Goal: Task Accomplishment & Management: Manage account settings

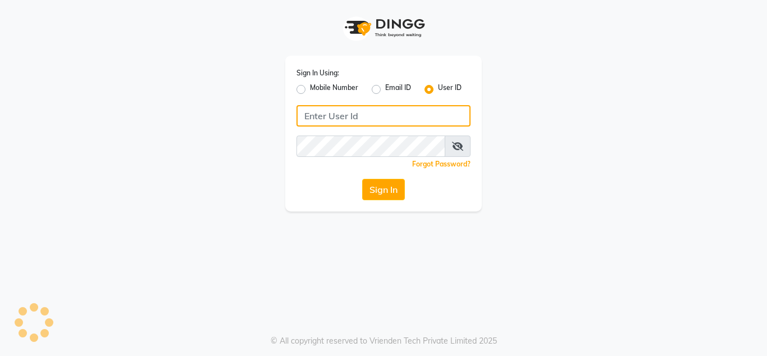
click at [382, 120] on input "Username" at bounding box center [384, 115] width 174 height 21
click at [398, 112] on input "nailsaura" at bounding box center [384, 115] width 174 height 21
type input "nailsaura"
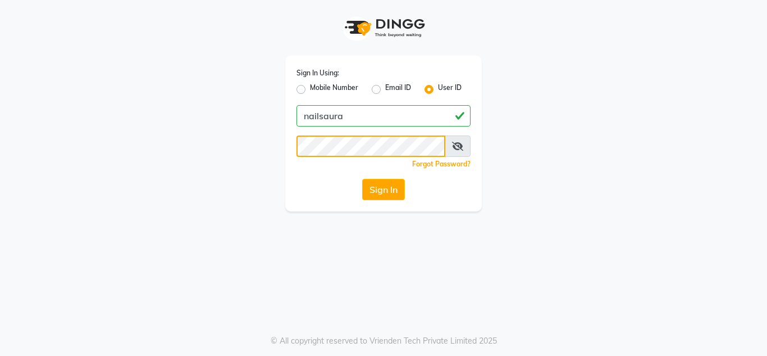
click at [362, 179] on button "Sign In" at bounding box center [383, 189] width 43 height 21
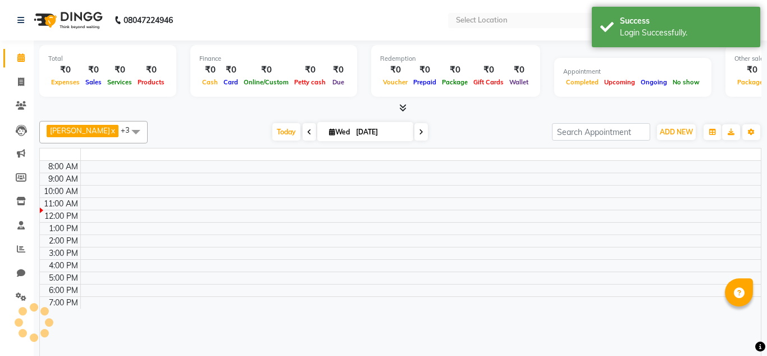
select select "en"
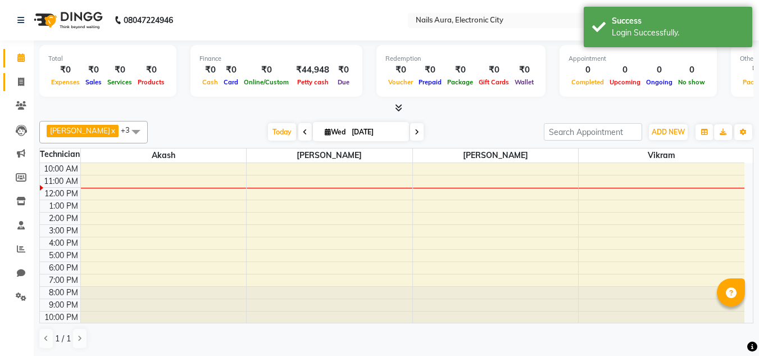
click at [22, 82] on icon at bounding box center [21, 82] width 6 height 8
select select "service"
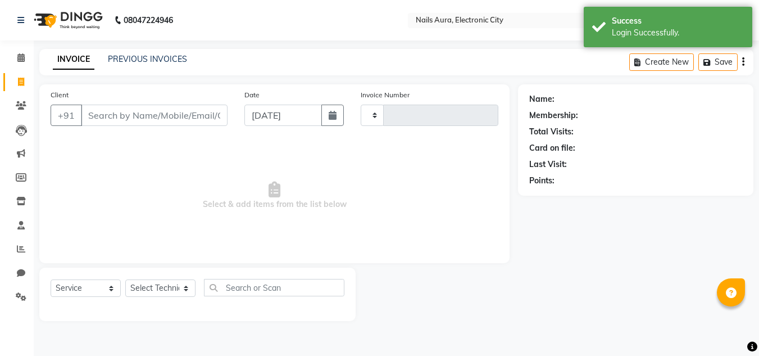
type input "0591"
select select "8179"
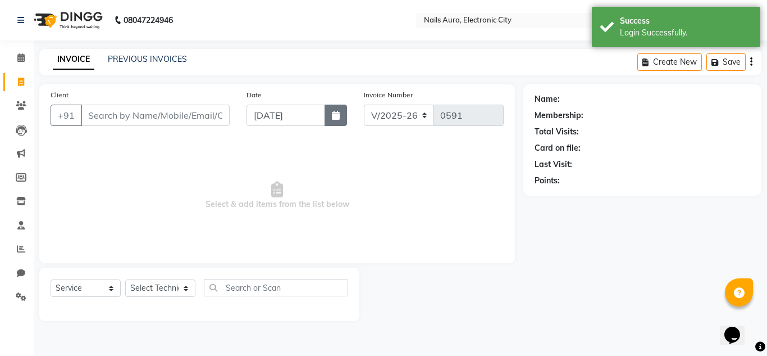
click at [337, 119] on icon "button" at bounding box center [336, 115] width 8 height 9
select select "9"
select select "2025"
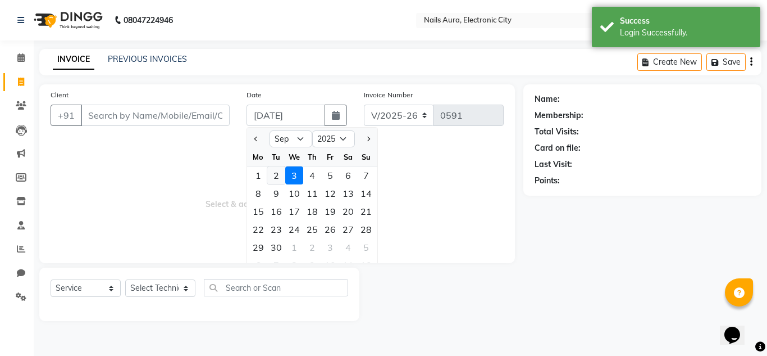
click at [274, 175] on div "2" at bounding box center [276, 175] width 18 height 18
type input "02-09-2025"
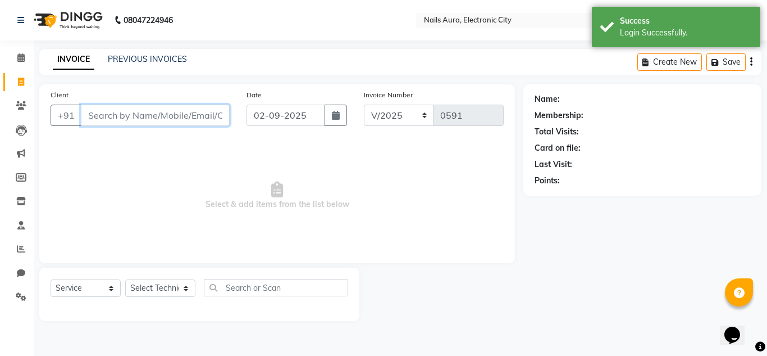
click at [182, 114] on input "Client" at bounding box center [155, 114] width 149 height 21
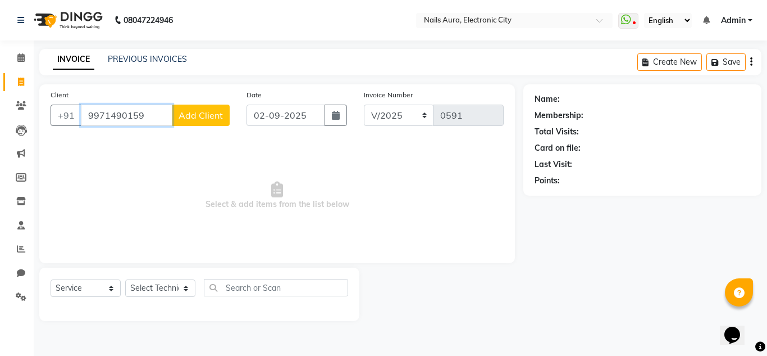
type input "9971490159"
click at [188, 114] on span "Add Client" at bounding box center [201, 115] width 44 height 11
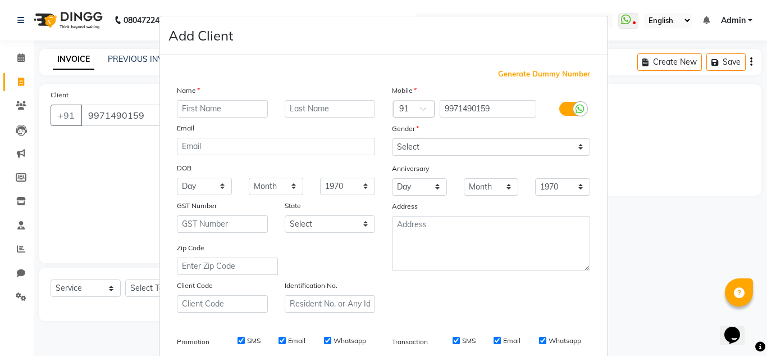
click at [221, 112] on input "text" at bounding box center [222, 108] width 91 height 17
type input "r"
type input "prathana"
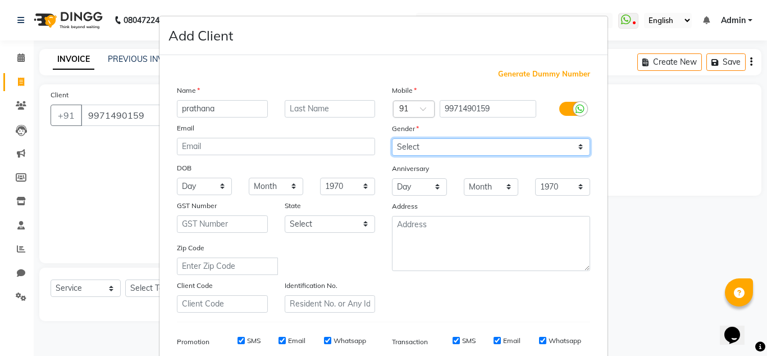
click at [413, 144] on select "Select [DEMOGRAPHIC_DATA] [DEMOGRAPHIC_DATA] Other Prefer Not To Say" at bounding box center [491, 146] width 198 height 17
select select "[DEMOGRAPHIC_DATA]"
click at [392, 138] on select "Select [DEMOGRAPHIC_DATA] [DEMOGRAPHIC_DATA] Other Prefer Not To Say" at bounding box center [491, 146] width 198 height 17
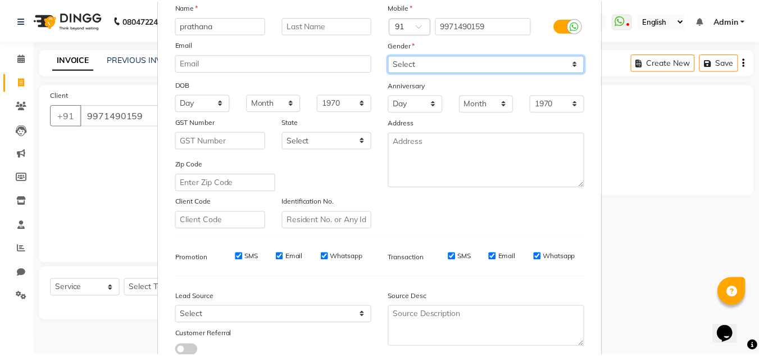
scroll to position [163, 0]
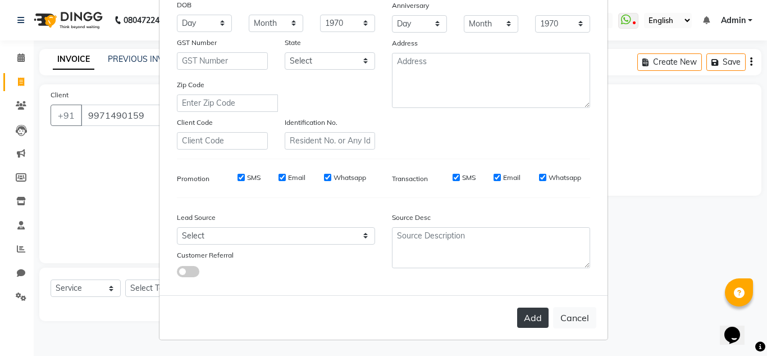
click at [534, 317] on button "Add" at bounding box center [532, 317] width 31 height 20
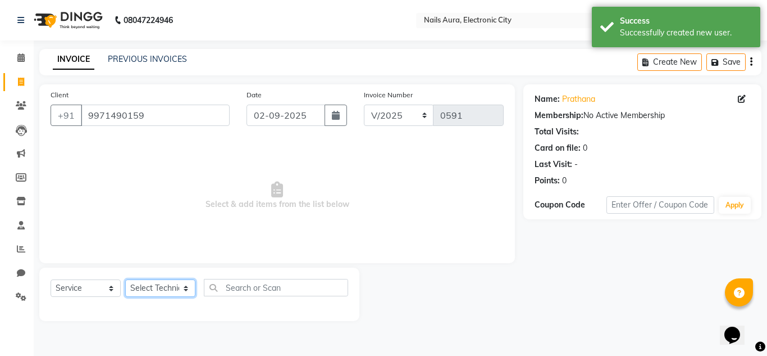
click at [138, 287] on select "Select Technician [PERSON_NAME] [PERSON_NAME] Pooja [PERSON_NAME] [PERSON_NAME]…" at bounding box center [160, 287] width 70 height 17
select select "83471"
click at [125, 279] on select "Select Technician [PERSON_NAME] [PERSON_NAME] Pooja [PERSON_NAME] [PERSON_NAME]…" at bounding box center [160, 287] width 70 height 17
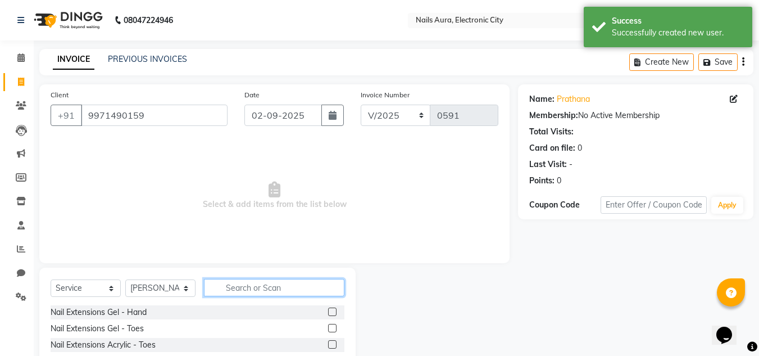
click at [276, 290] on input "text" at bounding box center [274, 287] width 140 height 17
type input "class"
drag, startPoint x: 331, startPoint y: 347, endPoint x: 351, endPoint y: 336, distance: 22.6
click at [330, 347] on label at bounding box center [332, 344] width 8 height 8
click at [330, 347] on input "checkbox" at bounding box center [331, 344] width 7 height 7
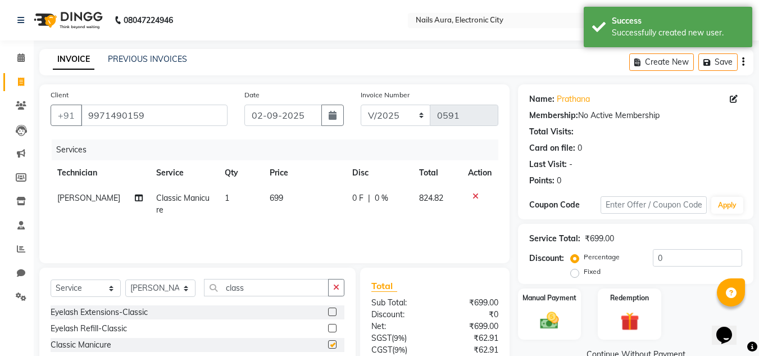
checkbox input "false"
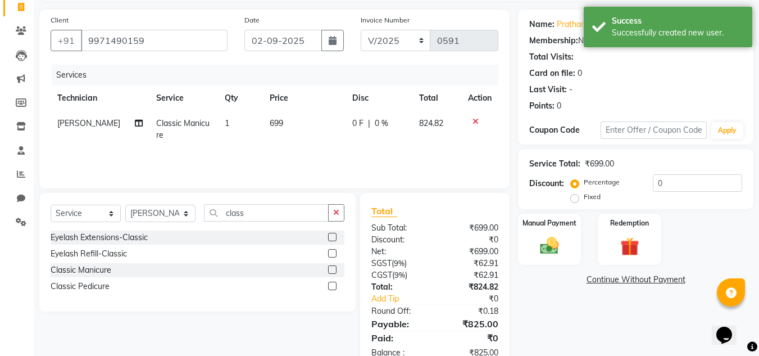
scroll to position [106, 0]
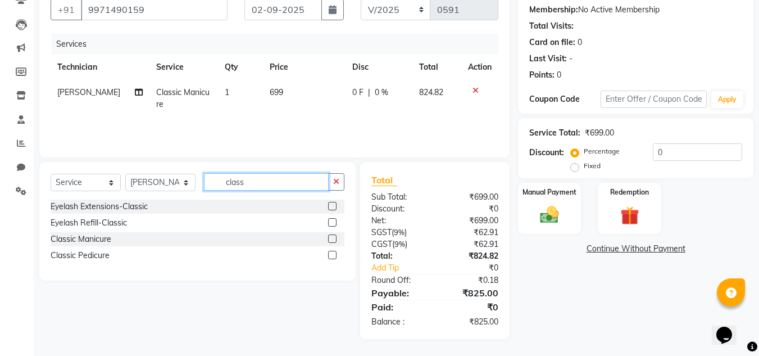
click at [262, 183] on input "class" at bounding box center [266, 181] width 125 height 17
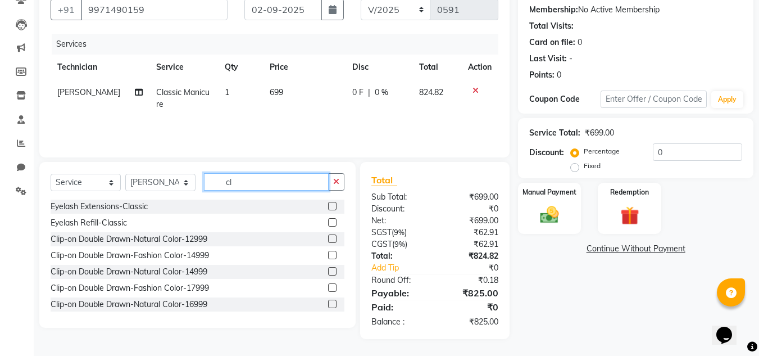
type input "c"
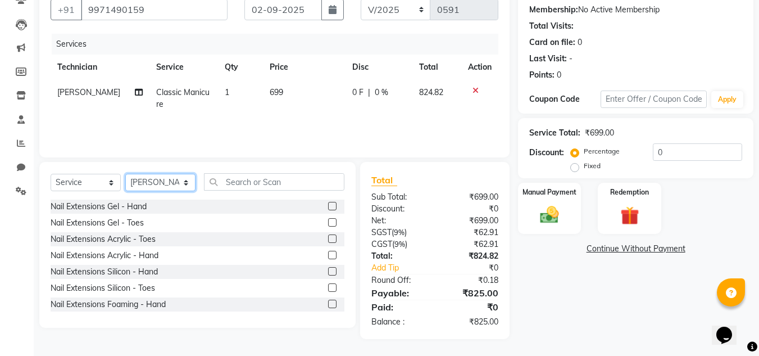
click at [151, 180] on select "Select Technician [PERSON_NAME] [PERSON_NAME] Pooja [PERSON_NAME] [PERSON_NAME]…" at bounding box center [160, 182] width 70 height 17
select select "80444"
click at [125, 174] on select "Select Technician [PERSON_NAME] [PERSON_NAME] Pooja [PERSON_NAME] [PERSON_NAME]…" at bounding box center [160, 182] width 70 height 17
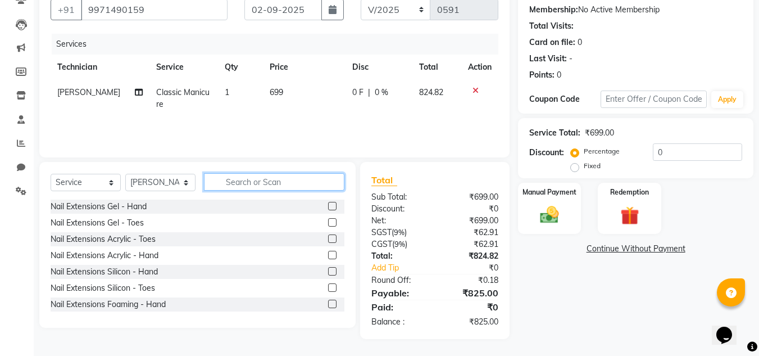
click at [240, 181] on input "text" at bounding box center [274, 181] width 140 height 17
click at [328, 254] on label at bounding box center [332, 255] width 8 height 8
click at [328, 254] on input "checkbox" at bounding box center [331, 255] width 7 height 7
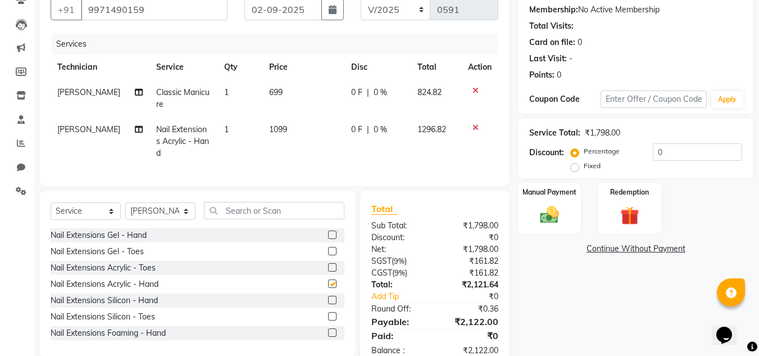
checkbox input "false"
click at [253, 219] on input "text" at bounding box center [274, 210] width 140 height 17
click at [152, 220] on select "Select Technician [PERSON_NAME] [PERSON_NAME] Pooja [PERSON_NAME] [PERSON_NAME]…" at bounding box center [160, 210] width 70 height 17
select select "80910"
click at [125, 211] on select "Select Technician [PERSON_NAME] [PERSON_NAME] Pooja [PERSON_NAME] [PERSON_NAME]…" at bounding box center [160, 210] width 70 height 17
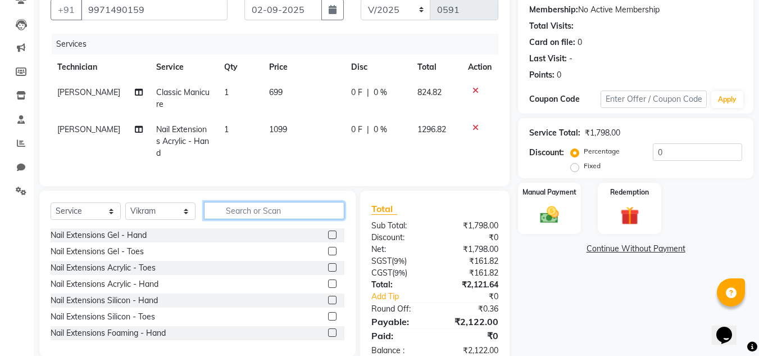
click at [243, 219] on input "text" at bounding box center [274, 210] width 140 height 17
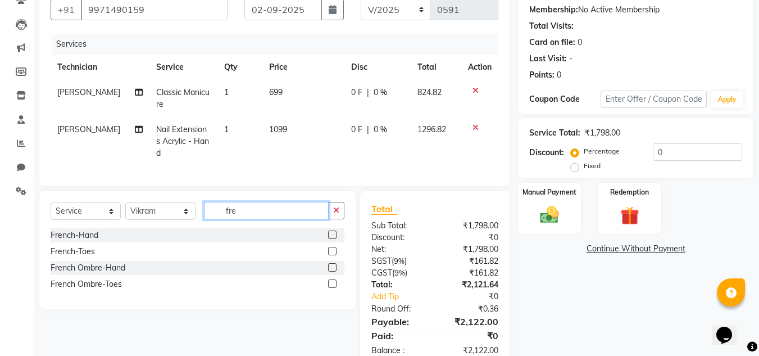
type input "fre"
click at [330, 239] on label at bounding box center [332, 234] width 8 height 8
click at [330, 239] on input "checkbox" at bounding box center [331, 234] width 7 height 7
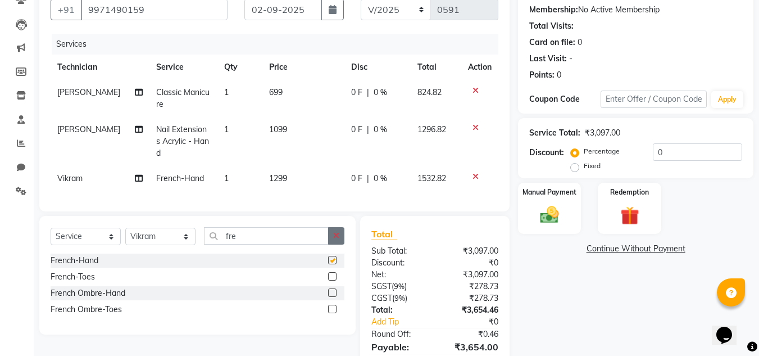
checkbox input "false"
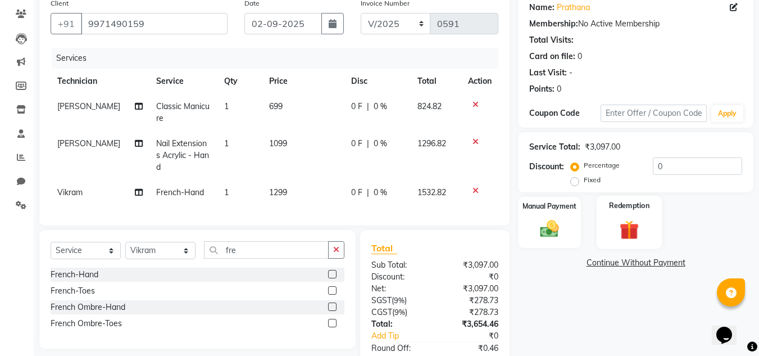
scroll to position [56, 0]
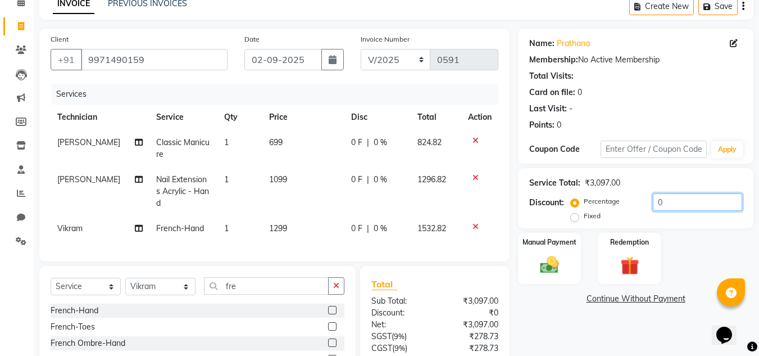
click at [657, 204] on input "0" at bounding box center [697, 201] width 89 height 17
click at [663, 202] on input "0" at bounding box center [697, 201] width 89 height 17
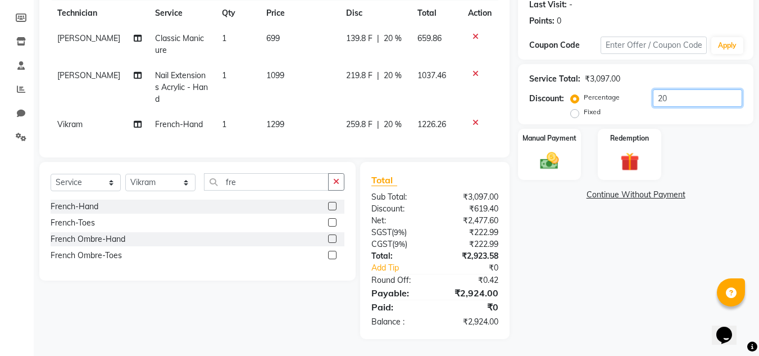
type input "20"
click at [584, 107] on label "Fixed" at bounding box center [592, 112] width 17 height 10
click at [577, 108] on input "Fixed" at bounding box center [577, 112] width 8 height 8
radio input "true"
click at [673, 92] on input "20" at bounding box center [697, 97] width 89 height 17
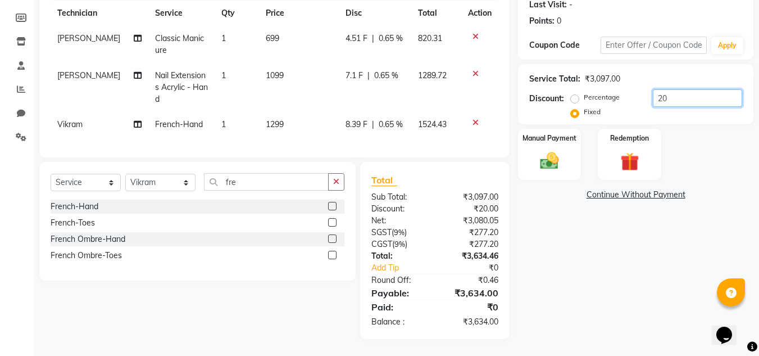
type input "2"
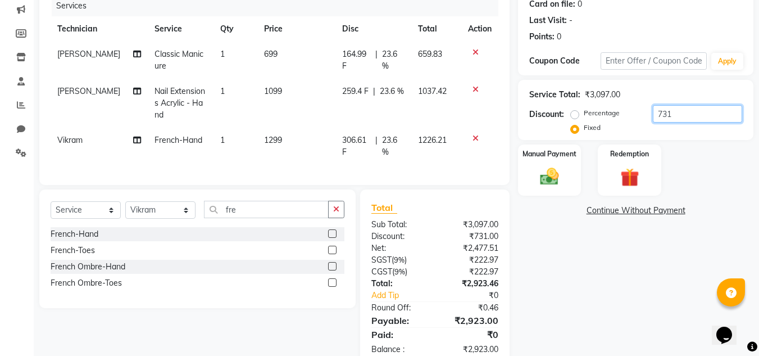
scroll to position [180, 0]
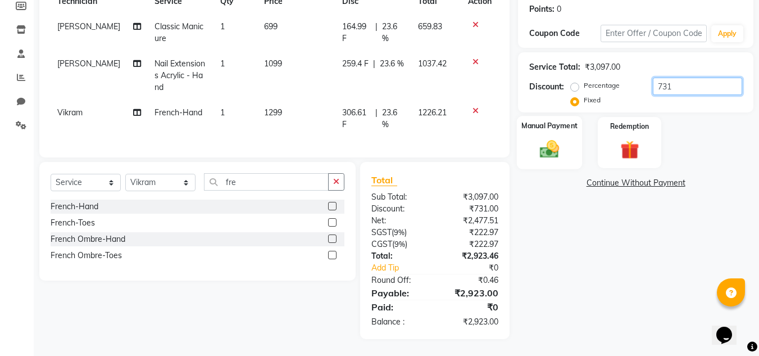
type input "731"
click at [545, 139] on img at bounding box center [549, 149] width 31 height 22
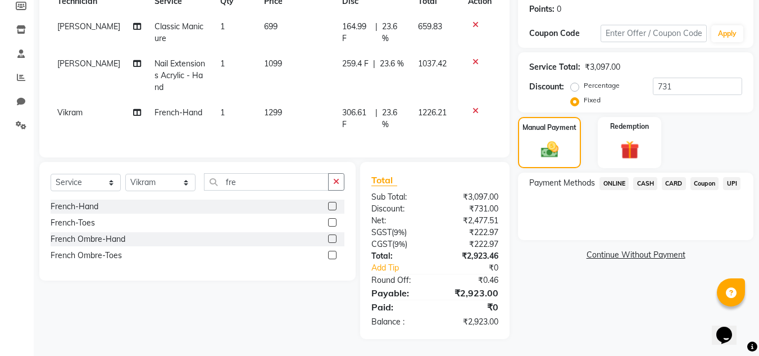
click at [728, 177] on span "UPI" at bounding box center [731, 183] width 17 height 13
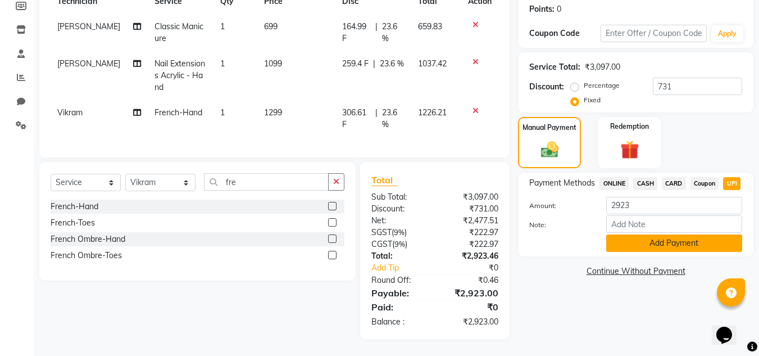
click at [680, 234] on button "Add Payment" at bounding box center [674, 242] width 136 height 17
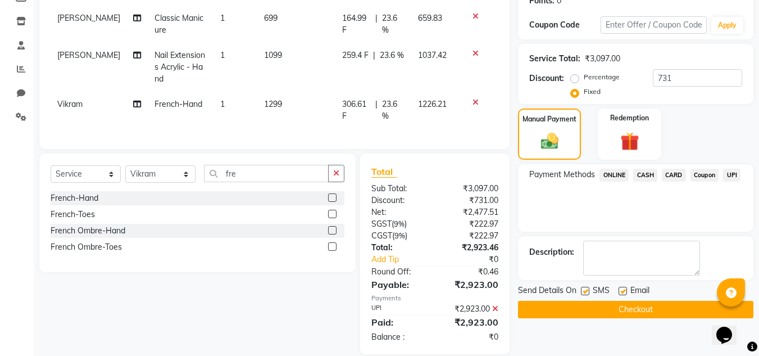
scroll to position [203, 0]
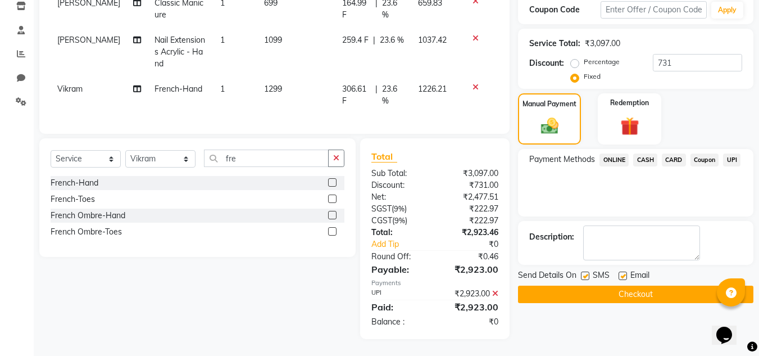
click at [654, 288] on button "Checkout" at bounding box center [635, 293] width 235 height 17
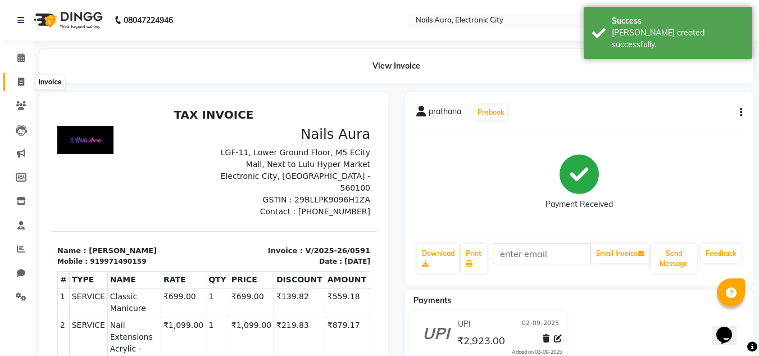
click at [24, 78] on icon at bounding box center [21, 82] width 6 height 8
select select "service"
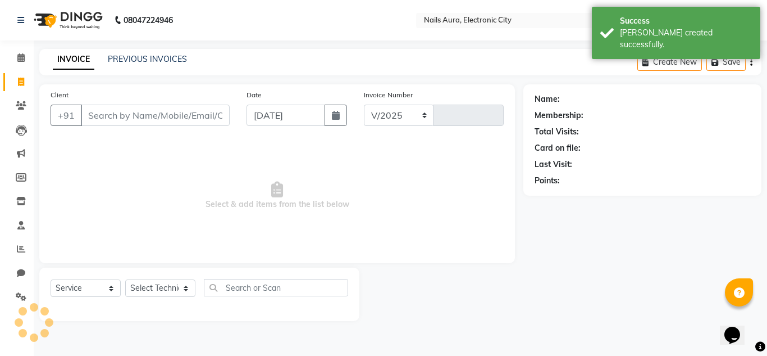
select select "8179"
type input "0592"
click at [172, 115] on input "Client" at bounding box center [155, 114] width 149 height 21
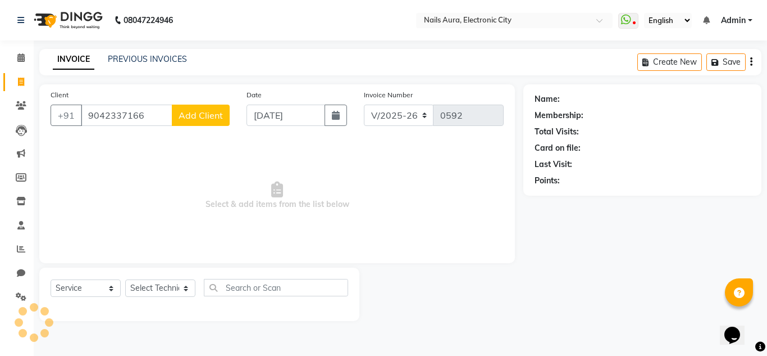
type input "9042337166"
click at [204, 114] on span "Add Client" at bounding box center [201, 115] width 44 height 11
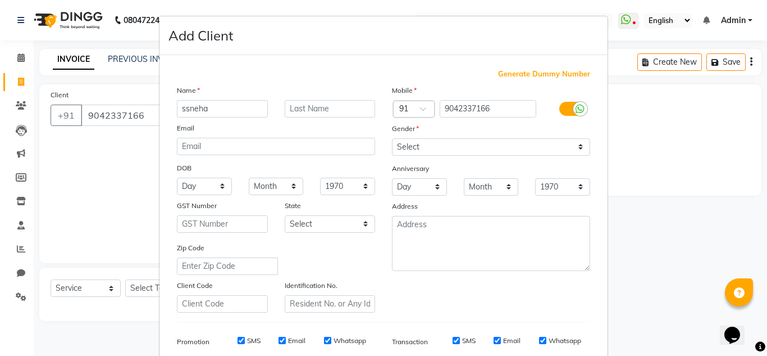
click at [179, 111] on input "ssneha" at bounding box center [222, 108] width 91 height 17
click at [180, 111] on input "ssneha" at bounding box center [222, 108] width 91 height 17
type input "sneha"
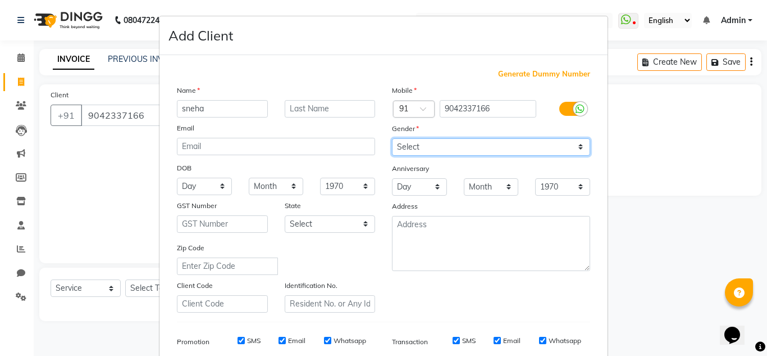
drag, startPoint x: 443, startPoint y: 148, endPoint x: 440, endPoint y: 153, distance: 5.8
click at [443, 148] on select "Select [DEMOGRAPHIC_DATA] [DEMOGRAPHIC_DATA] Other Prefer Not To Say" at bounding box center [491, 146] width 198 height 17
select select "[DEMOGRAPHIC_DATA]"
click at [392, 138] on select "Select [DEMOGRAPHIC_DATA] [DEMOGRAPHIC_DATA] Other Prefer Not To Say" at bounding box center [491, 146] width 198 height 17
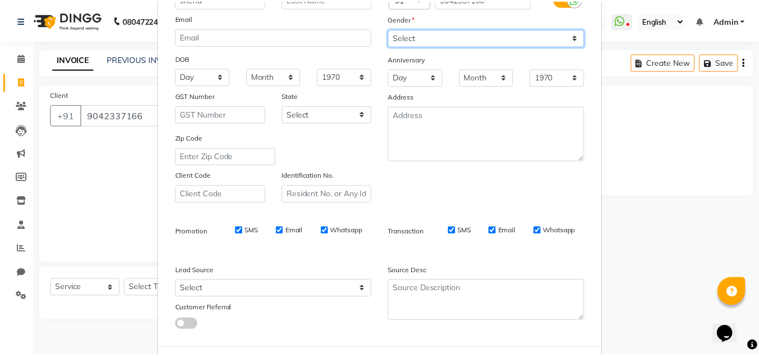
scroll to position [163, 0]
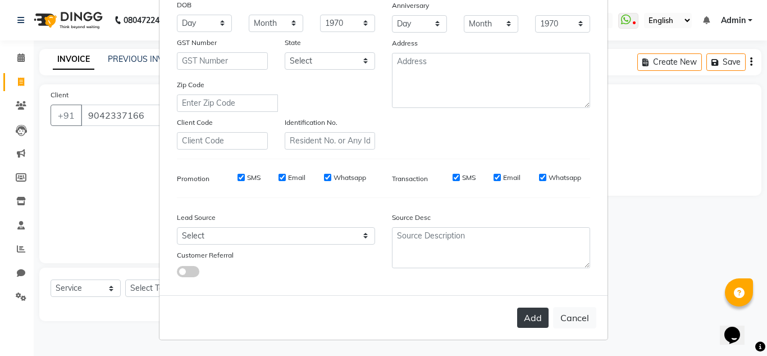
click at [527, 322] on button "Add" at bounding box center [532, 317] width 31 height 20
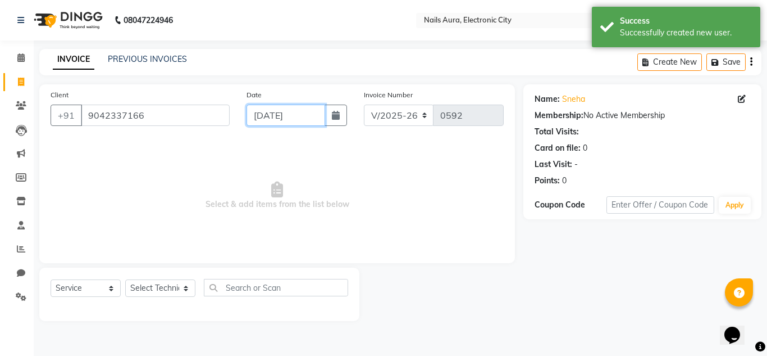
click at [294, 116] on input "[DATE]" at bounding box center [286, 114] width 79 height 21
select select "9"
select select "2025"
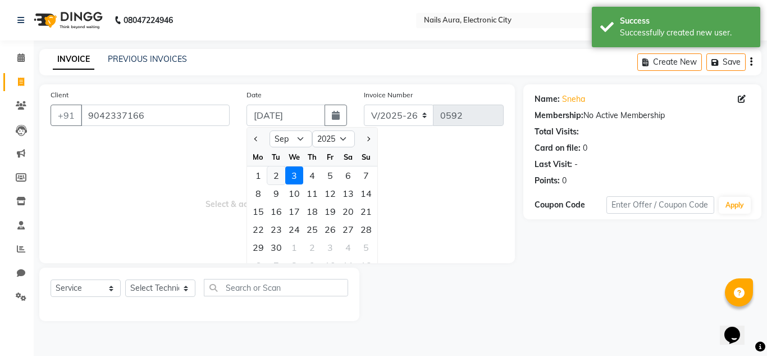
click at [274, 175] on div "2" at bounding box center [276, 175] width 18 height 18
type input "02-09-2025"
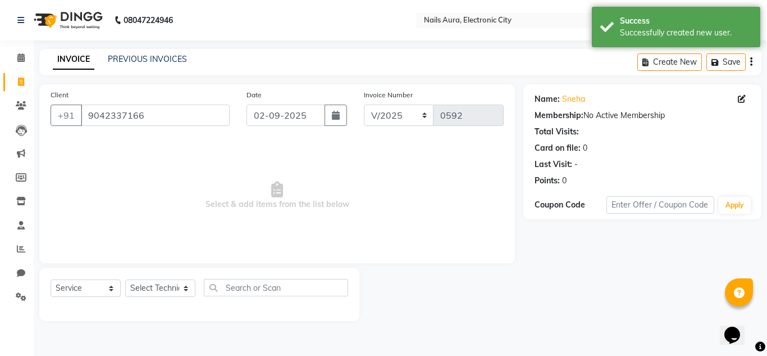
click at [267, 296] on div "Select Service Product Membership Package Voucher Prepaid Gift Card Select Tech…" at bounding box center [200, 292] width 298 height 26
click at [142, 285] on select "Select Technician [PERSON_NAME] [PERSON_NAME] Pooja [PERSON_NAME] [PERSON_NAME]…" at bounding box center [160, 287] width 70 height 17
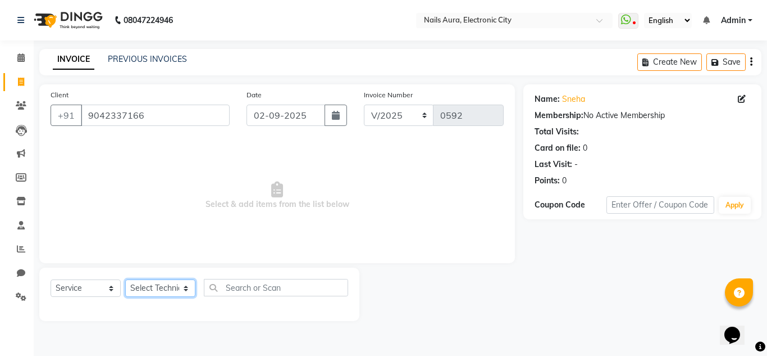
select select "80910"
click at [125, 279] on select "Select Technician [PERSON_NAME] [PERSON_NAME] Pooja [PERSON_NAME] [PERSON_NAME]…" at bounding box center [160, 287] width 70 height 17
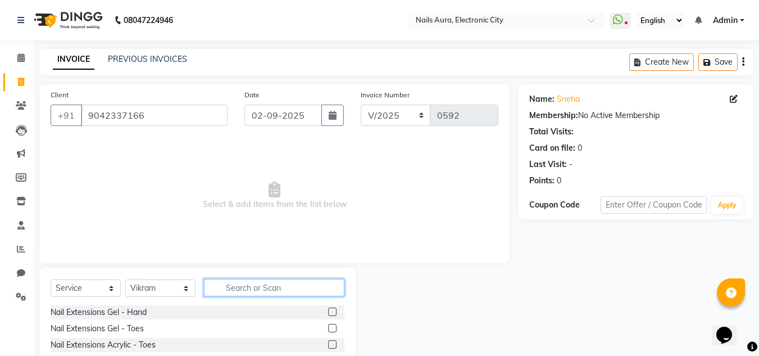
click at [239, 287] on input "text" at bounding box center [274, 287] width 140 height 17
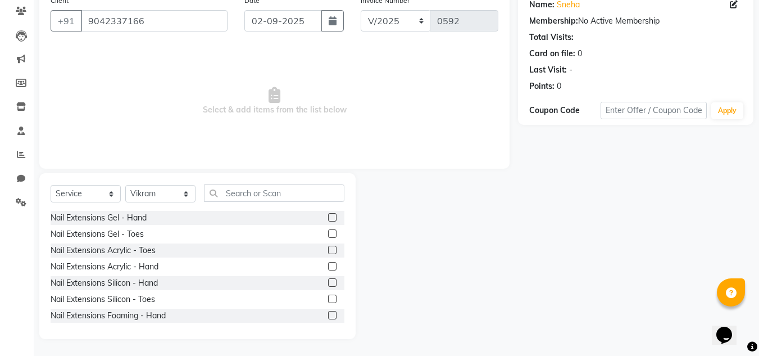
click at [328, 281] on label at bounding box center [332, 282] width 8 height 8
click at [328, 281] on input "checkbox" at bounding box center [331, 282] width 7 height 7
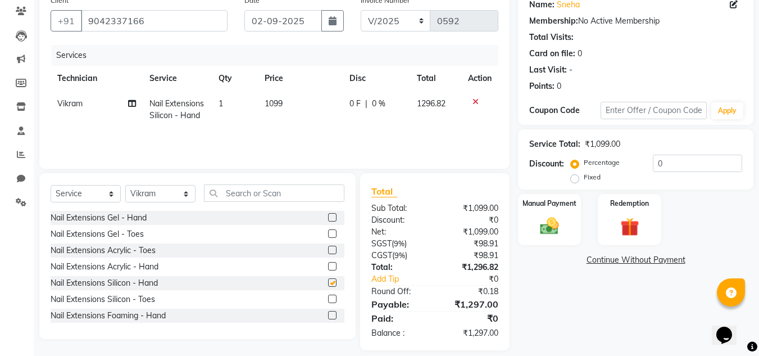
checkbox input "false"
click at [254, 184] on div "Select Service Product Membership Package Voucher Prepaid Gift Card Select Tech…" at bounding box center [197, 256] width 316 height 166
click at [254, 199] on input "text" at bounding box center [274, 192] width 140 height 17
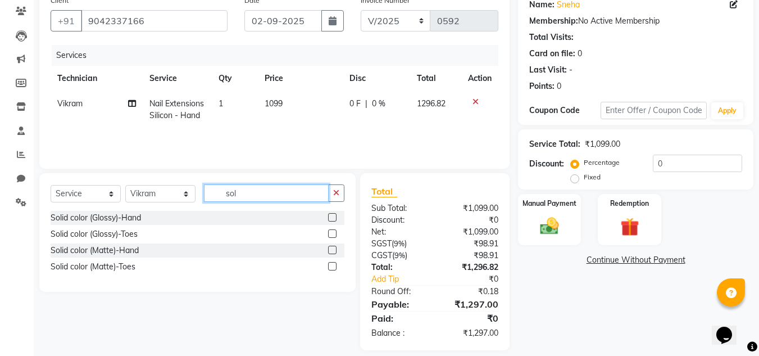
type input "sol"
click at [333, 217] on label at bounding box center [332, 217] width 8 height 8
click at [333, 217] on input "checkbox" at bounding box center [331, 217] width 7 height 7
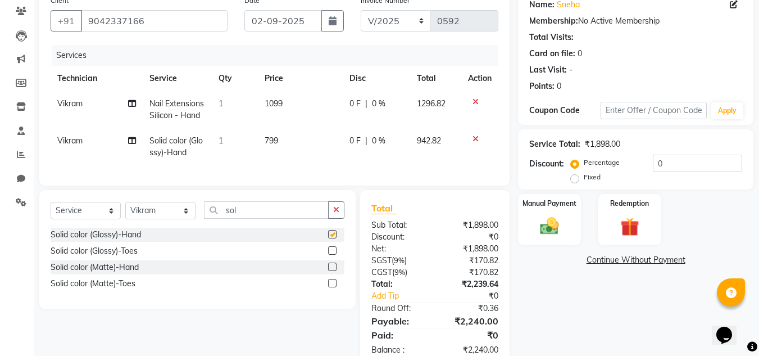
checkbox input "false"
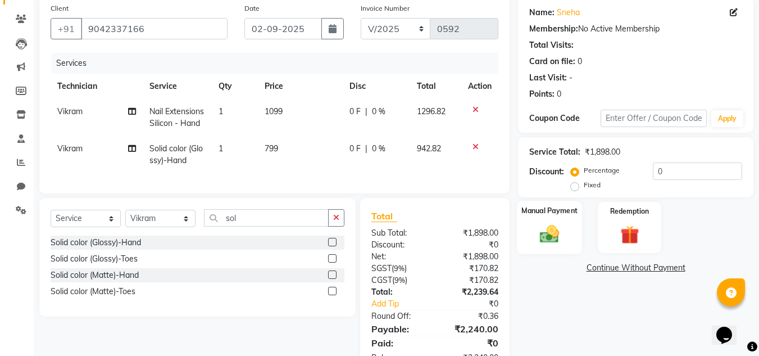
scroll to position [143, 0]
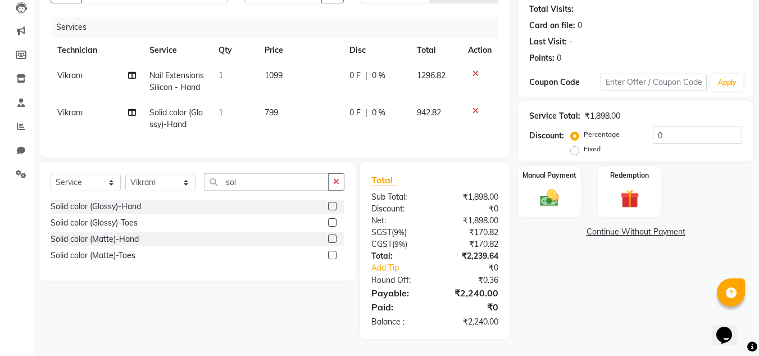
click at [673, 126] on div "Percentage Fixed 0" at bounding box center [657, 141] width 169 height 30
click at [673, 126] on input "0" at bounding box center [697, 134] width 89 height 17
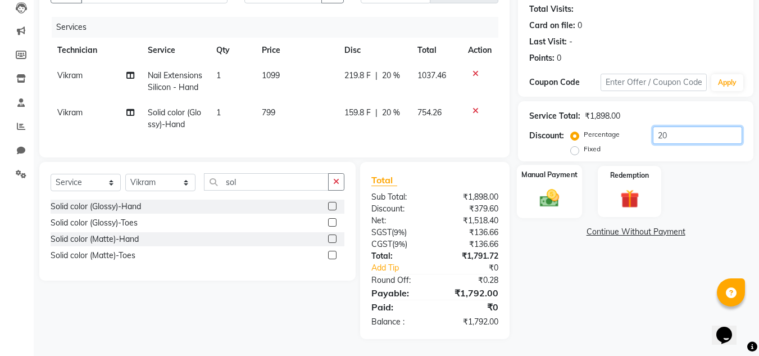
type input "20"
click at [543, 187] on img at bounding box center [549, 198] width 31 height 22
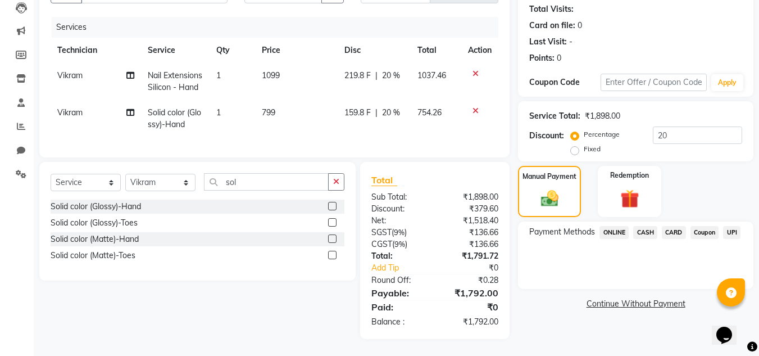
click at [732, 226] on span "UPI" at bounding box center [731, 232] width 17 height 13
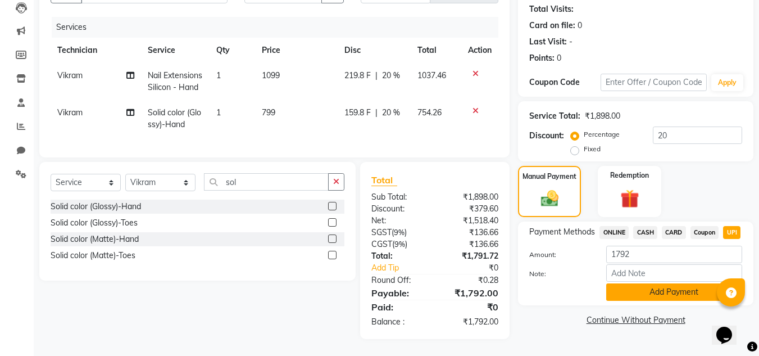
click at [667, 283] on button "Add Payment" at bounding box center [674, 291] width 136 height 17
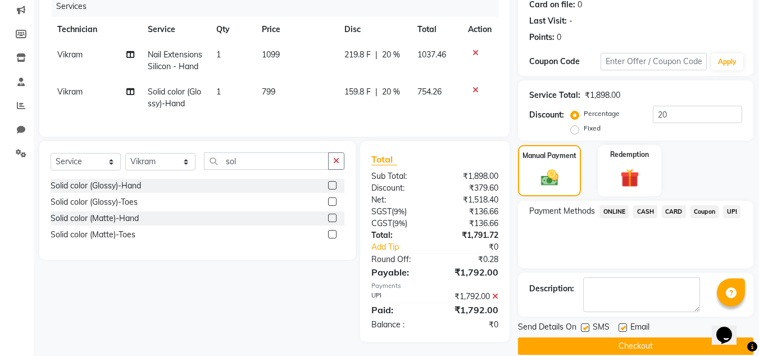
scroll to position [166, 0]
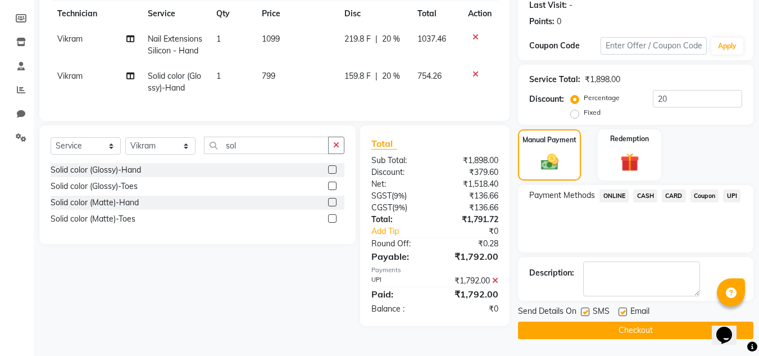
click at [633, 324] on button "Checkout" at bounding box center [635, 329] width 235 height 17
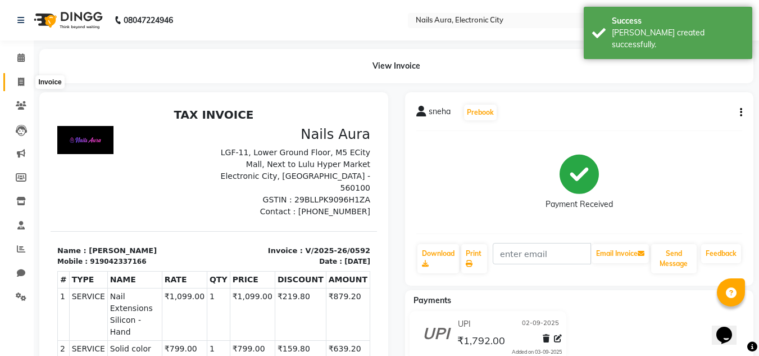
click at [22, 81] on icon at bounding box center [21, 82] width 6 height 8
select select "8179"
select select "service"
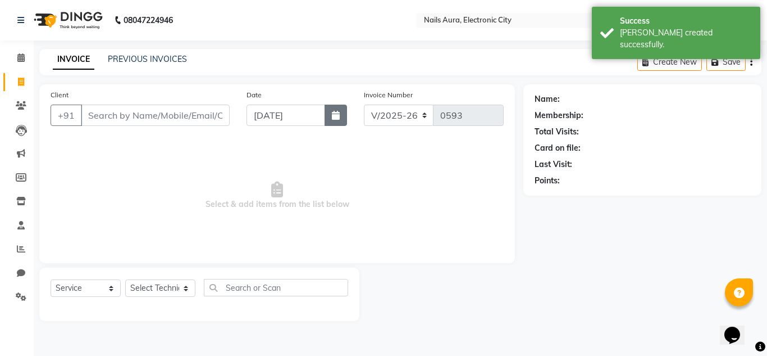
click at [339, 116] on icon "button" at bounding box center [336, 115] width 8 height 9
select select "9"
select select "2025"
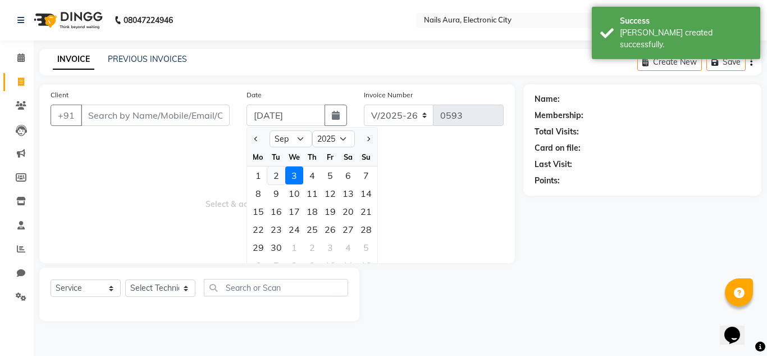
click at [281, 179] on div "2" at bounding box center [276, 175] width 18 height 18
type input "02-09-2025"
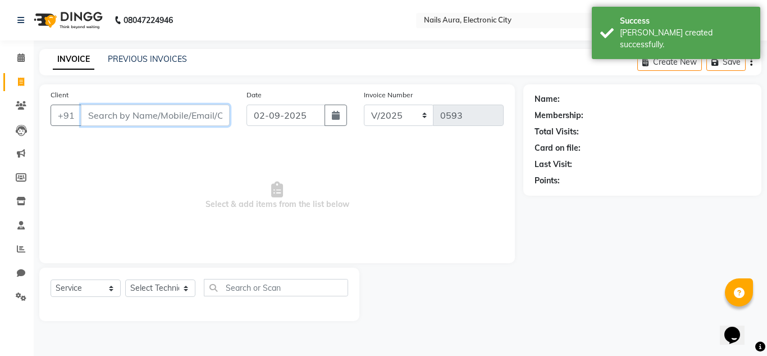
click at [149, 116] on input "Client" at bounding box center [155, 114] width 149 height 21
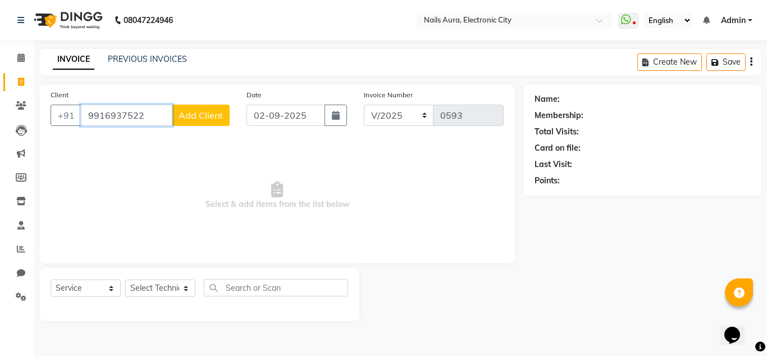
type input "9916937522"
click at [200, 121] on button "Add Client" at bounding box center [201, 114] width 58 height 21
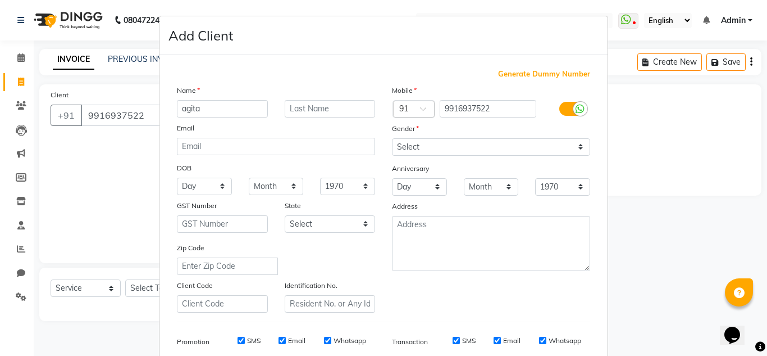
type input "agita"
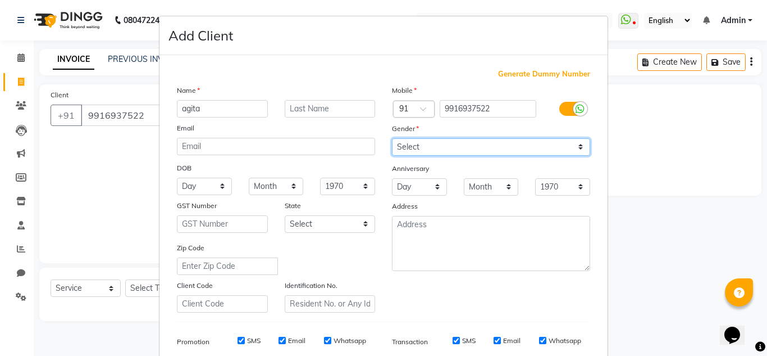
click at [469, 148] on select "Select [DEMOGRAPHIC_DATA] [DEMOGRAPHIC_DATA] Other Prefer Not To Say" at bounding box center [491, 146] width 198 height 17
select select "[DEMOGRAPHIC_DATA]"
click at [392, 138] on select "Select [DEMOGRAPHIC_DATA] [DEMOGRAPHIC_DATA] Other Prefer Not To Say" at bounding box center [491, 146] width 198 height 17
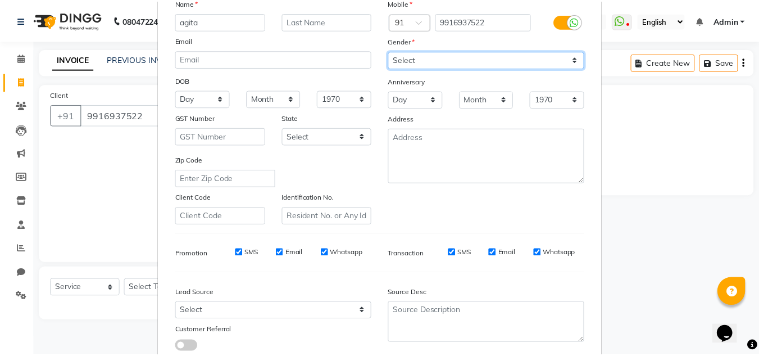
scroll to position [163, 0]
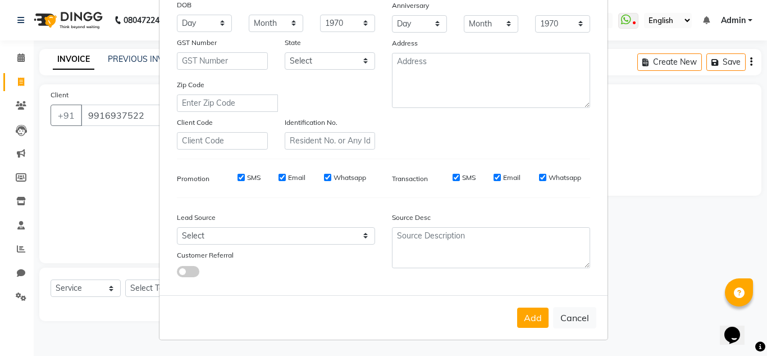
click at [521, 316] on button "Add" at bounding box center [532, 317] width 31 height 20
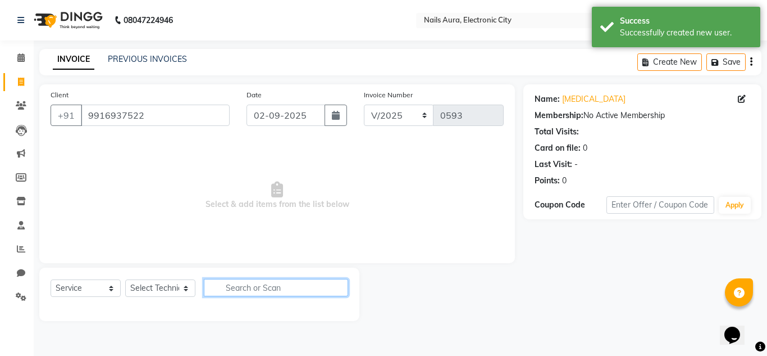
click at [258, 286] on input "text" at bounding box center [276, 287] width 144 height 17
type input "r"
type input "p"
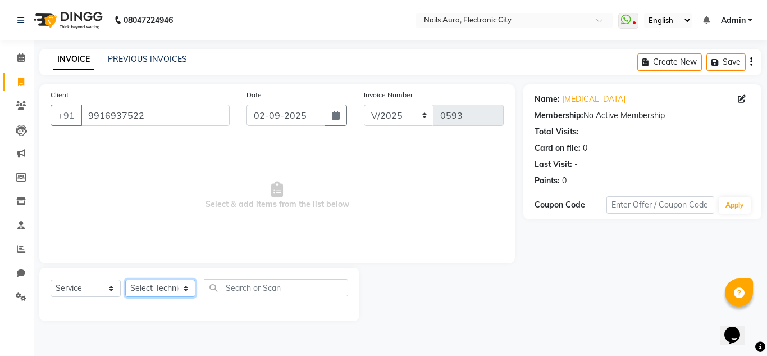
click at [160, 289] on select "Select Technician [PERSON_NAME] [PERSON_NAME] Pooja [PERSON_NAME] [PERSON_NAME]…" at bounding box center [160, 287] width 70 height 17
select select "80910"
click at [125, 279] on select "Select Technician [PERSON_NAME] [PERSON_NAME] Pooja [PERSON_NAME] [PERSON_NAME]…" at bounding box center [160, 287] width 70 height 17
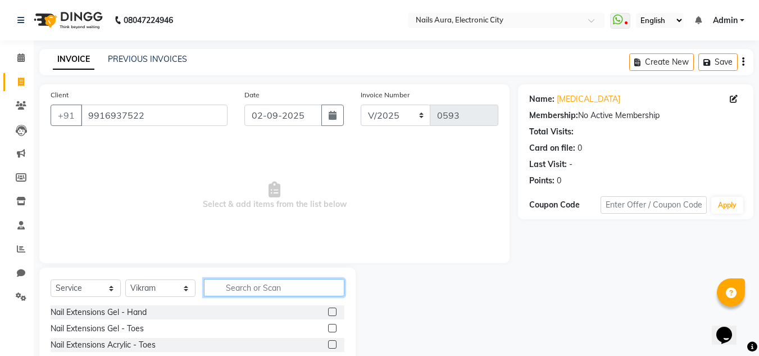
click at [261, 296] on input "text" at bounding box center [274, 287] width 140 height 17
type input "remo"
click at [334, 327] on label at bounding box center [332, 328] width 8 height 8
click at [334, 327] on input "checkbox" at bounding box center [331, 328] width 7 height 7
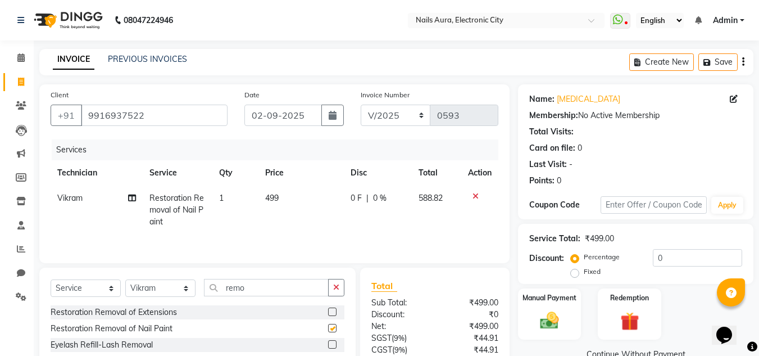
checkbox input "false"
click at [275, 206] on td "499" at bounding box center [300, 209] width 85 height 49
select select "80910"
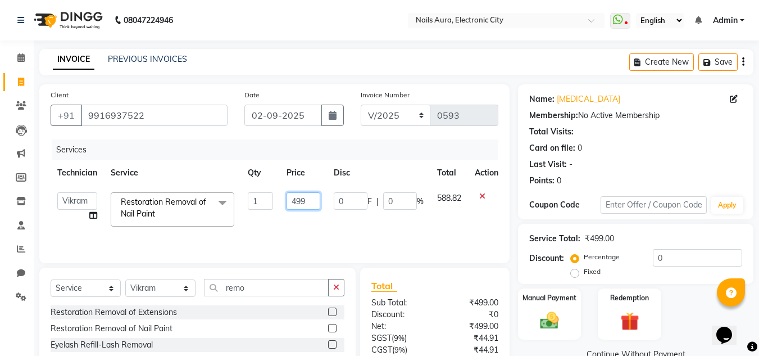
click at [313, 199] on input "499" at bounding box center [304, 200] width 34 height 17
type input "4"
type input "350"
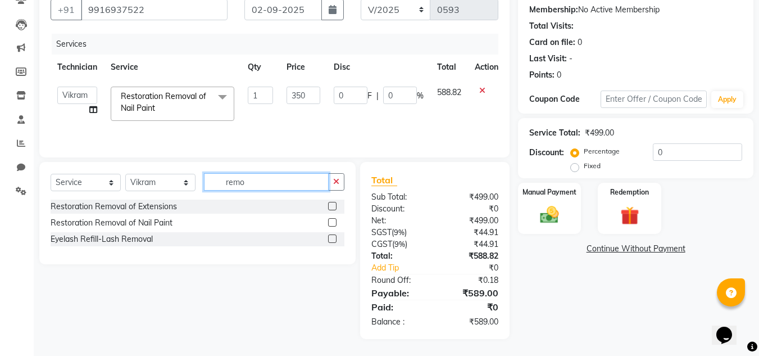
click at [265, 185] on input "remo" at bounding box center [266, 181] width 125 height 17
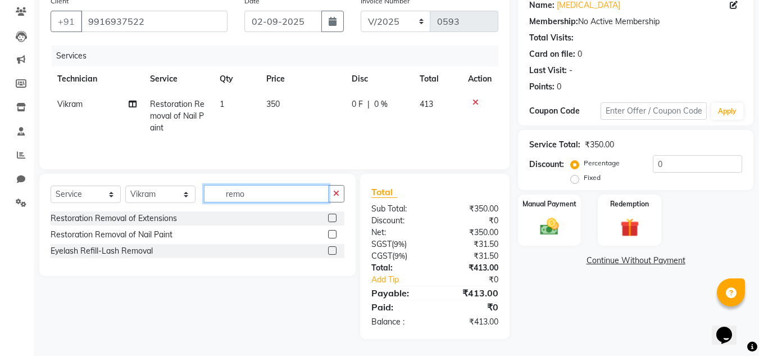
scroll to position [94, 0]
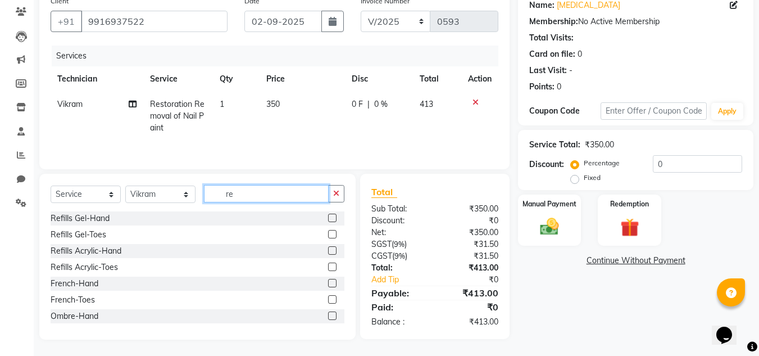
type input "r"
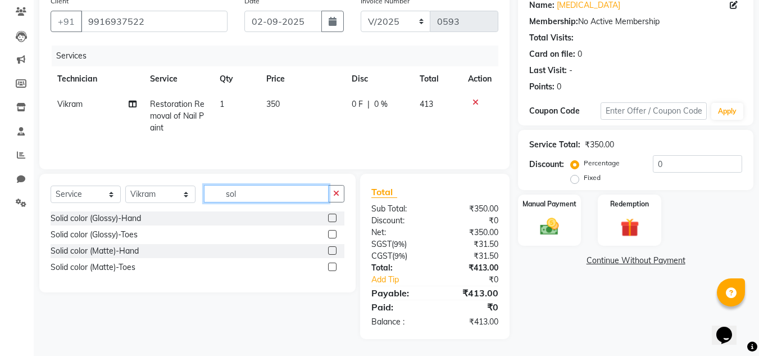
type input "sol"
click at [331, 216] on label at bounding box center [332, 217] width 8 height 8
click at [331, 216] on input "checkbox" at bounding box center [331, 218] width 7 height 7
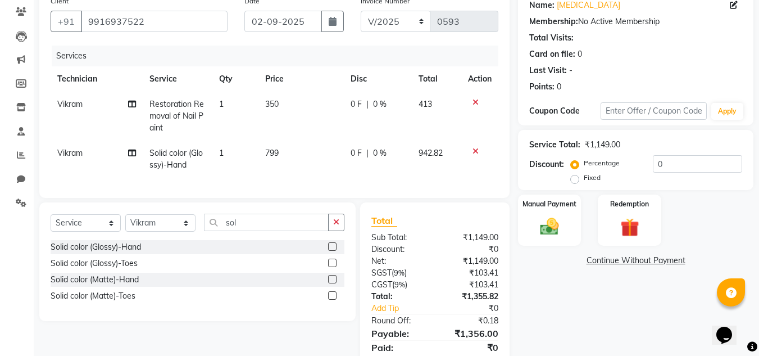
click at [331, 251] on label at bounding box center [332, 246] width 8 height 8
click at [331, 251] on input "checkbox" at bounding box center [331, 246] width 7 height 7
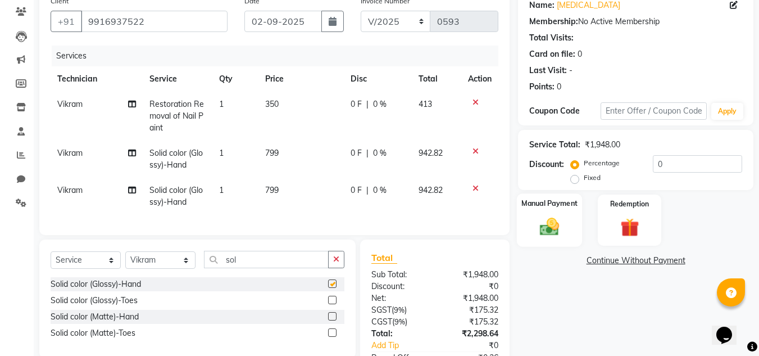
checkbox input "false"
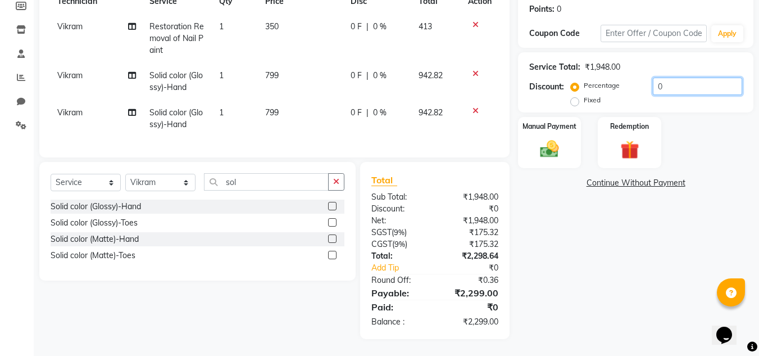
click at [670, 84] on input "0" at bounding box center [697, 86] width 89 height 17
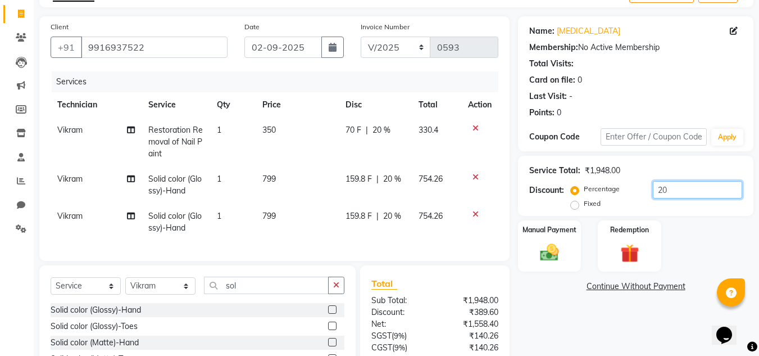
scroll to position [67, 0]
type input "20"
click at [379, 131] on span "20 %" at bounding box center [381, 131] width 18 height 12
select select "80910"
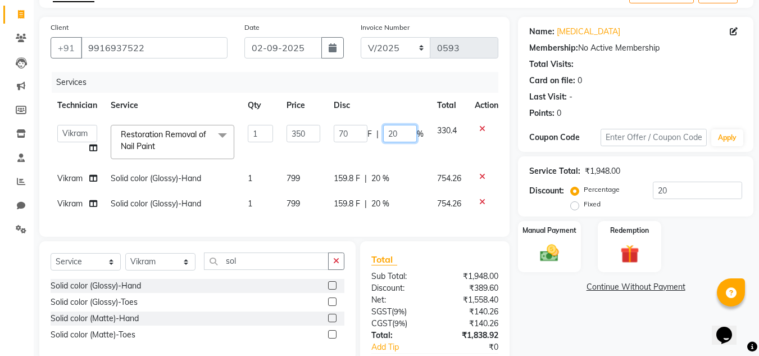
click at [403, 135] on input "20" at bounding box center [400, 133] width 34 height 17
type input "2"
click at [410, 160] on td "70 F | %" at bounding box center [378, 142] width 103 height 48
select select "80910"
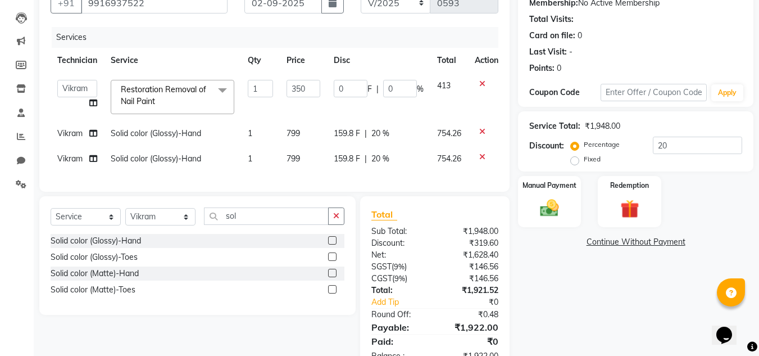
scroll to position [155, 0]
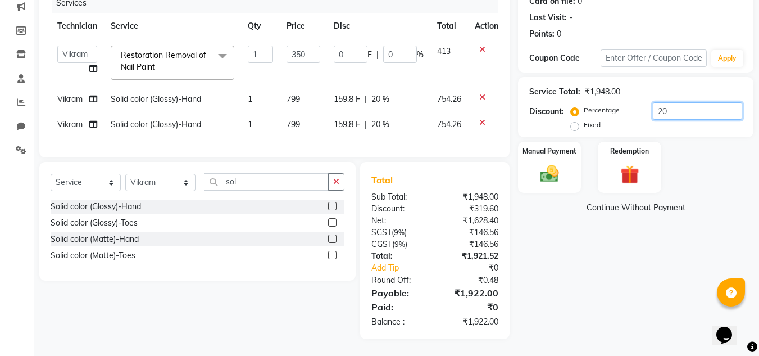
click at [665, 110] on input "20" at bounding box center [697, 110] width 89 height 17
type input "2"
type input "7"
type input "2"
type input "0"
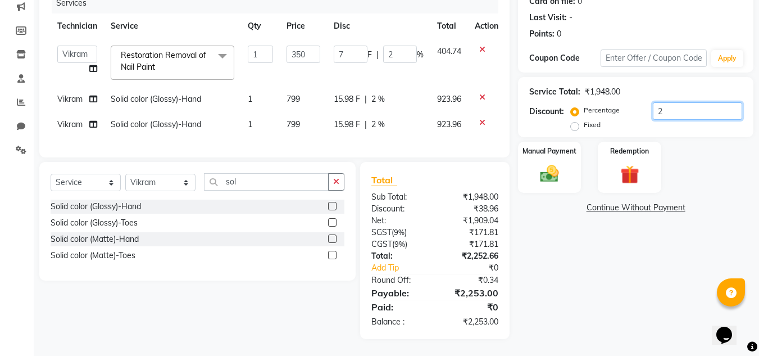
type input "0"
click at [560, 165] on img at bounding box center [549, 173] width 31 height 22
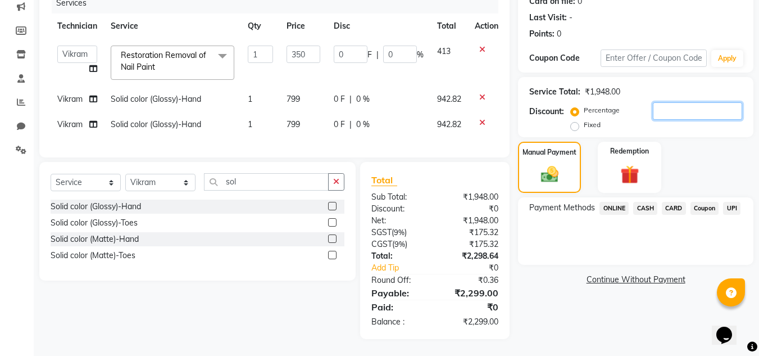
click at [674, 102] on input "number" at bounding box center [697, 110] width 89 height 17
type input "4"
type input "14"
type input "4"
type input "44"
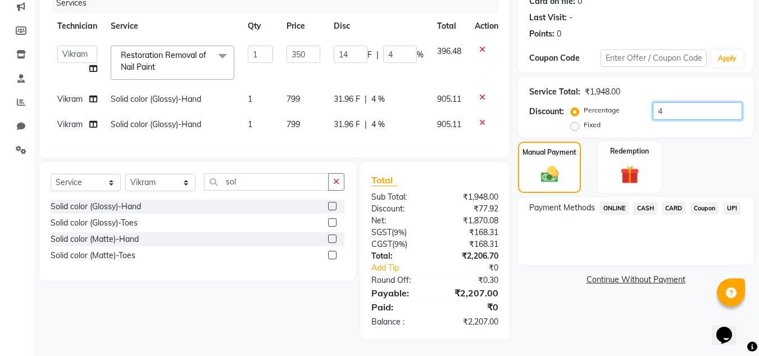
type input "154"
type input "44"
type input "100"
type input "350"
type input "100"
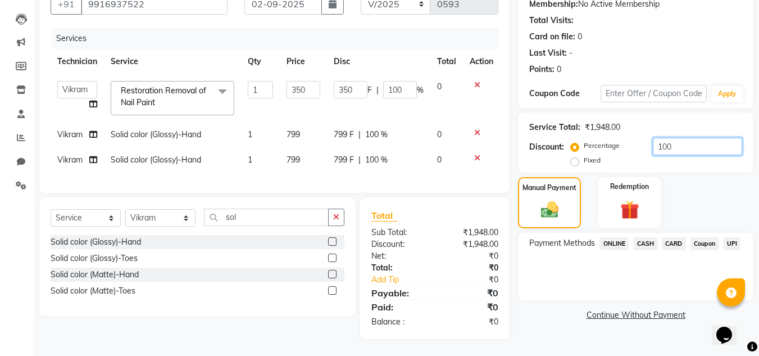
scroll to position [120, 0]
type input "10"
type input "35"
type input "10"
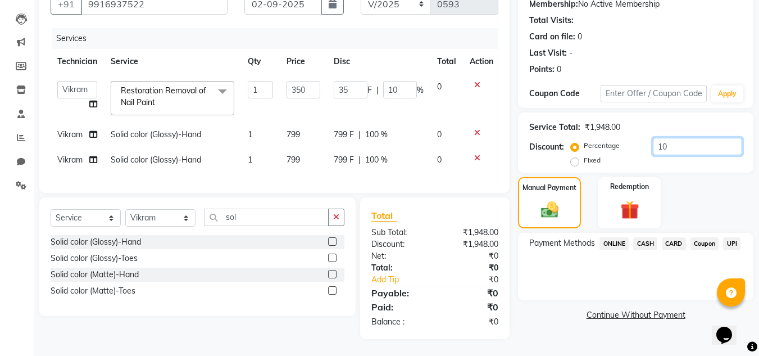
type input "1"
type input "3.5"
type input "1"
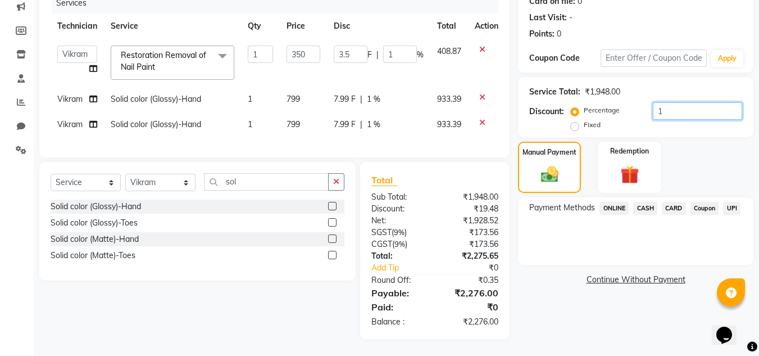
type input "0"
click at [584, 120] on label "Fixed" at bounding box center [592, 125] width 17 height 10
click at [575, 121] on input "Fixed" at bounding box center [577, 125] width 8 height 8
radio input "true"
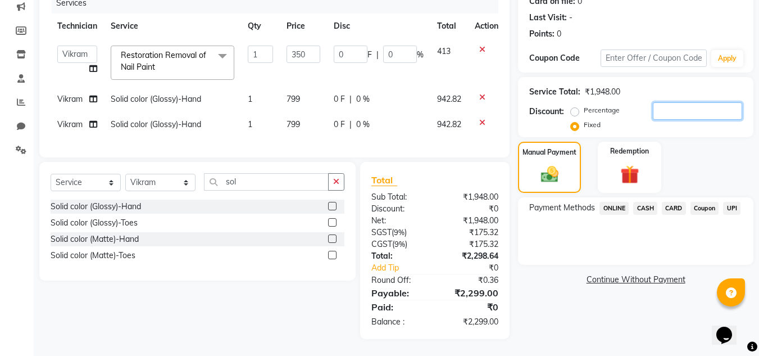
click at [664, 102] on input "number" at bounding box center [697, 110] width 89 height 17
type input "4"
type input "0.72"
type input "0.21"
type input "44"
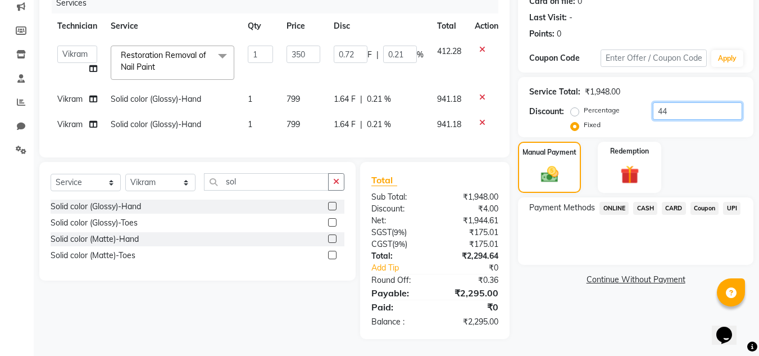
type input "7.91"
type input "2.26"
type input "441"
type input "79.24"
type input "22.64"
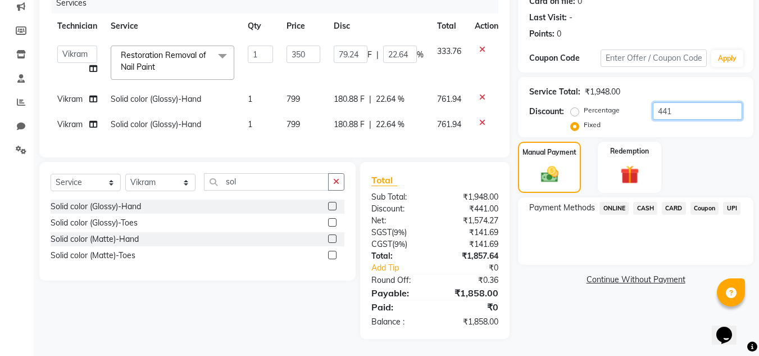
type input "441"
click at [674, 202] on span "CARD" at bounding box center [674, 208] width 24 height 13
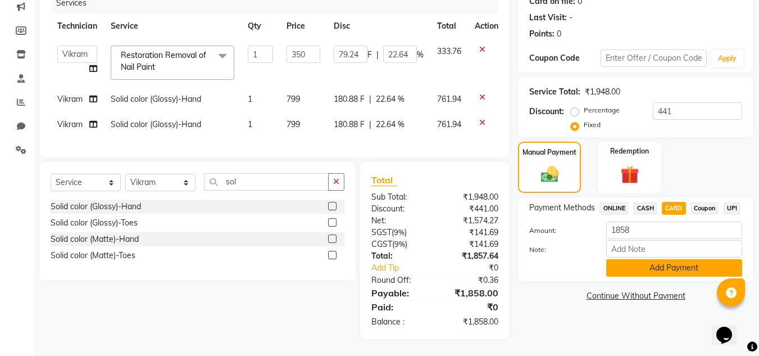
click at [656, 261] on button "Add Payment" at bounding box center [674, 267] width 136 height 17
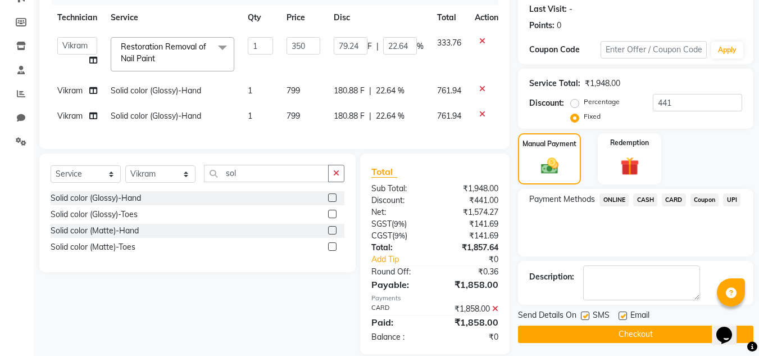
scroll to position [179, 0]
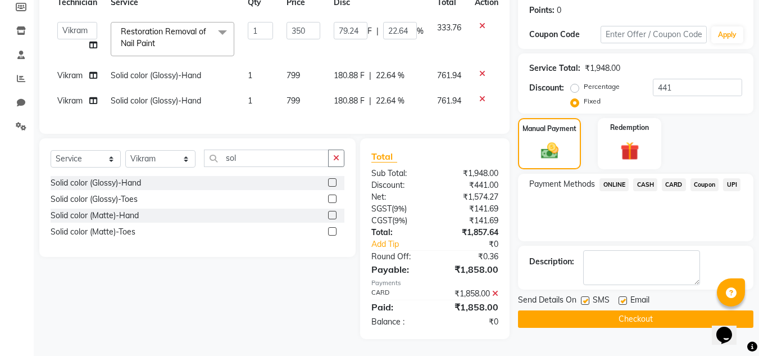
click at [634, 310] on button "Checkout" at bounding box center [635, 318] width 235 height 17
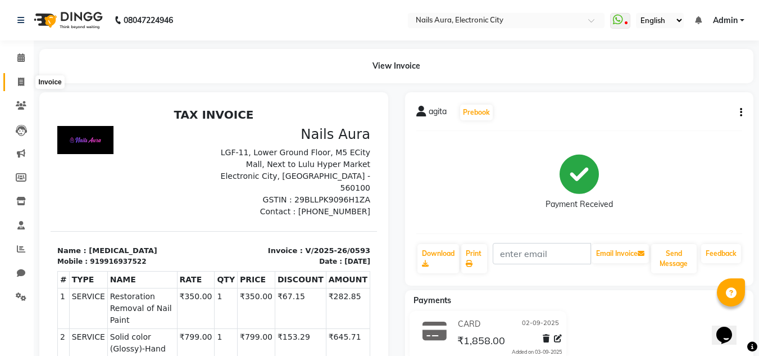
click at [21, 78] on icon at bounding box center [21, 82] width 6 height 8
select select "8179"
select select "service"
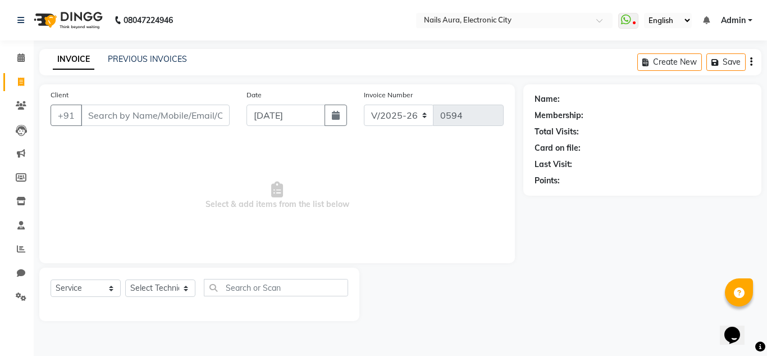
click at [155, 64] on div "PREVIOUS INVOICES" at bounding box center [147, 59] width 79 height 12
click at [155, 58] on link "PREVIOUS INVOICES" at bounding box center [147, 59] width 79 height 10
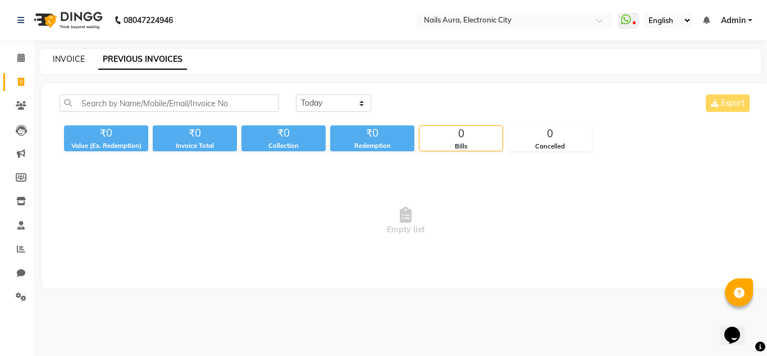
click at [72, 54] on link "INVOICE" at bounding box center [69, 59] width 32 height 10
select select "service"
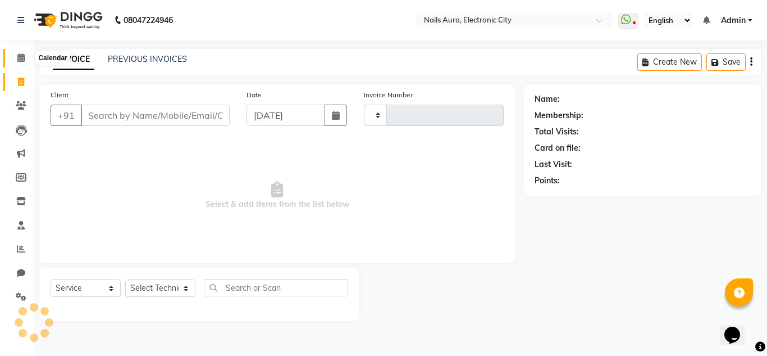
click at [19, 57] on icon at bounding box center [20, 57] width 7 height 8
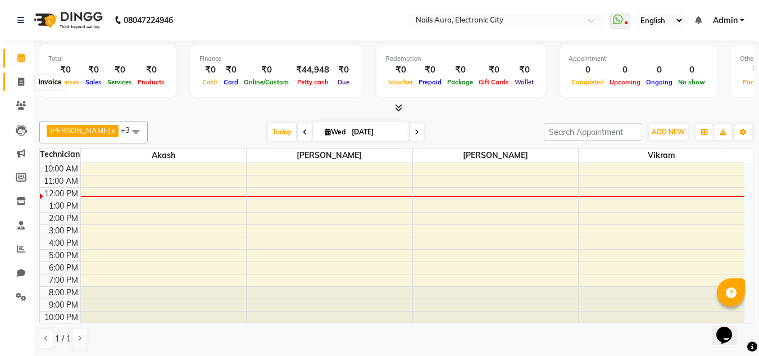
click at [19, 83] on icon at bounding box center [21, 82] width 6 height 8
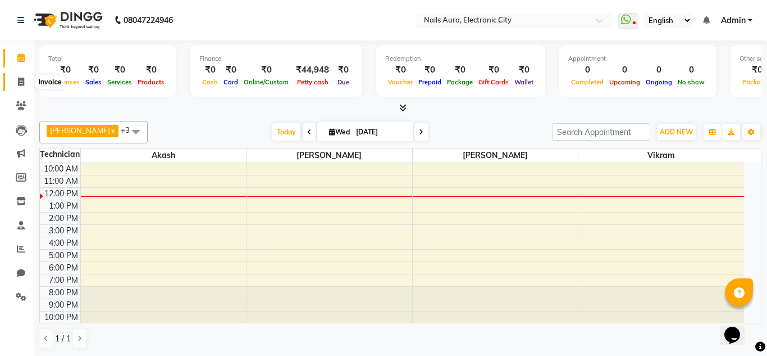
select select "8179"
select select "service"
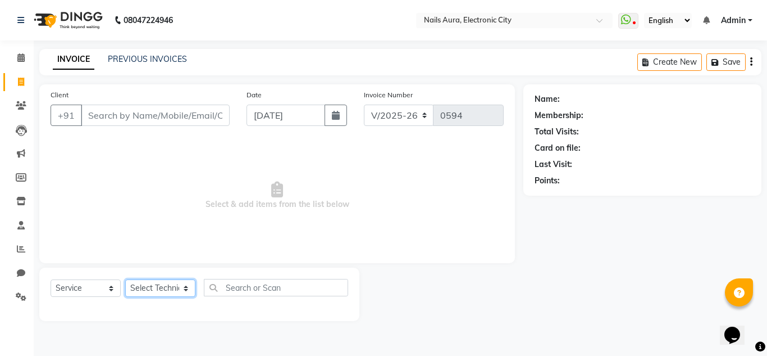
click at [153, 285] on select "Select Technician" at bounding box center [160, 287] width 70 height 17
select select "80444"
click at [125, 279] on select "Select Technician [PERSON_NAME] [PERSON_NAME] Pooja [PERSON_NAME] [PERSON_NAME]…" at bounding box center [160, 287] width 70 height 17
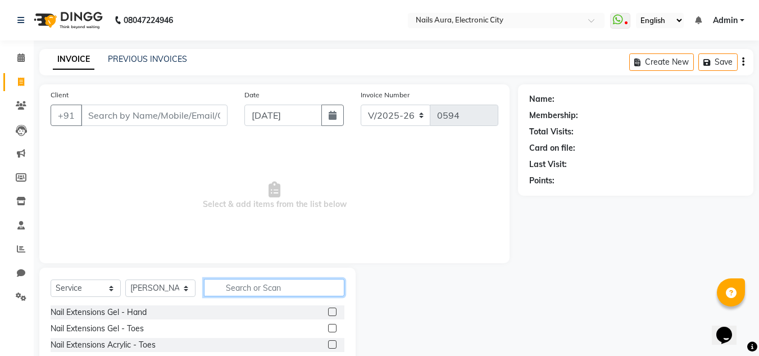
click at [239, 284] on input "text" at bounding box center [274, 287] width 140 height 17
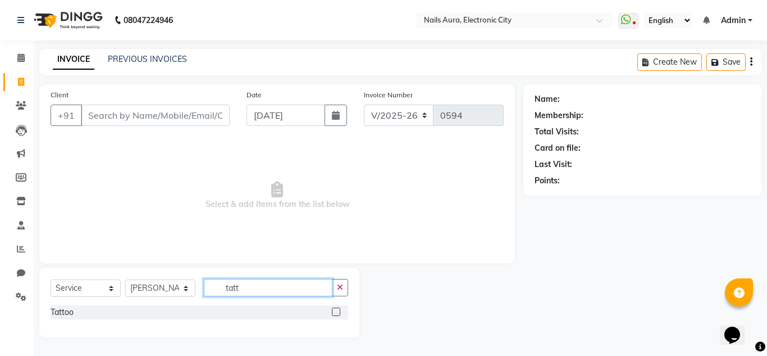
type input "tatt"
click at [335, 309] on label at bounding box center [336, 311] width 8 height 8
click at [335, 309] on input "checkbox" at bounding box center [335, 311] width 7 height 7
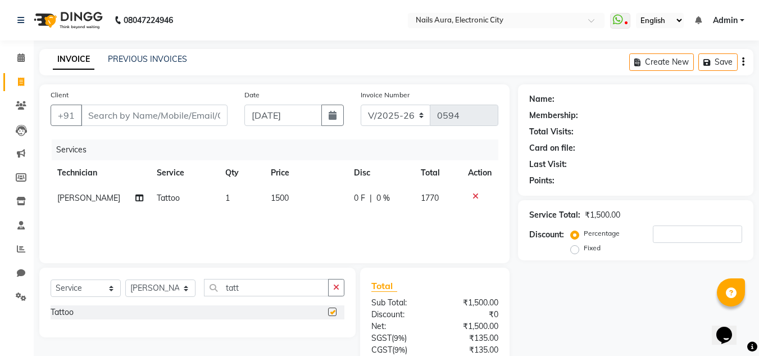
checkbox input "false"
click at [287, 196] on td "1500" at bounding box center [305, 197] width 83 height 25
select select "80444"
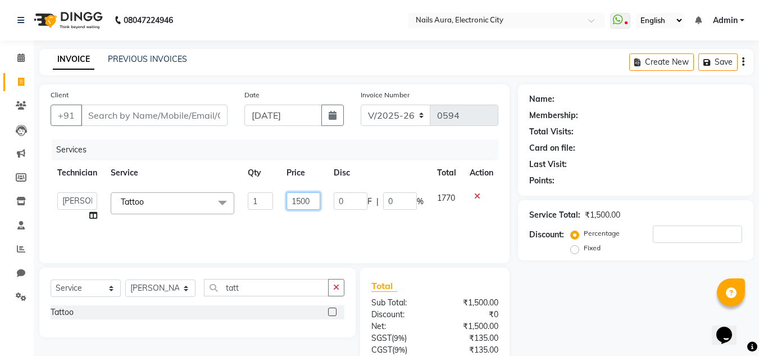
click at [316, 197] on input "1500" at bounding box center [304, 200] width 34 height 17
type input "1"
type input "2400"
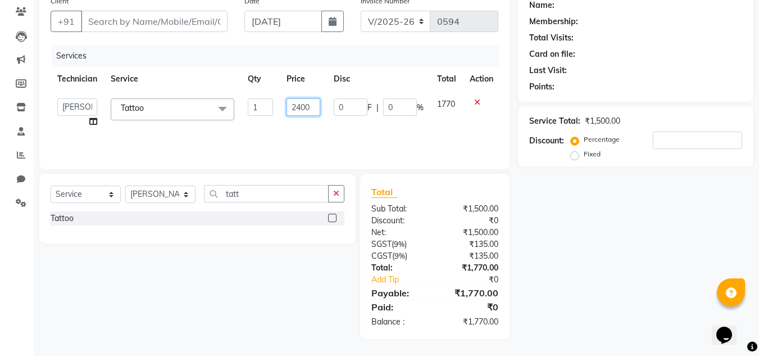
scroll to position [38, 0]
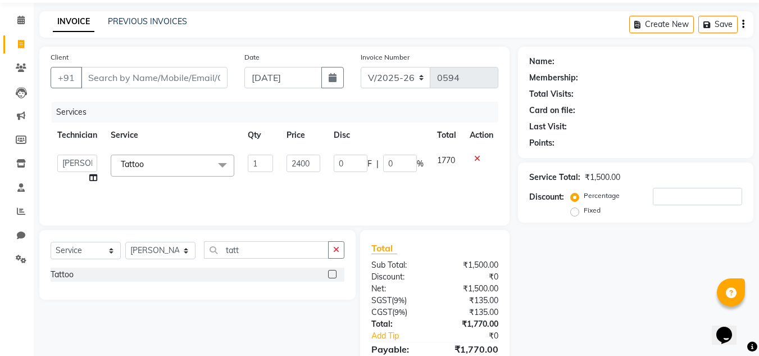
click at [612, 313] on div "Name: Membership: Total Visits: Card on file: Last Visit: Points: Service Total…" at bounding box center [640, 221] width 244 height 348
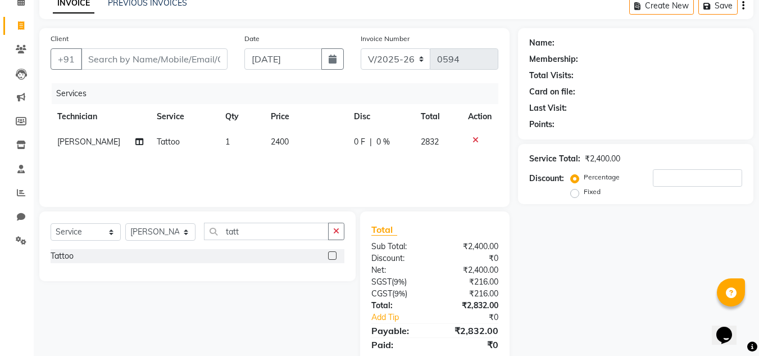
scroll to position [94, 0]
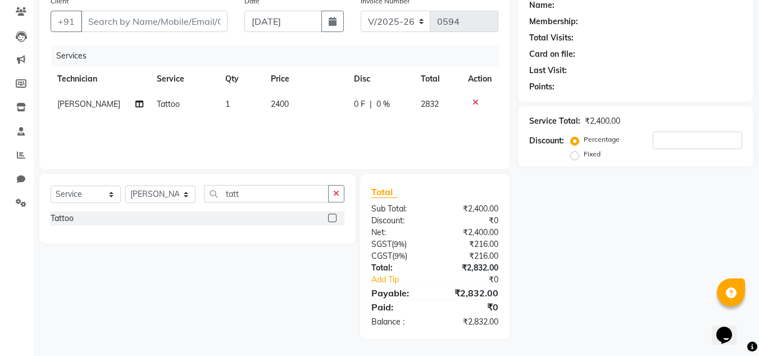
click at [584, 156] on label "Fixed" at bounding box center [592, 154] width 17 height 10
click at [573, 156] on input "Fixed" at bounding box center [577, 154] width 8 height 8
radio input "true"
click at [673, 145] on input "number" at bounding box center [697, 139] width 89 height 17
type input "4"
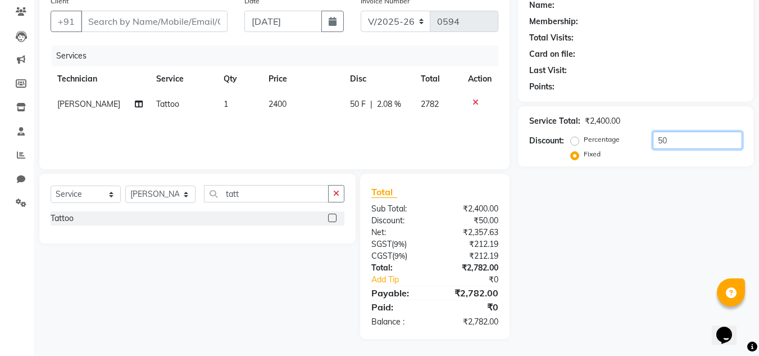
type input "5"
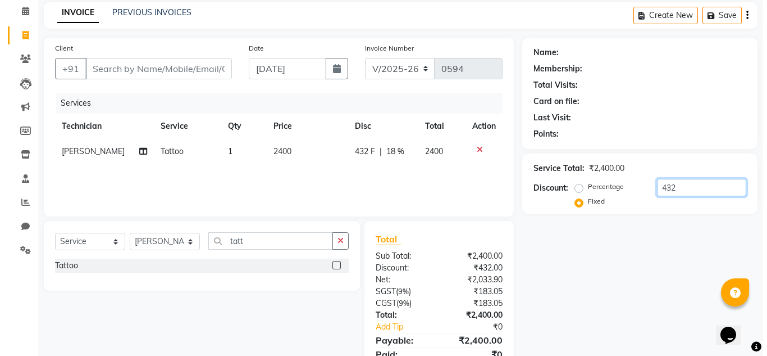
scroll to position [0, 0]
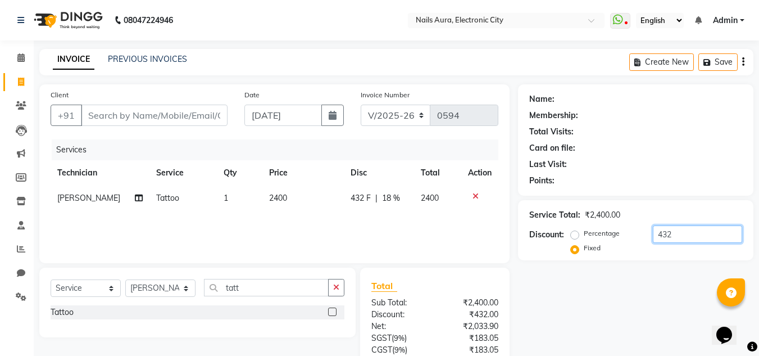
type input "432"
click at [131, 61] on link "PREVIOUS INVOICES" at bounding box center [147, 59] width 79 height 10
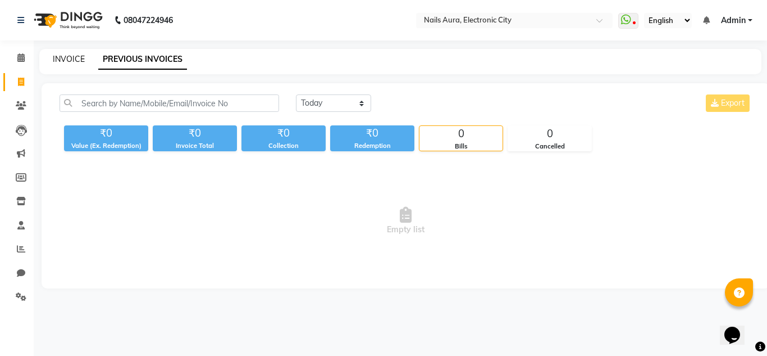
click at [71, 54] on link "INVOICE" at bounding box center [69, 59] width 32 height 10
select select "service"
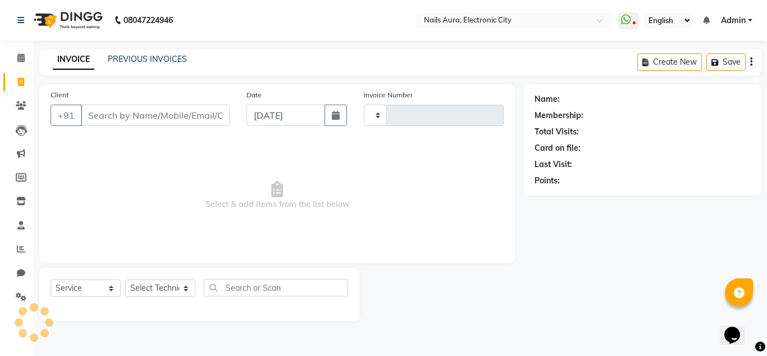
type input "0594"
select select "8179"
click at [22, 57] on icon at bounding box center [20, 57] width 7 height 8
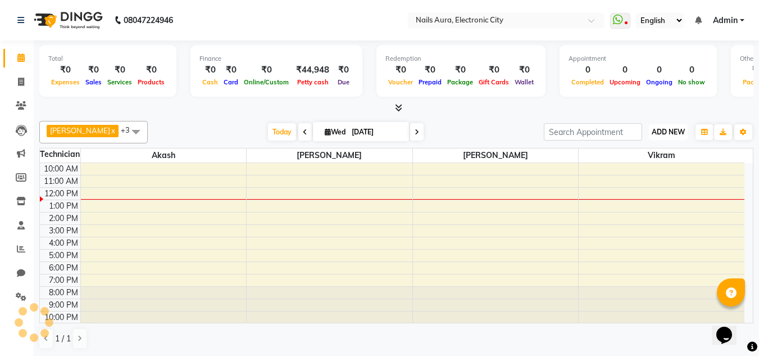
click at [664, 132] on span "ADD NEW" at bounding box center [668, 132] width 33 height 8
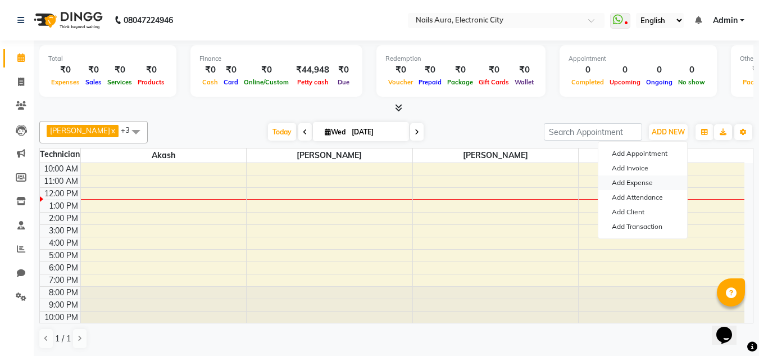
click at [633, 181] on link "Add Expense" at bounding box center [642, 182] width 89 height 15
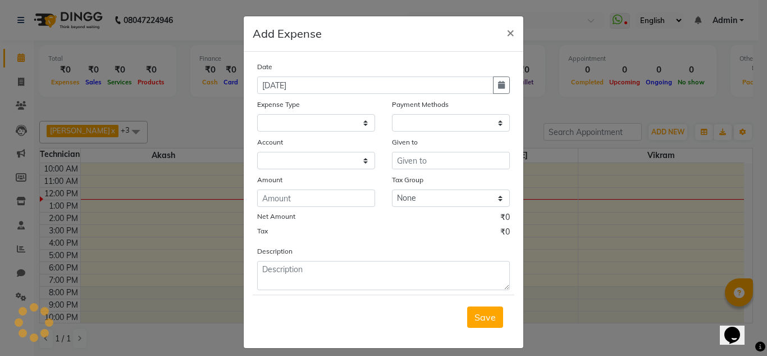
select select "1"
select select "7307"
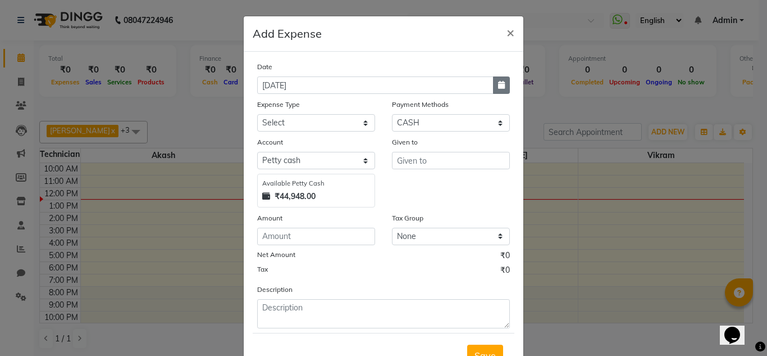
drag, startPoint x: 501, startPoint y: 87, endPoint x: 497, endPoint y: 93, distance: 7.6
click at [501, 87] on button "button" at bounding box center [501, 84] width 17 height 17
select select "9"
select select "2025"
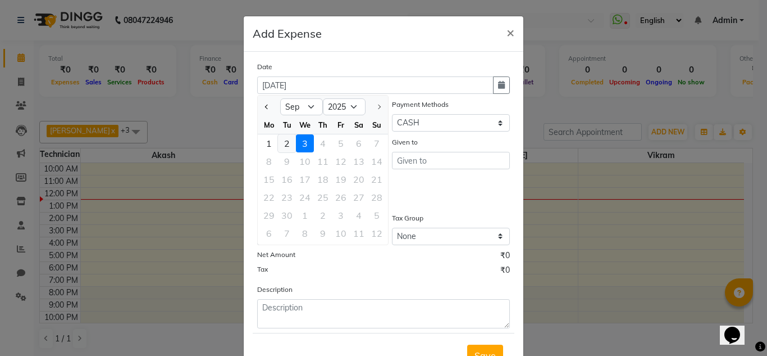
click at [279, 144] on div "2" at bounding box center [287, 143] width 18 height 18
type input "02-09-2025"
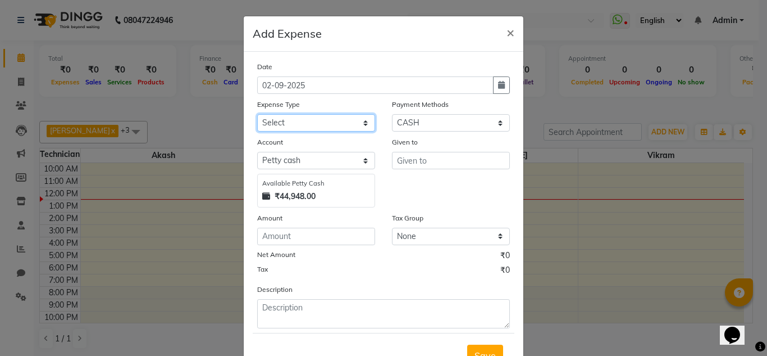
click at [285, 119] on select "Select AC Advance Salary Bank charges Car maintenance Cash transfer to bank Cas…" at bounding box center [316, 122] width 118 height 17
select select "22411"
click at [257, 114] on select "Select AC Advance Salary Bank charges Car maintenance Cash transfer to bank Cas…" at bounding box center [316, 122] width 118 height 17
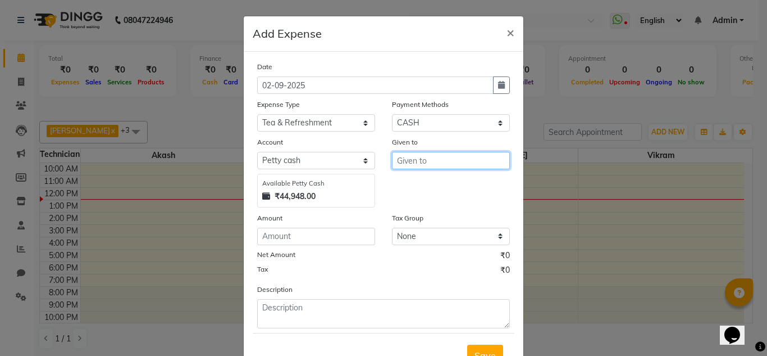
click at [433, 162] on input "text" at bounding box center [451, 160] width 118 height 17
type input "lulu"
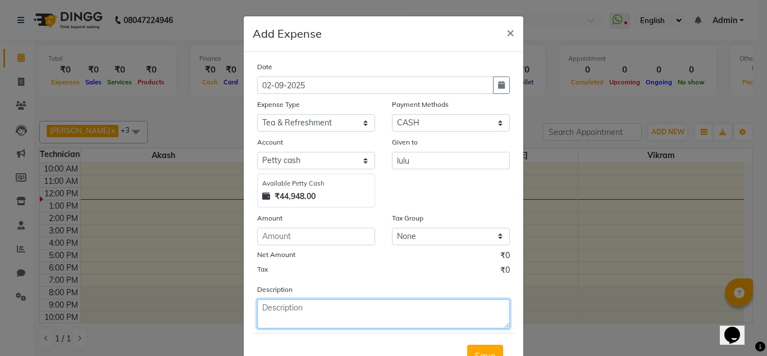
click at [327, 307] on textarea at bounding box center [383, 313] width 253 height 29
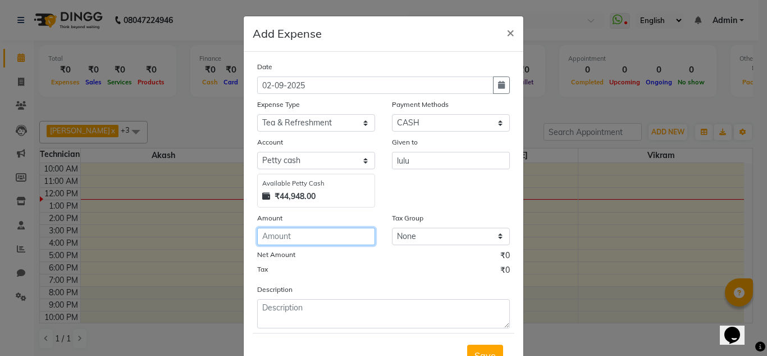
click at [276, 238] on input "number" at bounding box center [316, 236] width 118 height 17
type input "40"
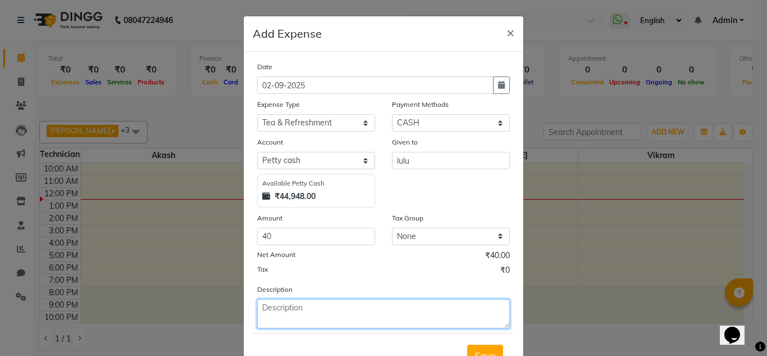
click at [281, 312] on textarea at bounding box center [383, 313] width 253 height 29
type textarea "cofee and tea"
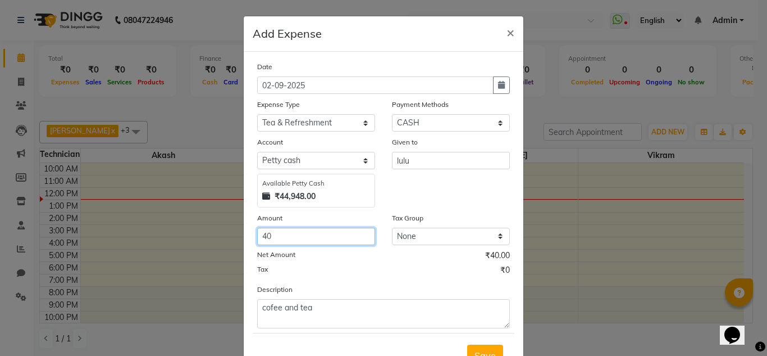
click at [280, 231] on input "40" at bounding box center [316, 236] width 118 height 17
type input "4"
type input "60"
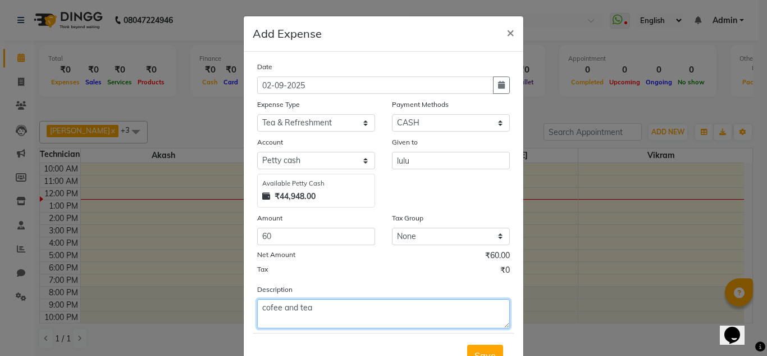
click at [270, 307] on textarea "cofee and tea" at bounding box center [383, 313] width 253 height 29
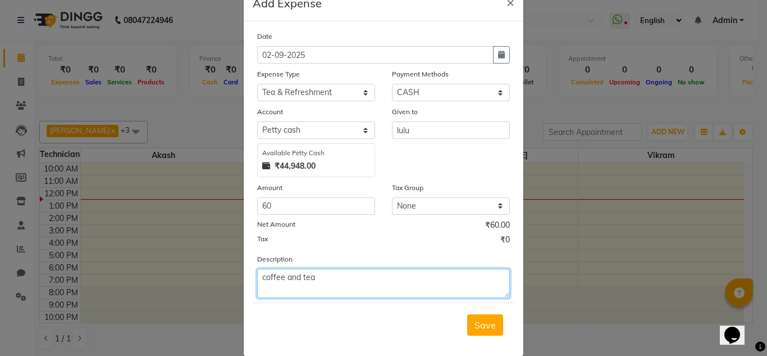
scroll to position [47, 0]
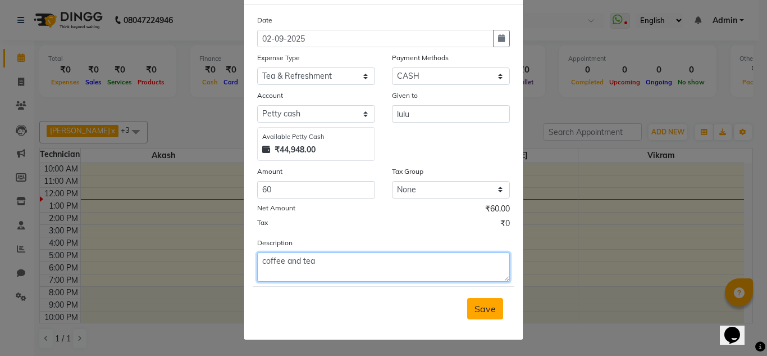
type textarea "coffee and tea"
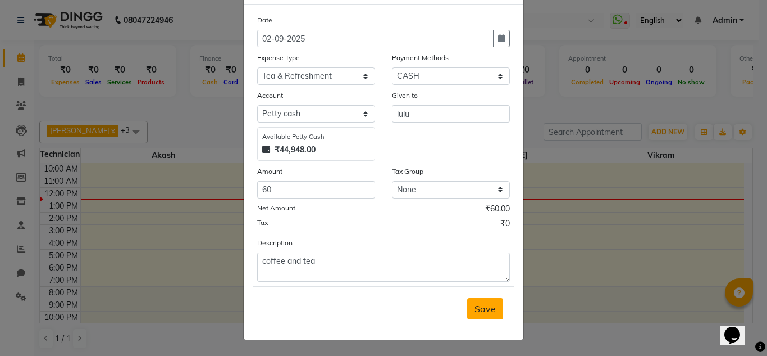
click at [488, 308] on span "Save" at bounding box center [485, 308] width 21 height 11
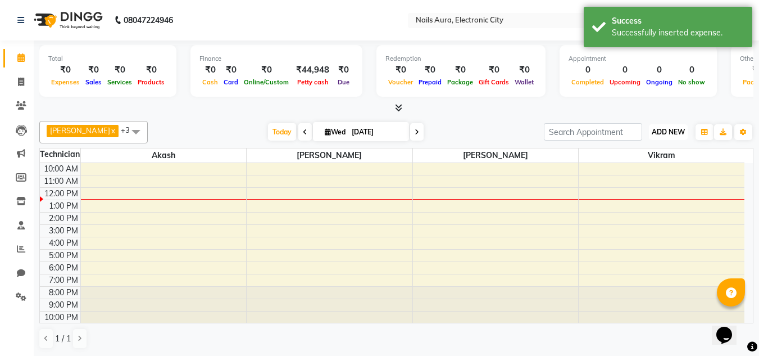
click at [663, 135] on span "ADD NEW" at bounding box center [668, 132] width 33 height 8
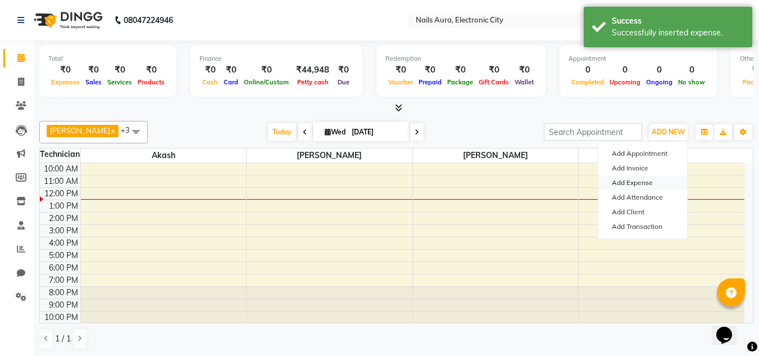
click at [641, 187] on link "Add Expense" at bounding box center [642, 182] width 89 height 15
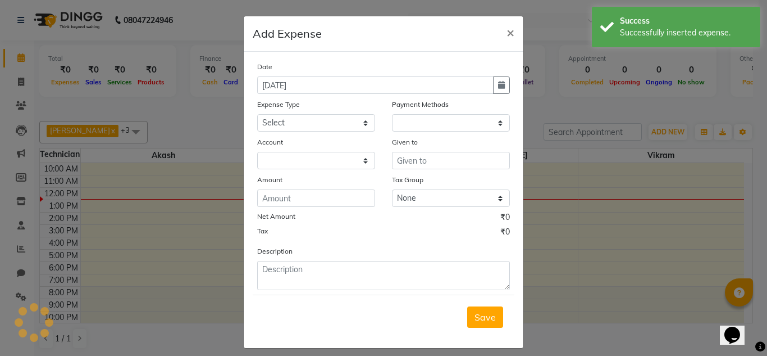
select select "1"
select select "7307"
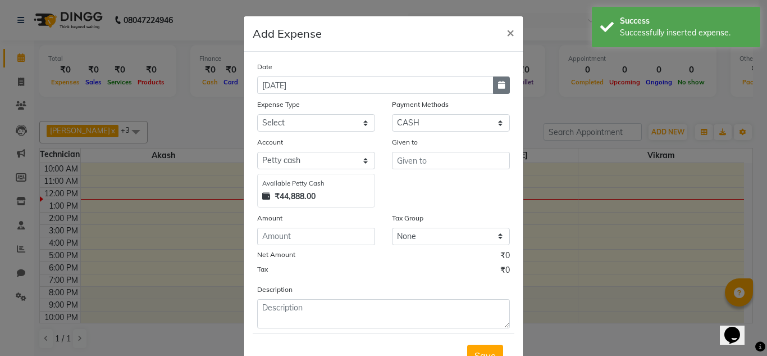
click at [498, 84] on icon "button" at bounding box center [501, 85] width 7 height 8
select select "9"
select select "2025"
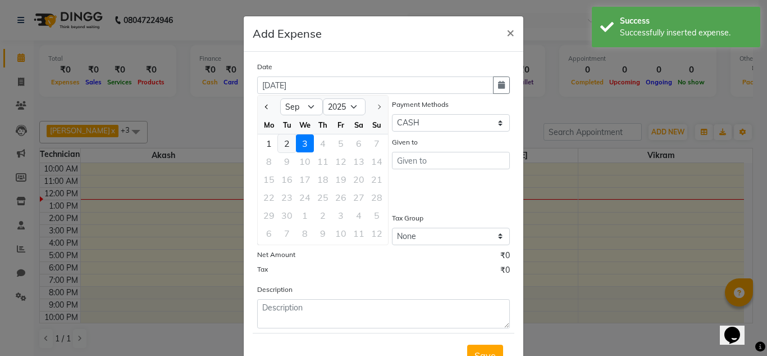
click at [287, 144] on div "2" at bounding box center [287, 143] width 18 height 18
type input "02-09-2025"
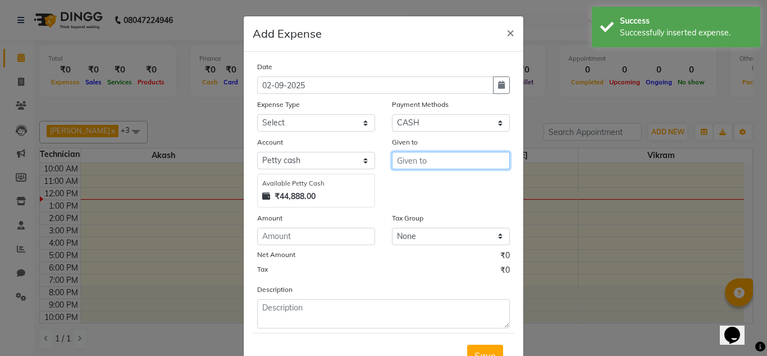
click at [423, 156] on input "text" at bounding box center [451, 160] width 118 height 17
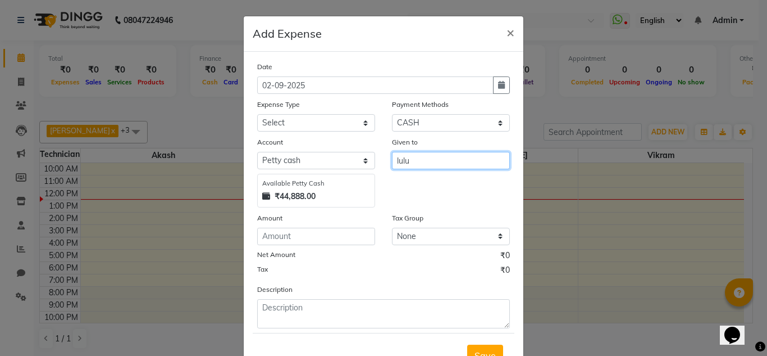
type input "lulu"
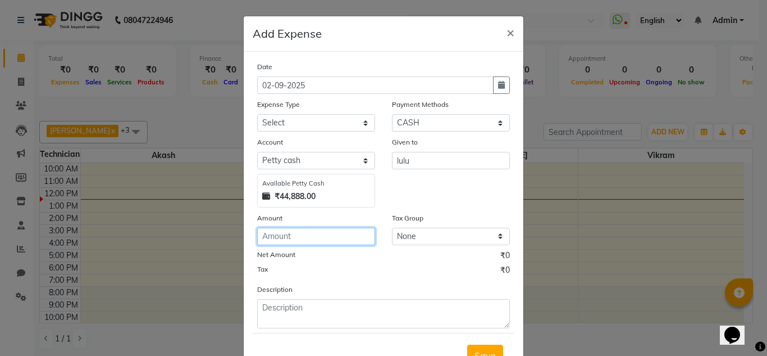
click at [299, 239] on input "number" at bounding box center [316, 236] width 118 height 17
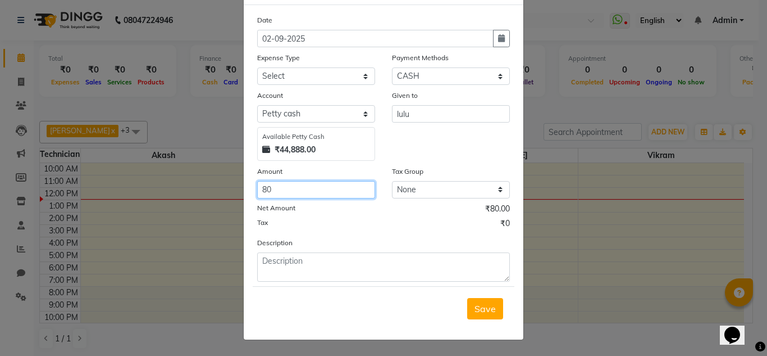
type input "80"
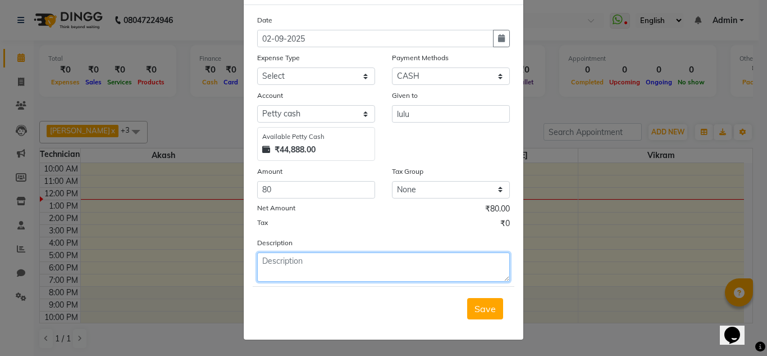
click at [311, 262] on textarea at bounding box center [383, 266] width 253 height 29
type textarea "carrry bag"
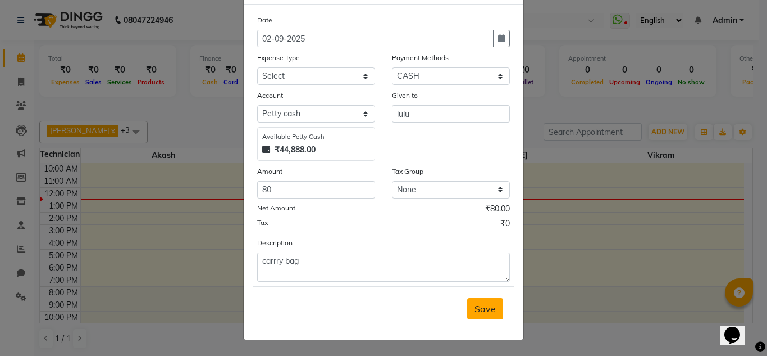
click at [478, 311] on span "Save" at bounding box center [485, 308] width 21 height 11
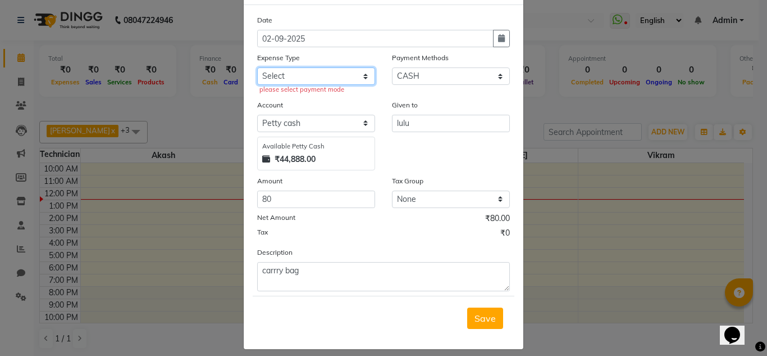
click at [327, 71] on select "Select AC Advance Salary Bank charges Car maintenance Cash transfer to bank Cas…" at bounding box center [316, 75] width 118 height 17
select select "22404"
click at [257, 67] on select "Select AC Advance Salary Bank charges Car maintenance Cash transfer to bank Cas…" at bounding box center [316, 75] width 118 height 17
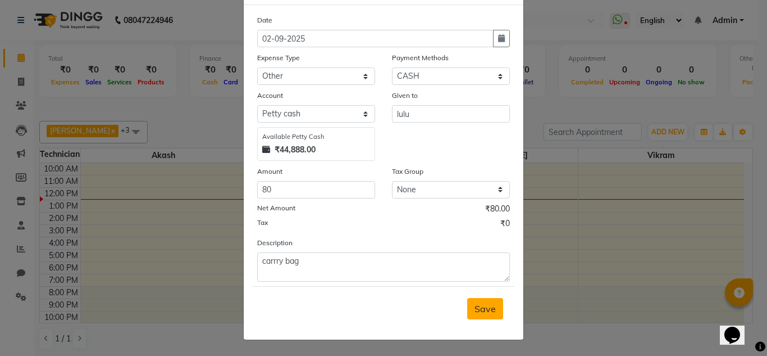
click at [486, 311] on span "Save" at bounding box center [485, 308] width 21 height 11
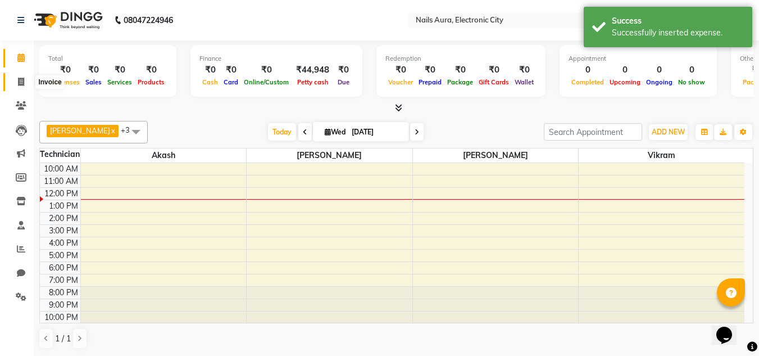
click at [19, 79] on icon at bounding box center [21, 82] width 6 height 8
select select "service"
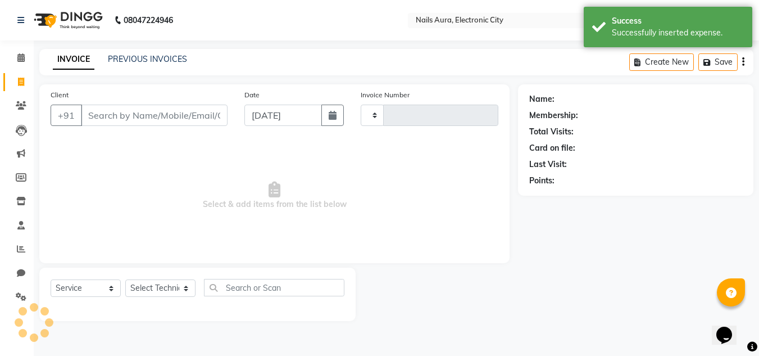
type input "0594"
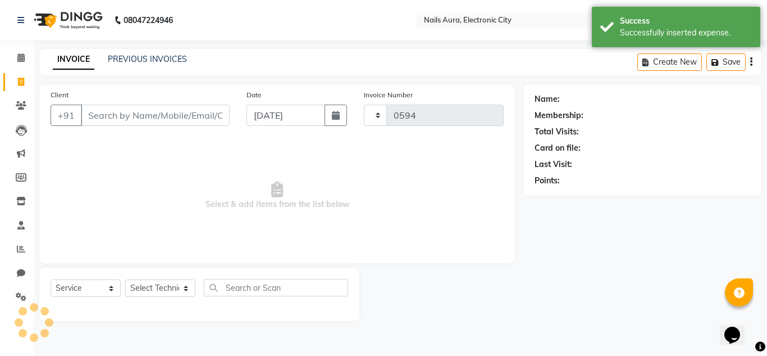
select select "8179"
click at [132, 54] on link "PREVIOUS INVOICES" at bounding box center [147, 59] width 79 height 10
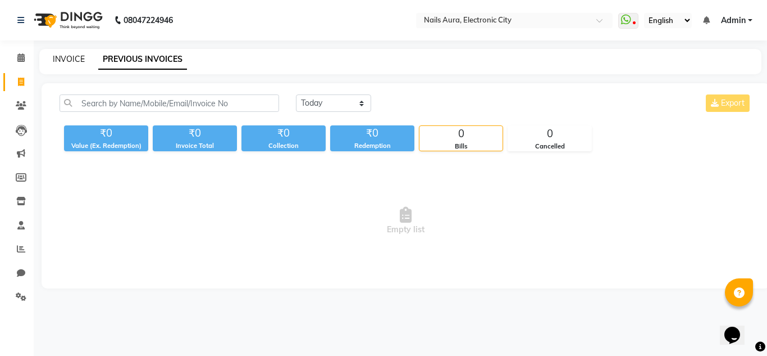
click at [74, 58] on link "INVOICE" at bounding box center [69, 59] width 32 height 10
select select "service"
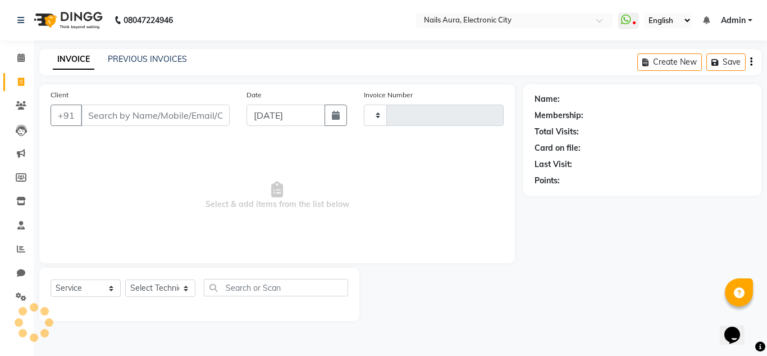
type input "0594"
select select "8179"
click at [120, 112] on input "Client" at bounding box center [155, 114] width 149 height 21
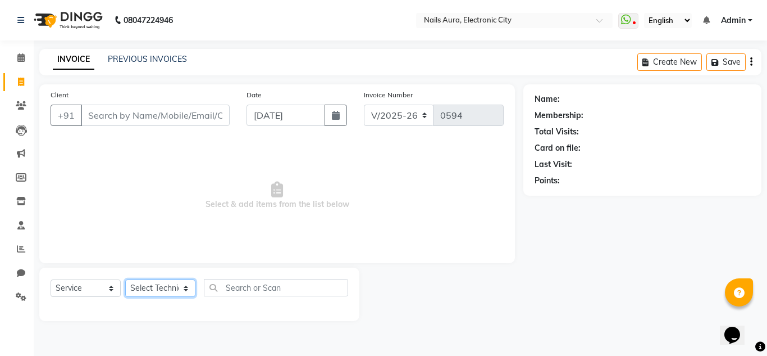
click at [147, 285] on select "Select Technician [PERSON_NAME] [PERSON_NAME] Pooja [PERSON_NAME] [PERSON_NAME]…" at bounding box center [160, 287] width 70 height 17
click at [404, 224] on span "Select & add items from the list below" at bounding box center [277, 195] width 453 height 112
click at [147, 59] on link "PREVIOUS INVOICES" at bounding box center [147, 59] width 79 height 10
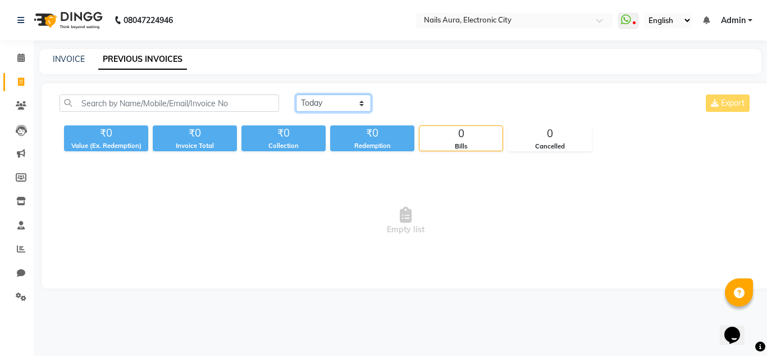
click at [343, 103] on select "[DATE] [DATE] Custom Range" at bounding box center [333, 102] width 75 height 17
select select "[DATE]"
click at [296, 94] on select "[DATE] [DATE] Custom Range" at bounding box center [333, 102] width 75 height 17
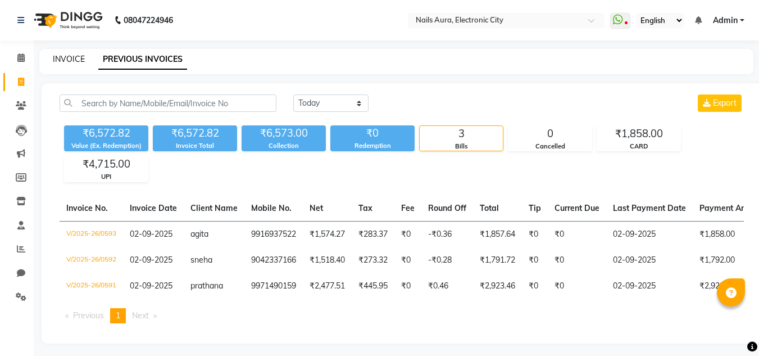
click at [65, 61] on link "INVOICE" at bounding box center [69, 59] width 32 height 10
select select "8179"
select select "service"
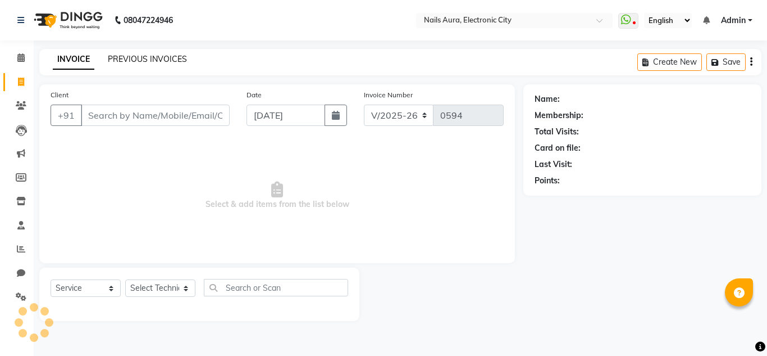
click at [123, 60] on link "PREVIOUS INVOICES" at bounding box center [147, 59] width 79 height 10
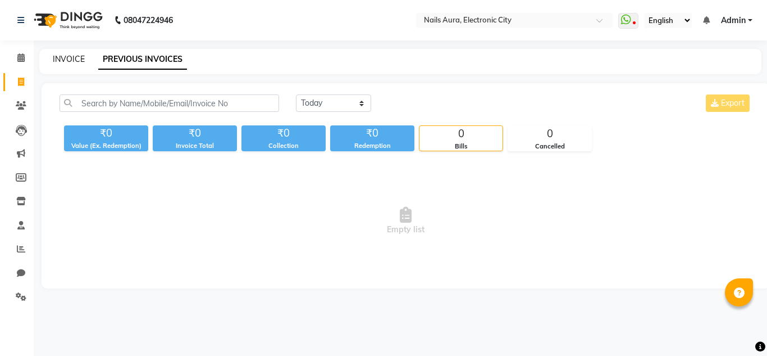
click at [66, 62] on link "INVOICE" at bounding box center [69, 59] width 32 height 10
select select "service"
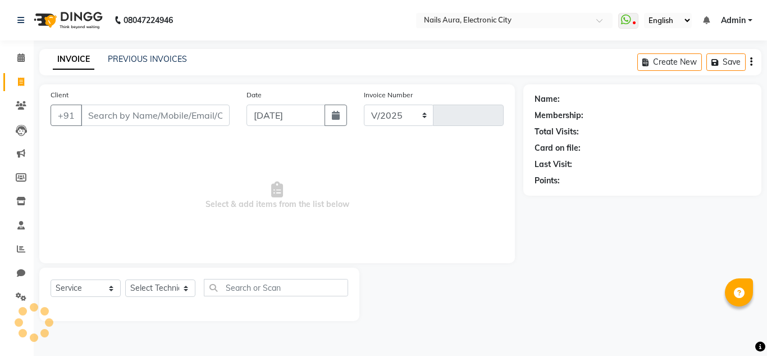
select select "8179"
type input "0594"
click at [25, 103] on icon at bounding box center [21, 105] width 11 height 8
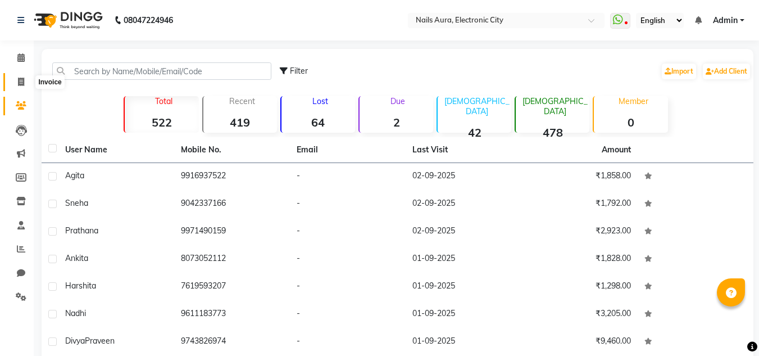
click at [24, 83] on icon at bounding box center [21, 82] width 6 height 8
select select "service"
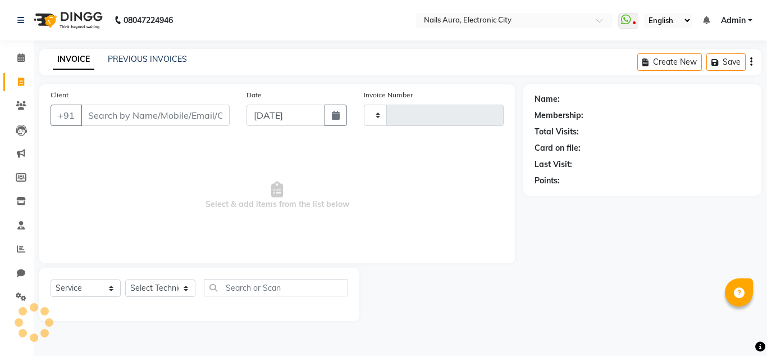
type input "0594"
select select "8179"
click at [17, 56] on icon at bounding box center [20, 57] width 7 height 8
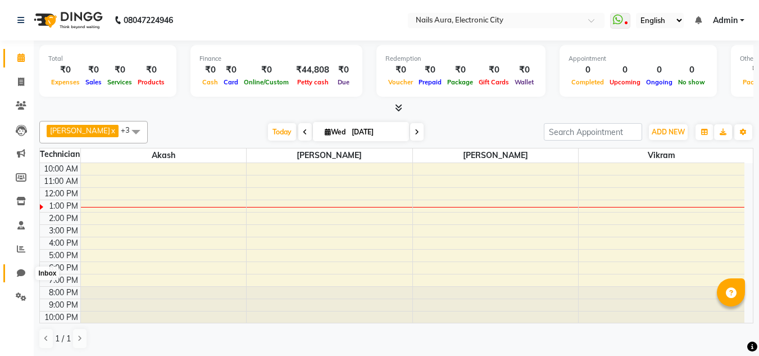
click at [21, 273] on icon at bounding box center [21, 273] width 8 height 8
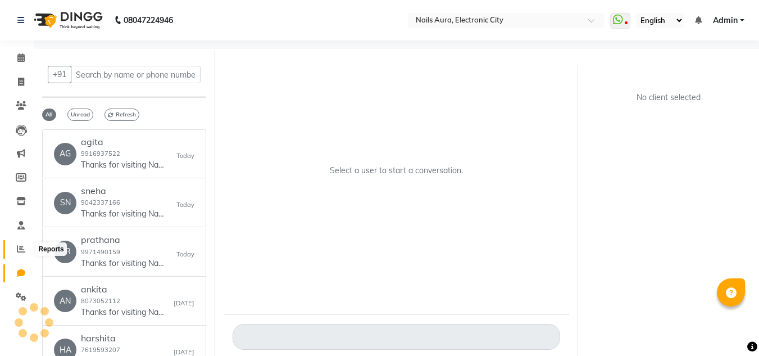
click at [19, 249] on icon at bounding box center [21, 248] width 8 height 8
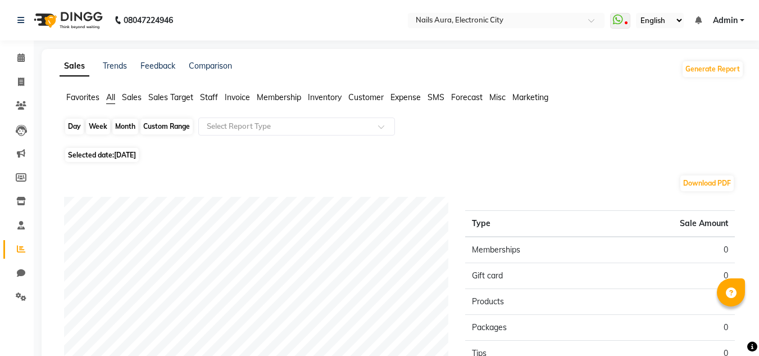
click at [72, 130] on div "Day" at bounding box center [74, 127] width 19 height 16
select select "9"
select select "2025"
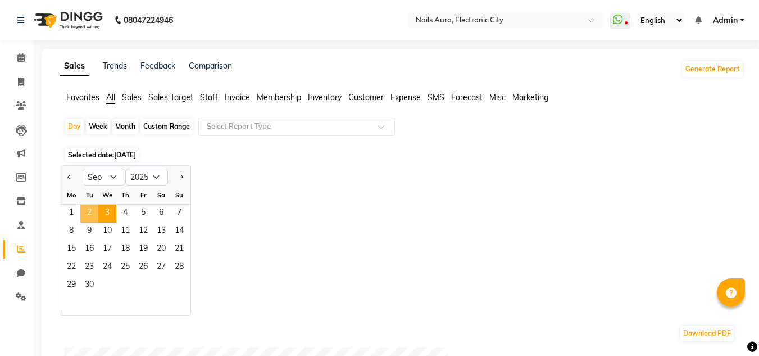
click at [87, 214] on span "2" at bounding box center [89, 213] width 18 height 18
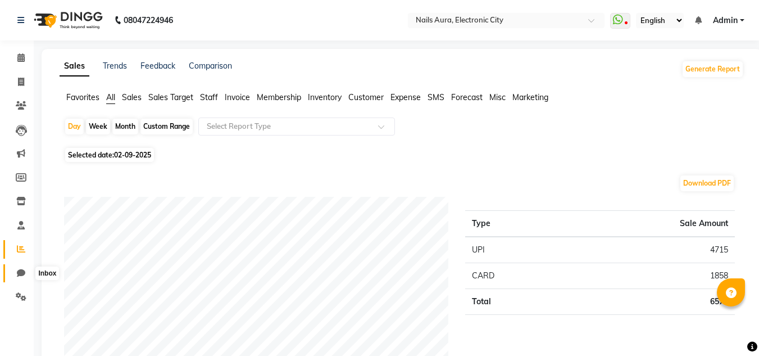
click at [20, 271] on icon at bounding box center [21, 273] width 8 height 8
select select "100"
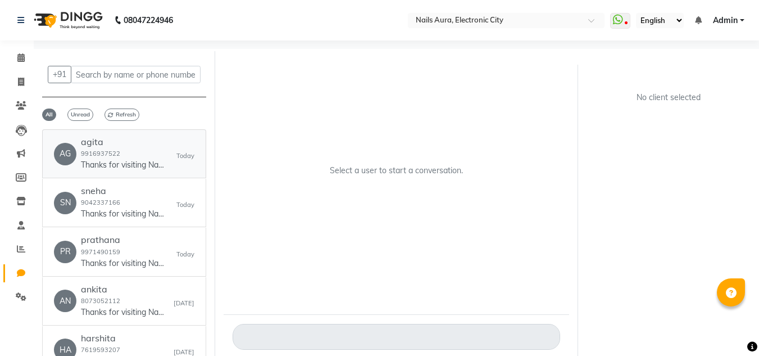
click at [127, 175] on link "AG [MEDICAL_DATA] 9916937522 Thanks for visiting [GEOGRAPHIC_DATA] Aura. Your b…" at bounding box center [124, 153] width 164 height 49
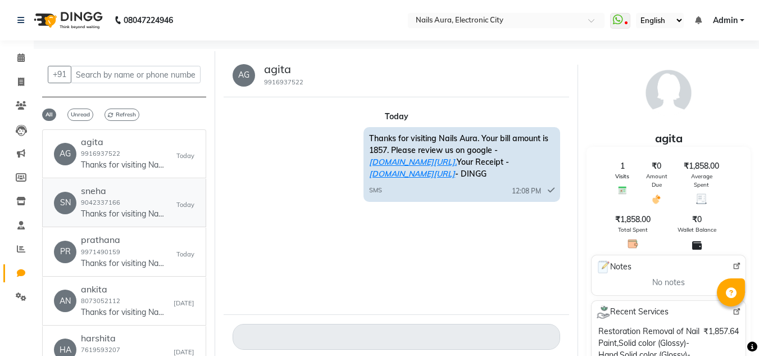
click at [133, 208] on p "Thanks for visiting Nails Aura. Your bill amount is 1791. Please review us on g…" at bounding box center [123, 214] width 84 height 12
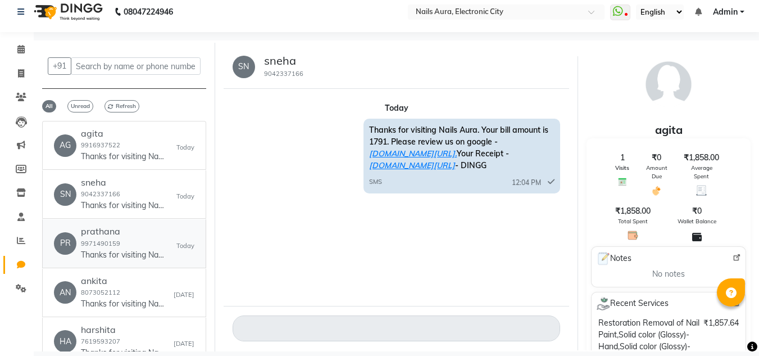
click at [104, 247] on div "prathana 9971490159 Thanks for visiting [GEOGRAPHIC_DATA]. Your bill amount is …" at bounding box center [123, 243] width 84 height 34
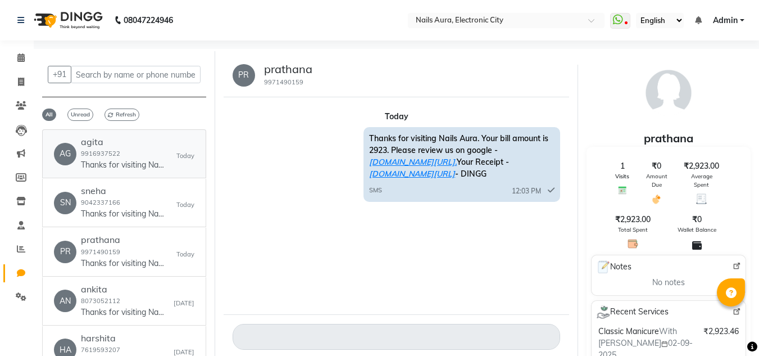
click at [136, 163] on p "Thanks for visiting Nails Aura. Your bill amount is 1857. Please review us on g…" at bounding box center [123, 165] width 84 height 12
click at [21, 253] on span at bounding box center [21, 249] width 20 height 13
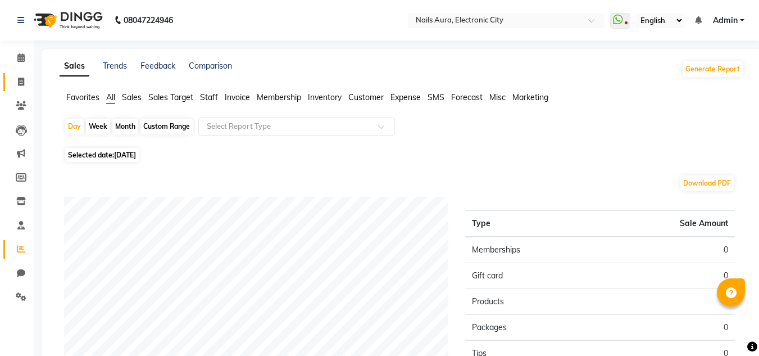
drag, startPoint x: 2, startPoint y: 83, endPoint x: 22, endPoint y: 83, distance: 20.8
click at [3, 83] on li "Invoice" at bounding box center [17, 82] width 34 height 24
click at [22, 83] on icon at bounding box center [21, 82] width 6 height 8
select select "service"
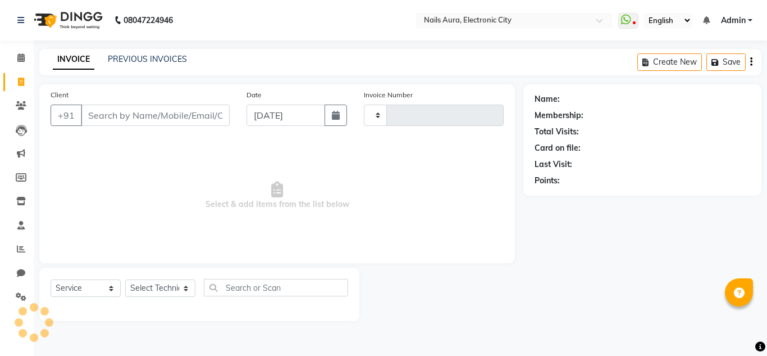
type input "0594"
select select "8179"
click at [16, 294] on icon at bounding box center [21, 296] width 11 height 8
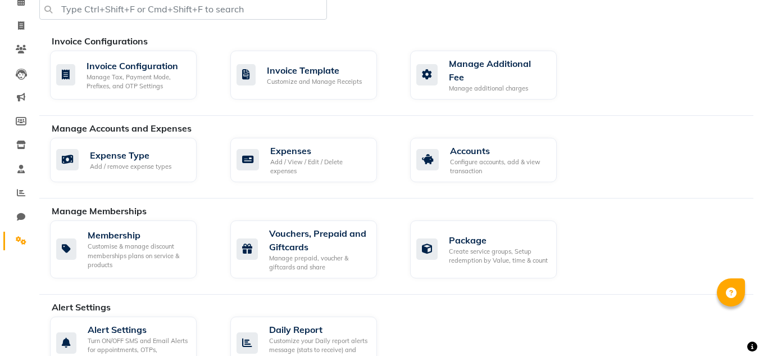
scroll to position [112, 0]
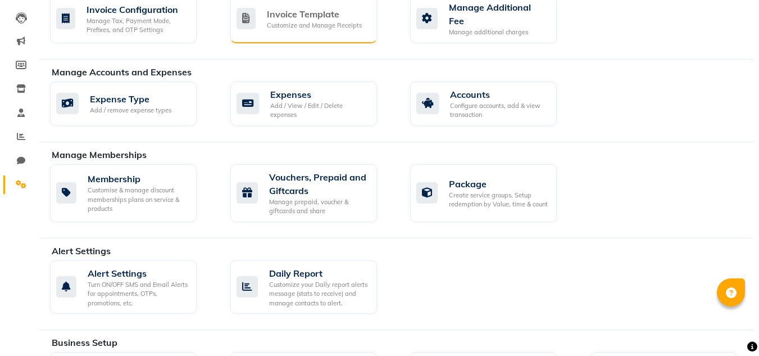
click at [336, 11] on div "Invoice Template" at bounding box center [314, 13] width 95 height 13
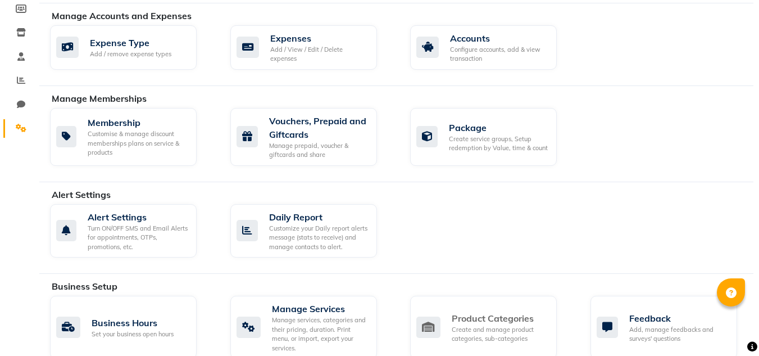
scroll to position [225, 0]
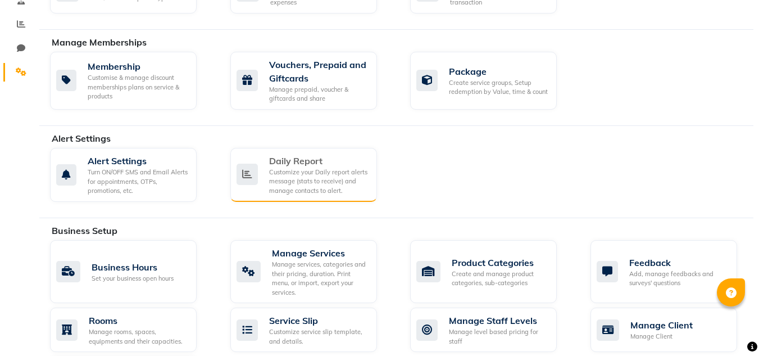
click at [313, 175] on div "Customize your Daily report alerts message (stats to receive) and manage contac…" at bounding box center [318, 181] width 99 height 28
select select "1260"
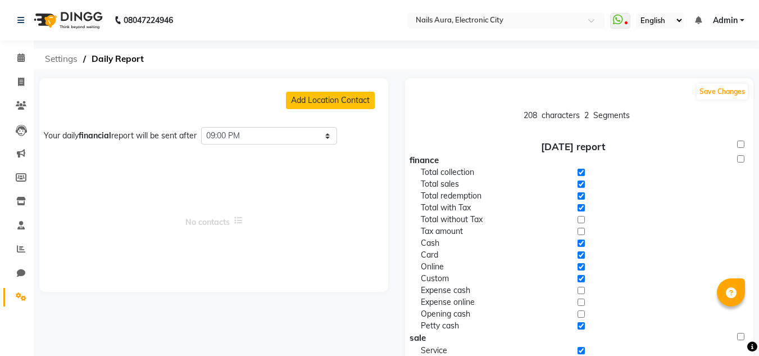
click at [60, 59] on span "Settings" at bounding box center [61, 59] width 44 height 20
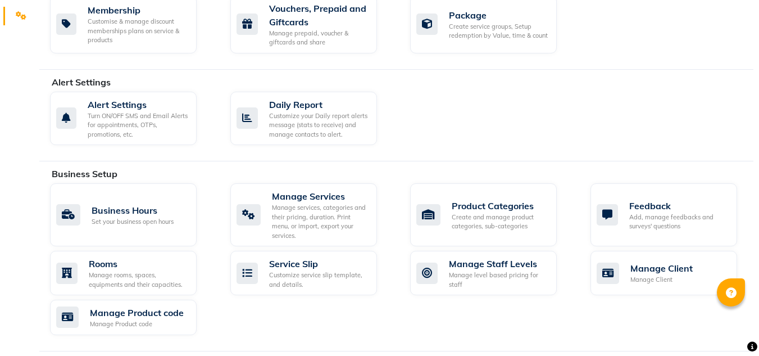
scroll to position [337, 0]
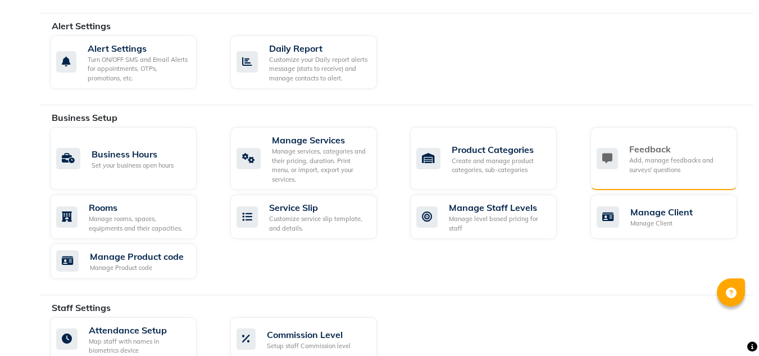
click at [649, 158] on div "Add, manage feedbacks and surveys' questions" at bounding box center [678, 165] width 99 height 19
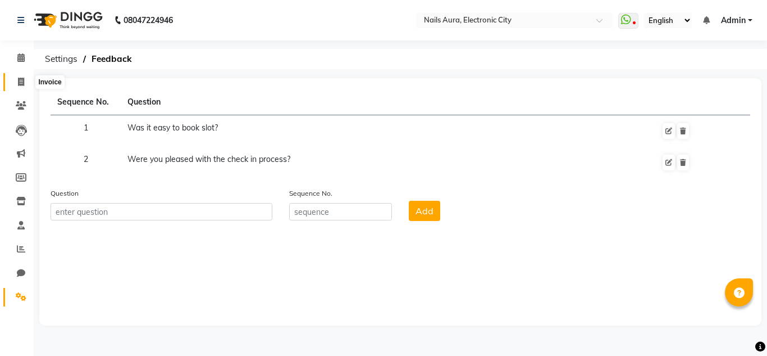
click at [15, 81] on span at bounding box center [21, 82] width 20 height 13
select select "service"
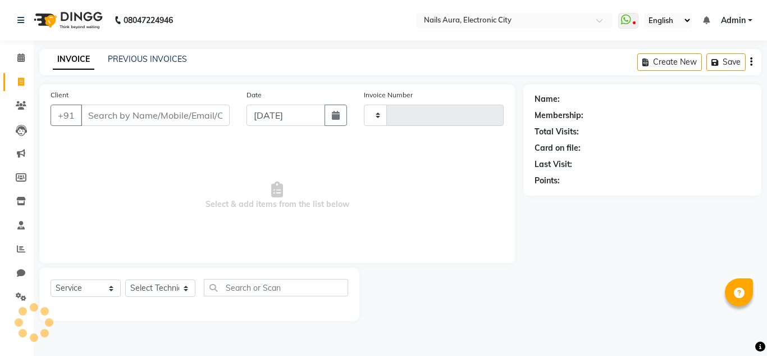
type input "0594"
select select "8179"
click at [21, 250] on icon at bounding box center [21, 248] width 8 height 8
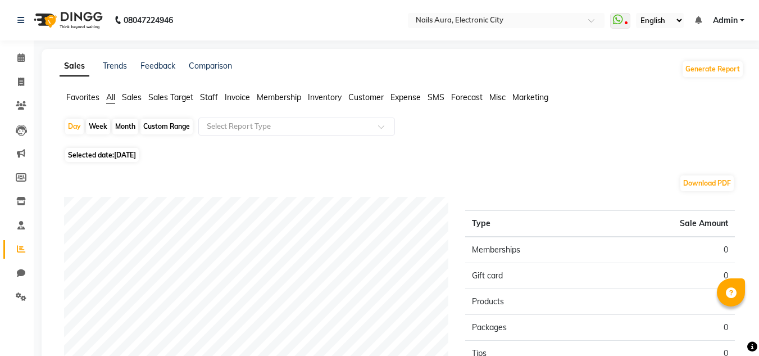
click at [135, 96] on span "Sales" at bounding box center [132, 97] width 20 height 10
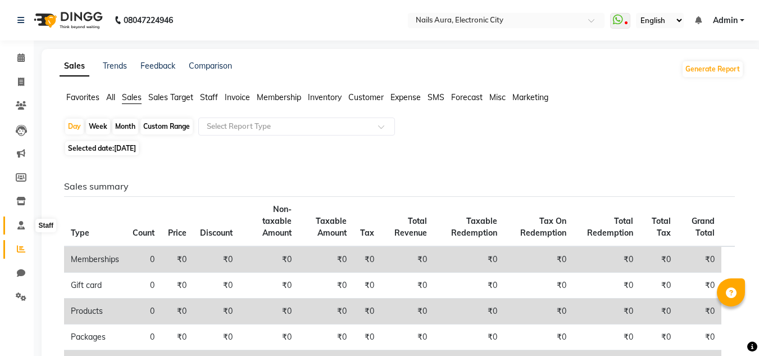
click at [20, 220] on span at bounding box center [21, 225] width 20 height 13
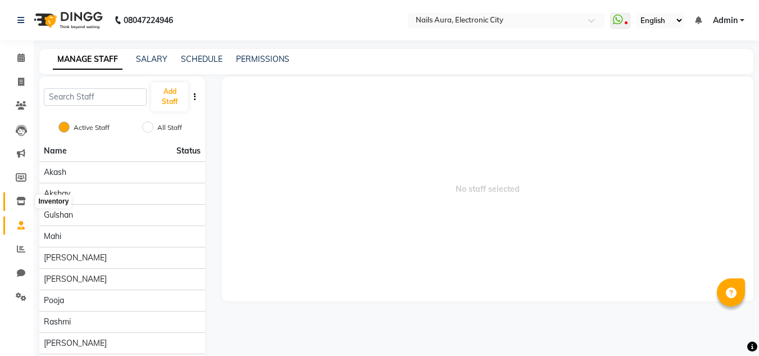
click at [17, 198] on icon at bounding box center [21, 201] width 10 height 8
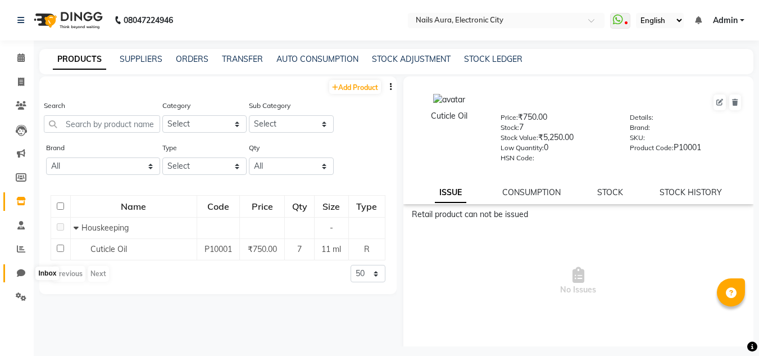
click at [20, 271] on icon at bounding box center [21, 273] width 8 height 8
select select "100"
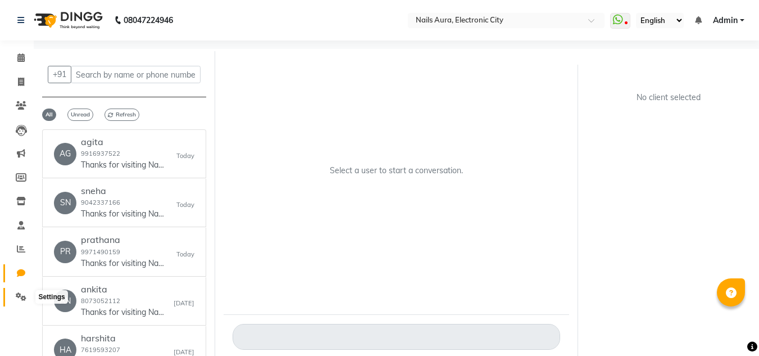
click at [24, 293] on icon at bounding box center [21, 296] width 11 height 8
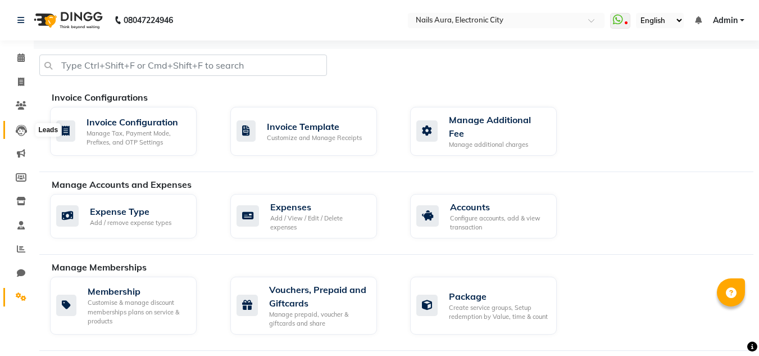
click at [26, 134] on icon at bounding box center [21, 130] width 11 height 11
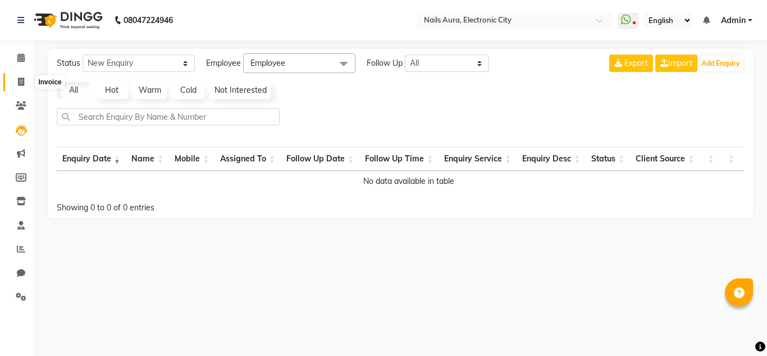
click at [26, 83] on span at bounding box center [21, 82] width 20 height 13
select select "8179"
select select "service"
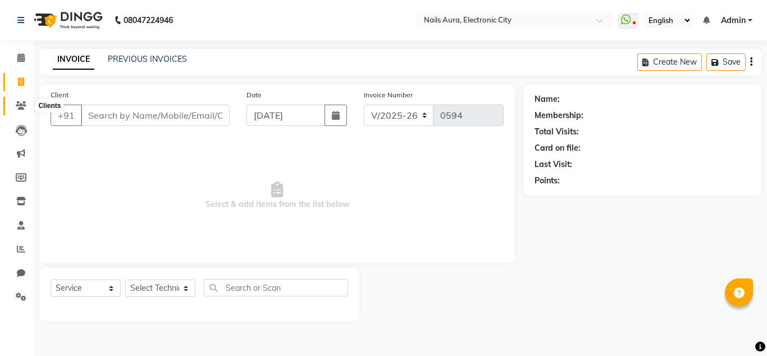
click at [24, 111] on span at bounding box center [21, 105] width 20 height 13
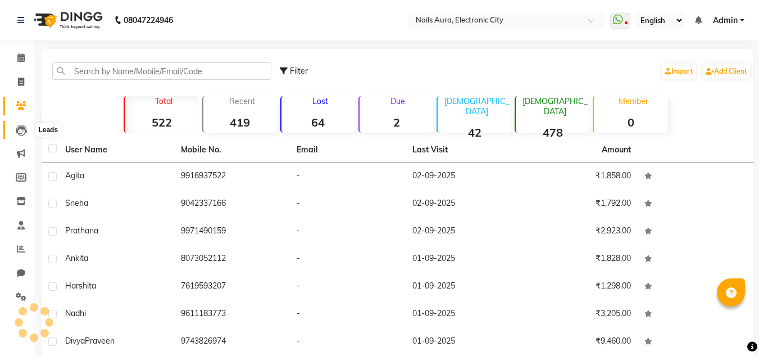
click at [24, 132] on icon at bounding box center [21, 130] width 11 height 11
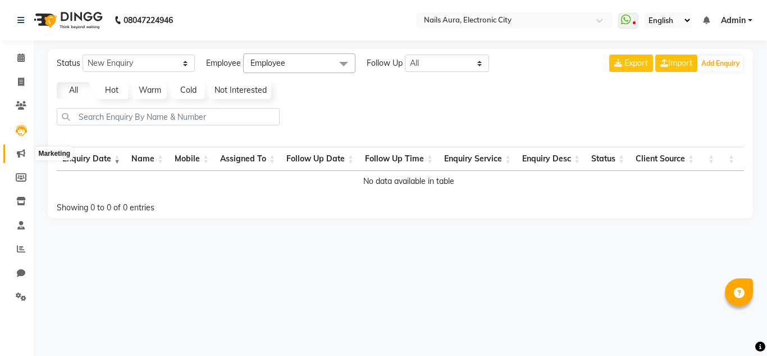
click at [21, 153] on icon at bounding box center [21, 153] width 8 height 8
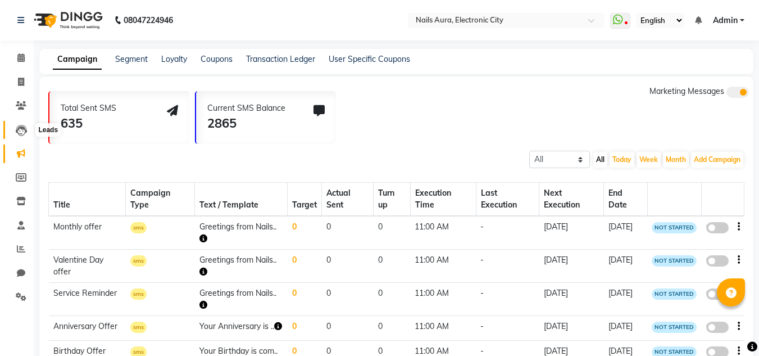
click at [18, 127] on icon at bounding box center [21, 130] width 11 height 11
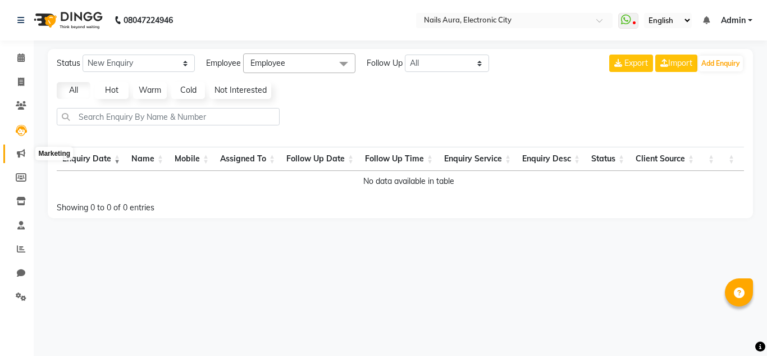
click at [25, 151] on span at bounding box center [21, 153] width 20 height 13
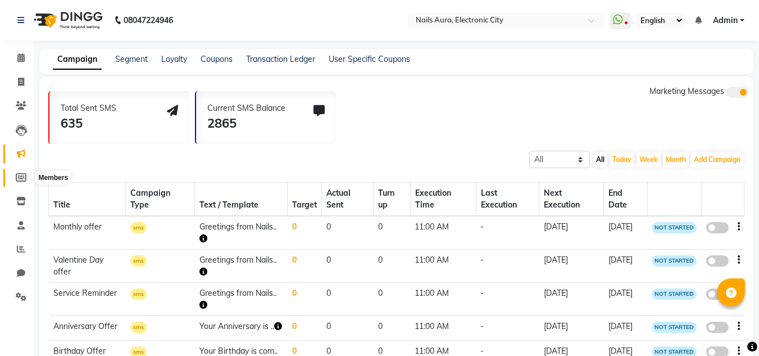
click at [16, 178] on icon at bounding box center [21, 177] width 11 height 8
select select
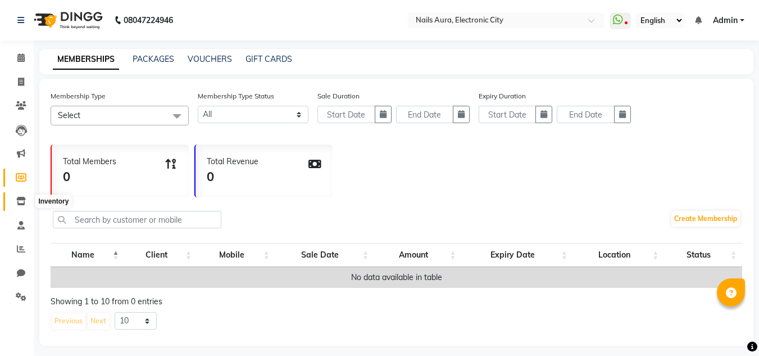
click at [21, 202] on icon at bounding box center [21, 201] width 10 height 8
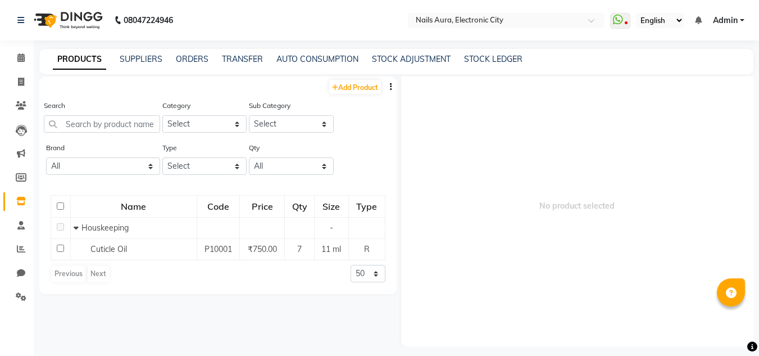
scroll to position [7, 0]
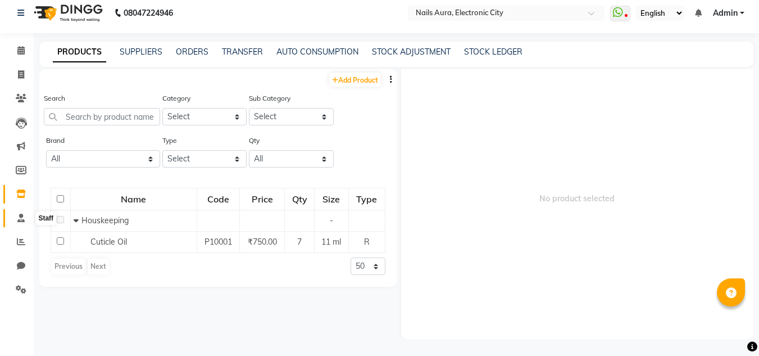
click at [17, 215] on icon at bounding box center [20, 217] width 7 height 8
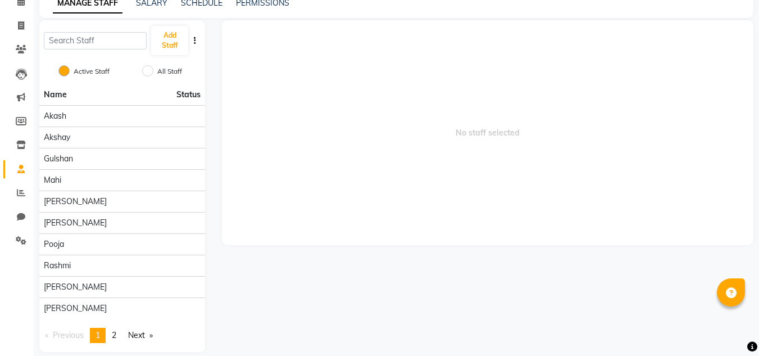
scroll to position [69, 0]
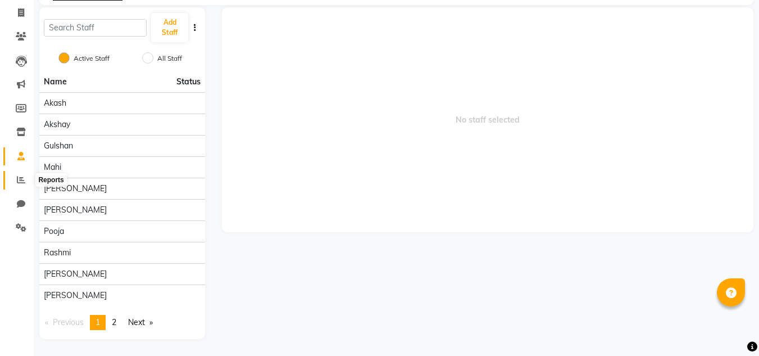
click at [21, 185] on span at bounding box center [21, 180] width 20 height 13
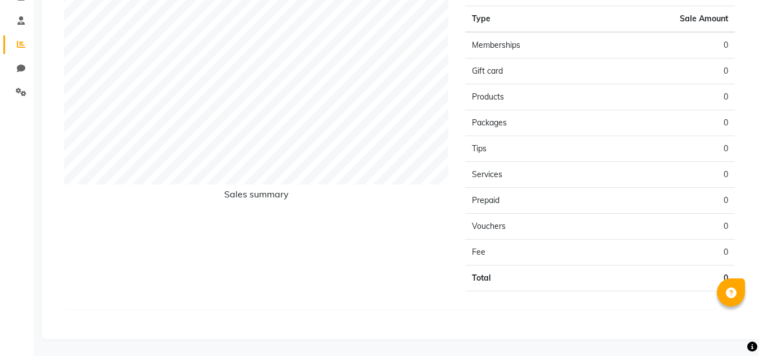
scroll to position [92, 0]
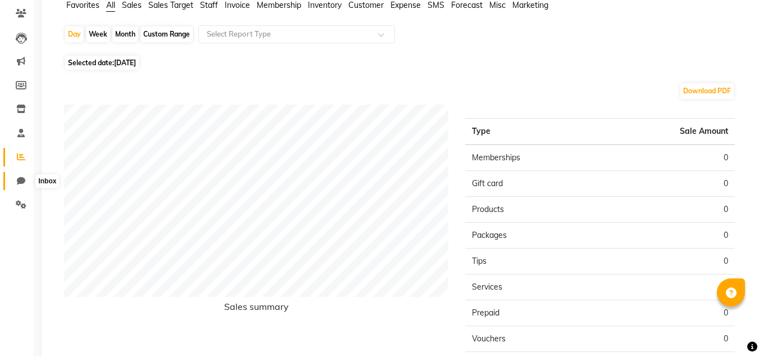
click at [22, 183] on icon at bounding box center [21, 180] width 8 height 8
select select "100"
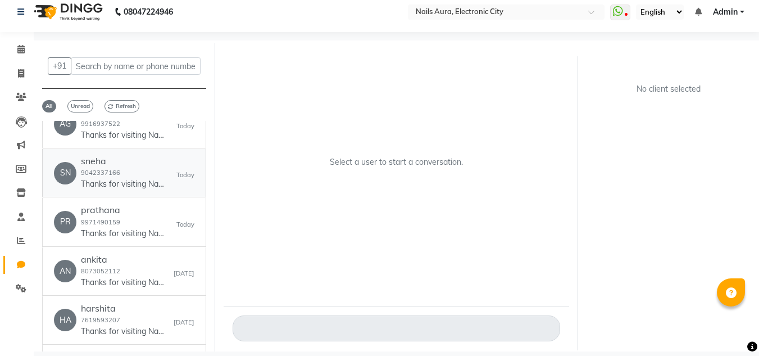
scroll to position [56, 0]
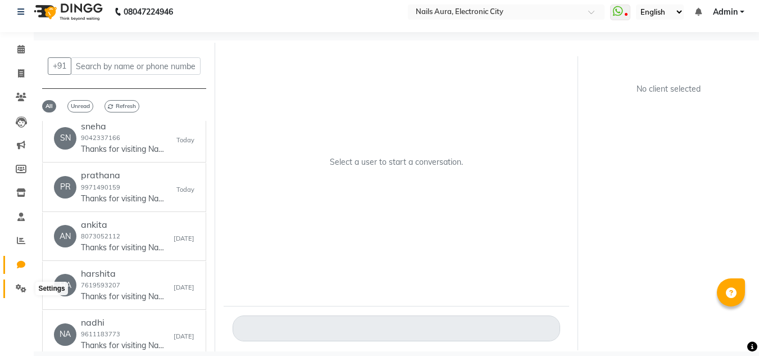
click at [16, 283] on span at bounding box center [21, 288] width 20 height 13
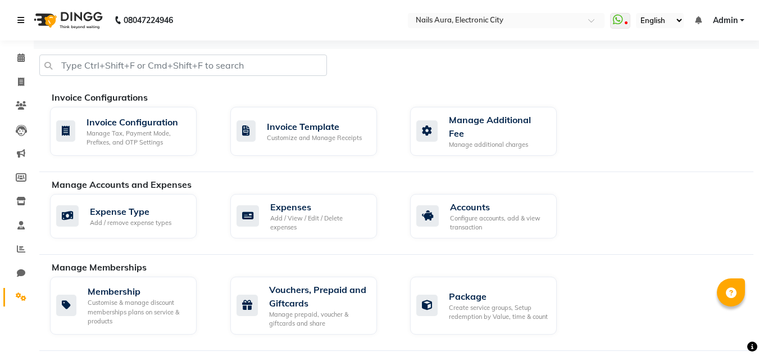
click at [22, 20] on icon at bounding box center [20, 20] width 7 height 8
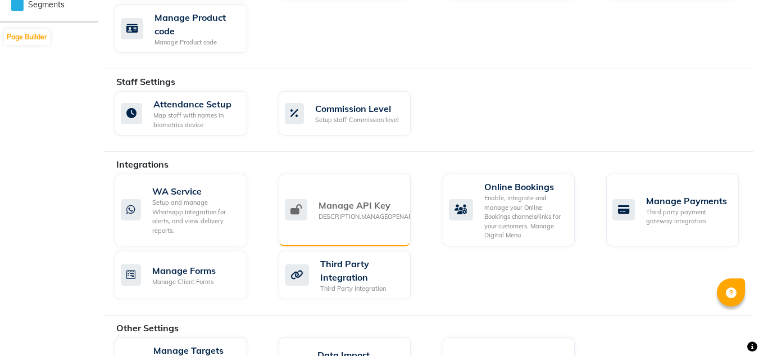
scroll to position [556, 0]
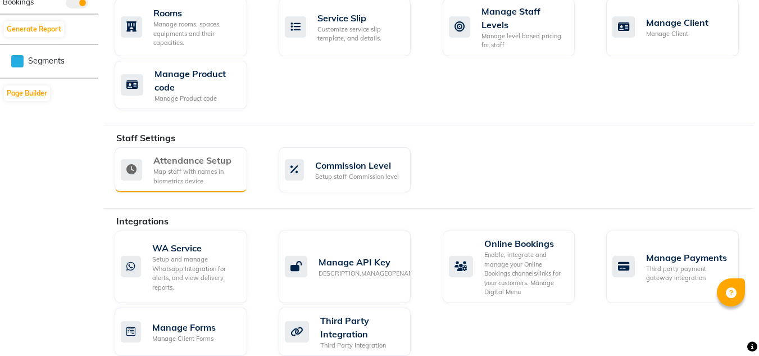
click at [201, 167] on div "Map staff with names in biometrics device" at bounding box center [195, 176] width 85 height 19
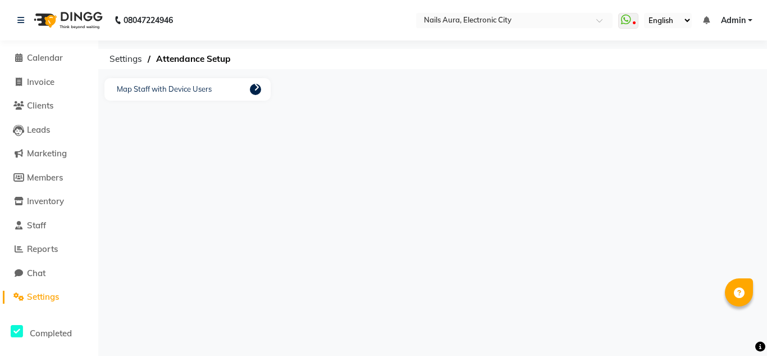
click at [217, 89] on div "Map Staff with Device Users" at bounding box center [187, 89] width 166 height 22
click at [254, 88] on icon at bounding box center [257, 87] width 6 height 9
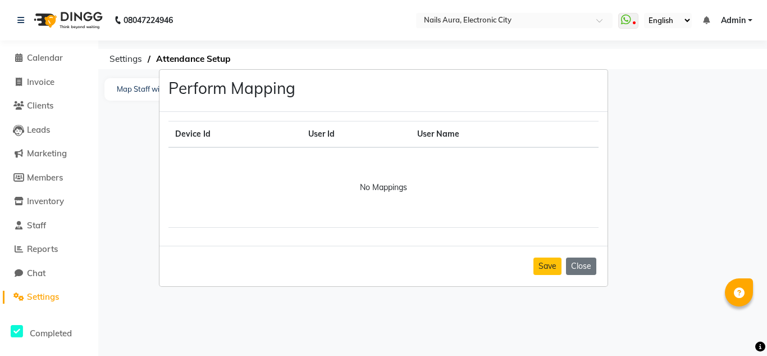
click at [189, 131] on th "Device Id" at bounding box center [235, 134] width 133 height 26
click at [428, 136] on th "User Name" at bounding box center [487, 134] width 152 height 26
click at [249, 88] on h3 "Perform Mapping" at bounding box center [232, 88] width 127 height 19
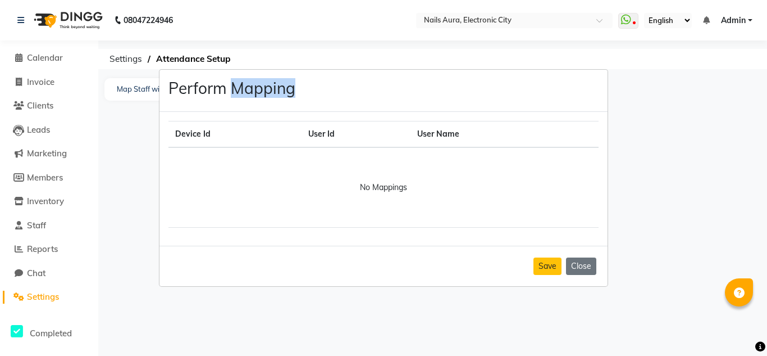
click at [249, 88] on h3 "Perform Mapping" at bounding box center [232, 88] width 127 height 19
click at [204, 134] on th "Device Id" at bounding box center [235, 134] width 133 height 26
click at [375, 188] on div "No Mappings" at bounding box center [383, 187] width 417 height 66
click at [190, 233] on div "Device Id User Id User Name No Mappings" at bounding box center [384, 179] width 448 height 134
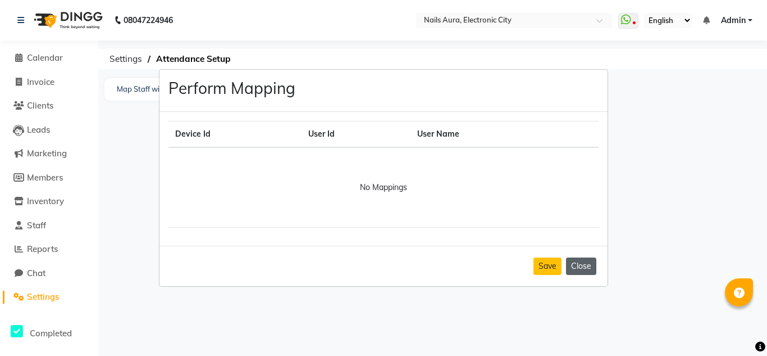
click at [585, 265] on button "Close" at bounding box center [581, 265] width 30 height 17
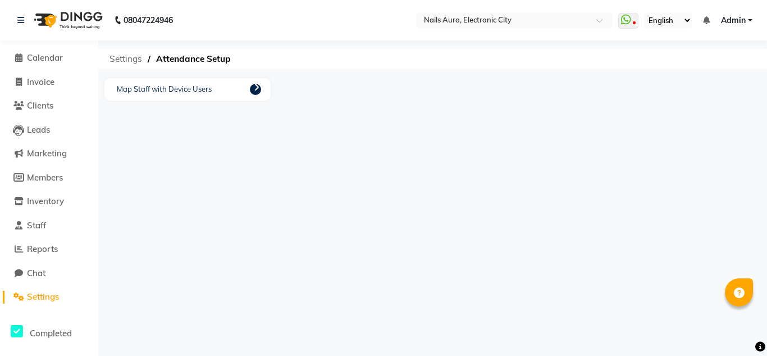
click at [124, 53] on span "Settings" at bounding box center [126, 59] width 44 height 20
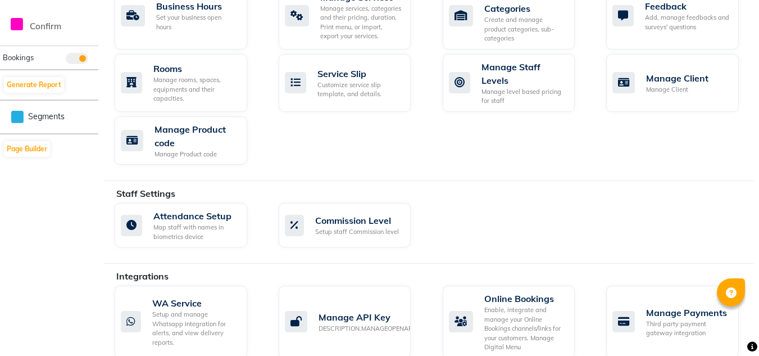
scroll to position [444, 0]
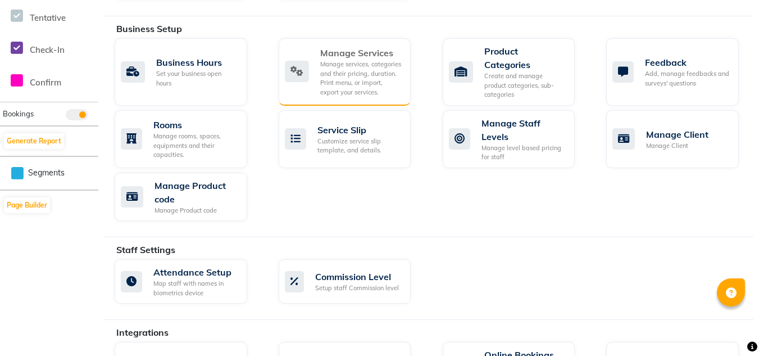
click at [376, 87] on div "Manage services, categories and their pricing, duration. Print menu, or import,…" at bounding box center [361, 78] width 82 height 37
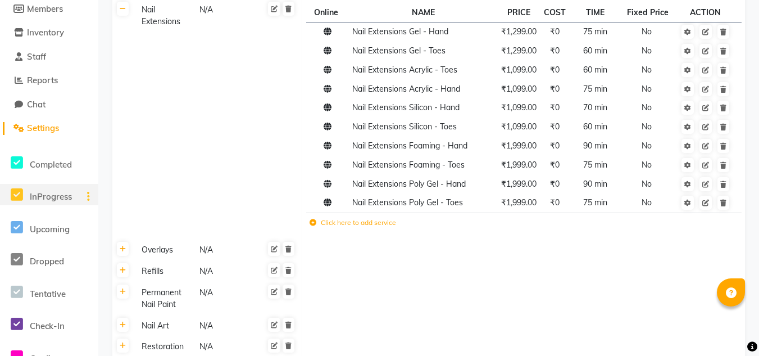
scroll to position [112, 0]
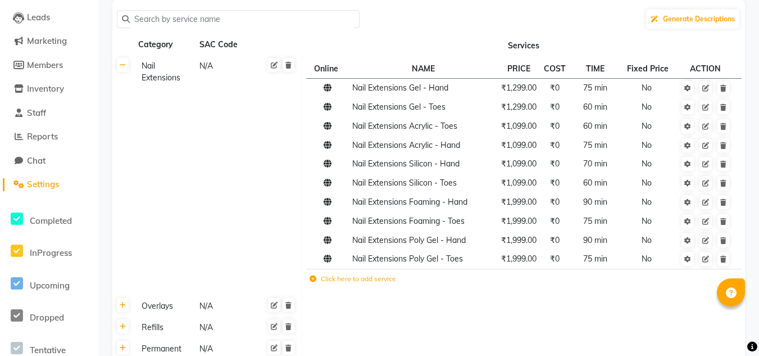
click at [57, 189] on link "Settings" at bounding box center [49, 184] width 93 height 13
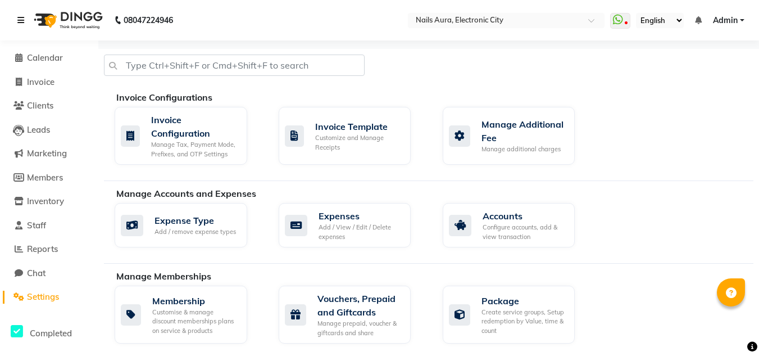
click at [24, 23] on icon at bounding box center [20, 20] width 7 height 8
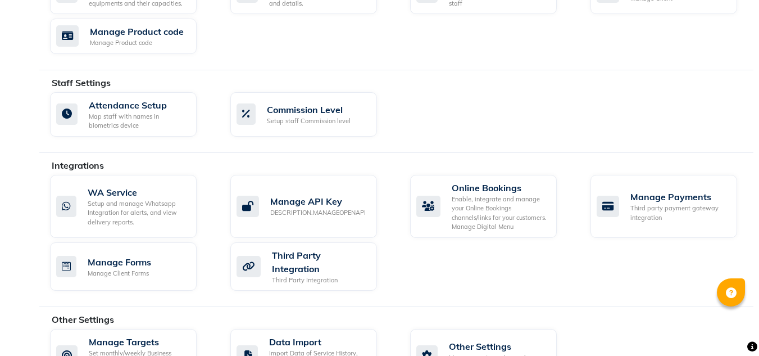
scroll to position [591, 0]
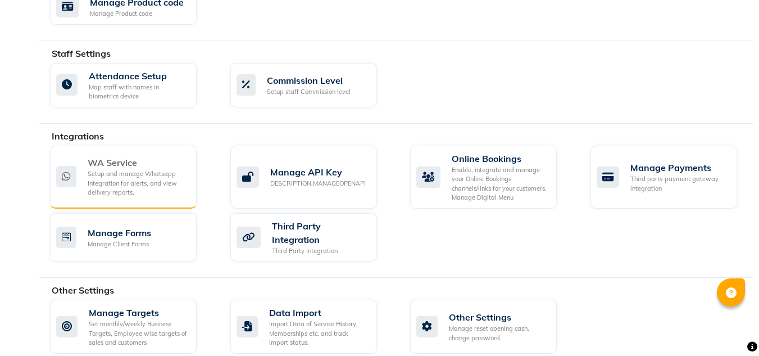
click at [122, 156] on div "WA Service" at bounding box center [138, 162] width 100 height 13
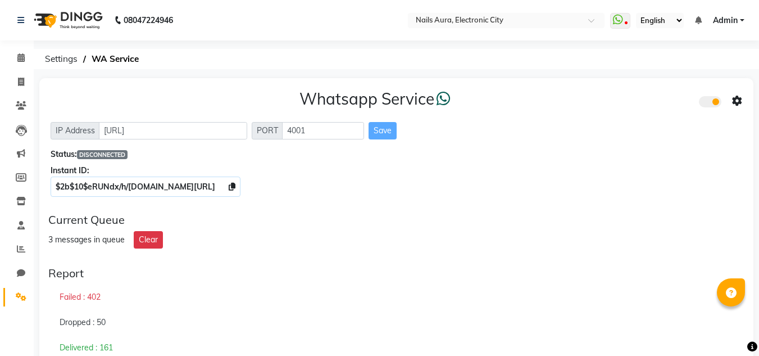
scroll to position [56, 0]
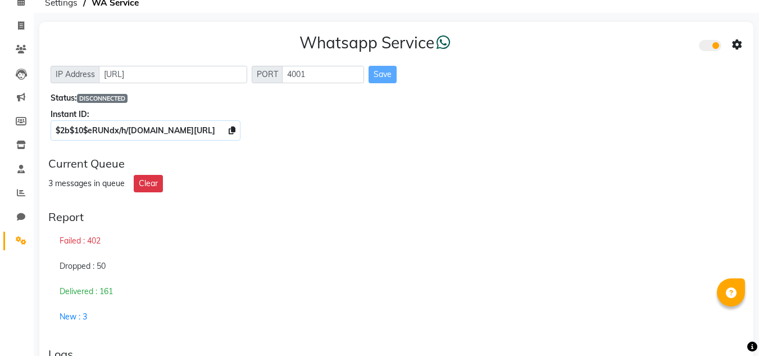
click at [738, 46] on icon at bounding box center [737, 45] width 10 height 10
click at [665, 137] on div "Whatsapp Service IP Address [URL] PORT 4001 Save Status: DISCONNECTED Instant I…" at bounding box center [396, 85] width 714 height 126
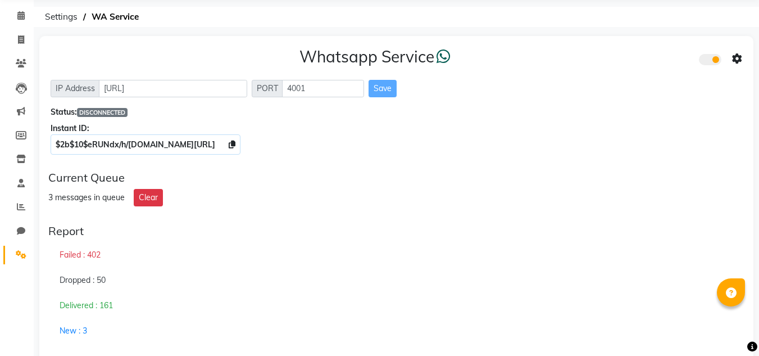
scroll to position [98, 0]
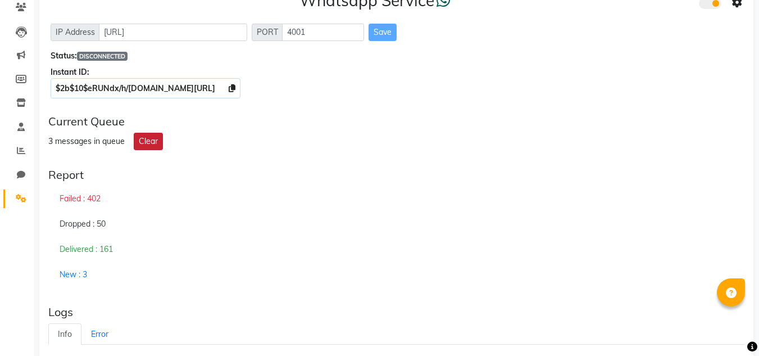
click at [158, 142] on button "Clear" at bounding box center [148, 141] width 29 height 17
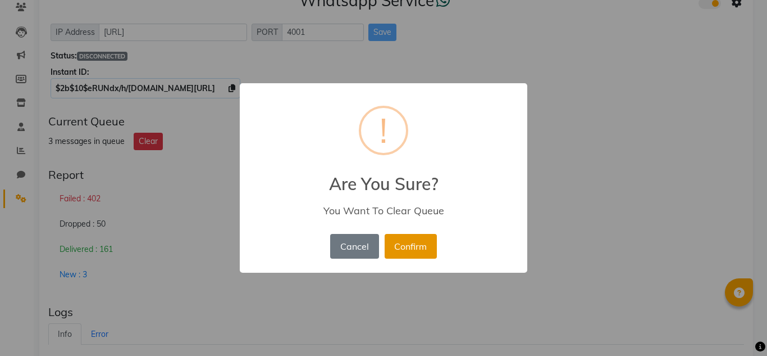
click at [413, 247] on button "Confirm" at bounding box center [411, 246] width 52 height 25
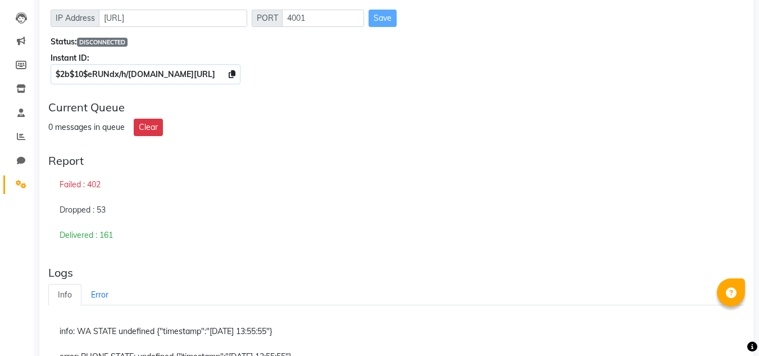
scroll to position [0, 0]
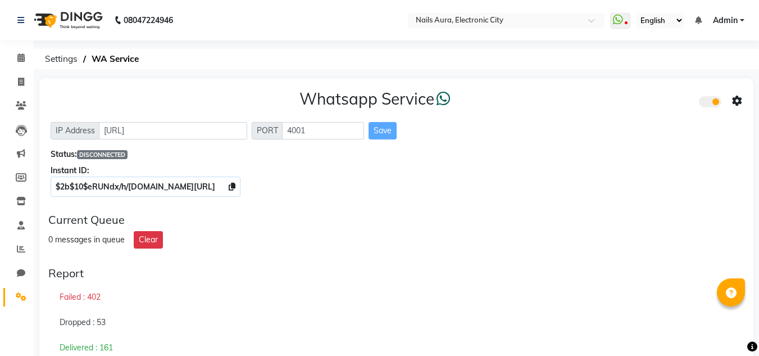
click at [741, 101] on icon at bounding box center [737, 101] width 10 height 10
click at [632, 94] on div "Whatsapp Settings" at bounding box center [656, 89] width 129 height 14
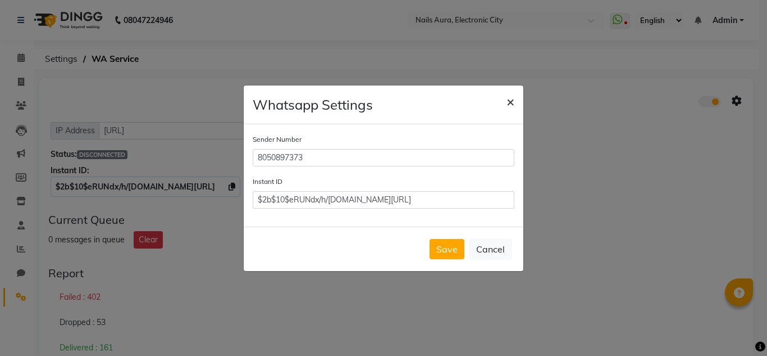
click at [510, 101] on span "×" at bounding box center [511, 101] width 8 height 17
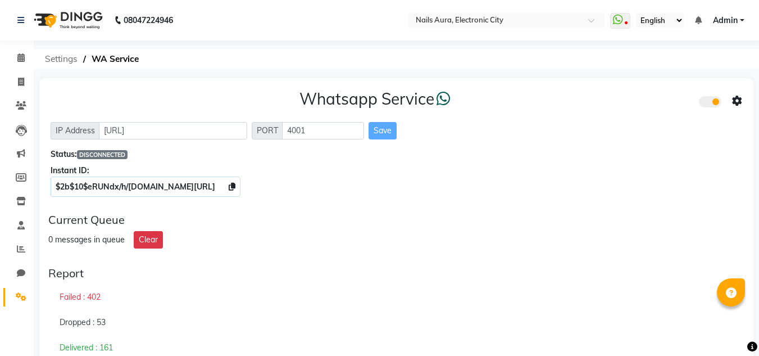
click at [59, 59] on span "Settings" at bounding box center [61, 59] width 44 height 20
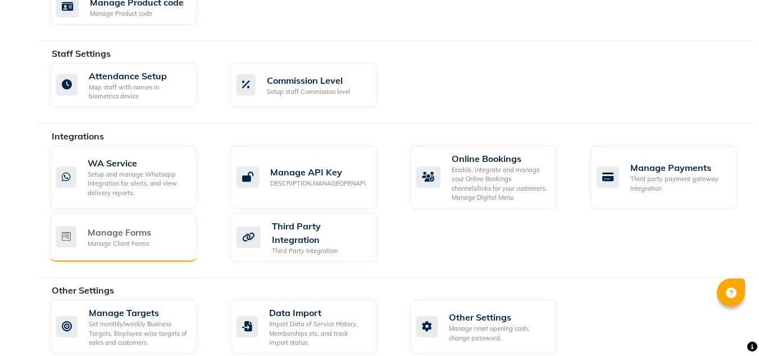
scroll to position [535, 0]
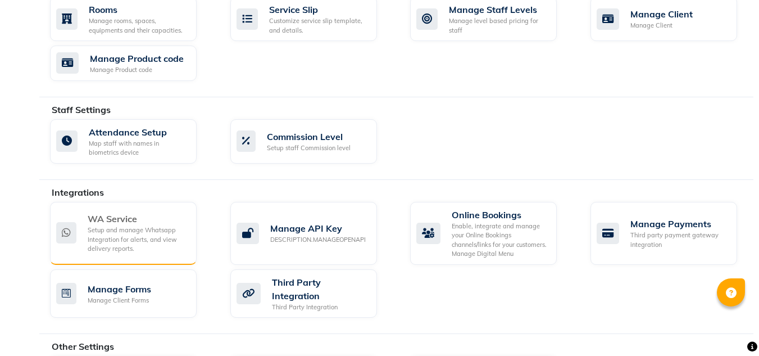
click at [142, 225] on div "Setup and manage Whatsapp Integration for alerts, and view delivery reports." at bounding box center [138, 239] width 100 height 28
